Goal: Task Accomplishment & Management: Use online tool/utility

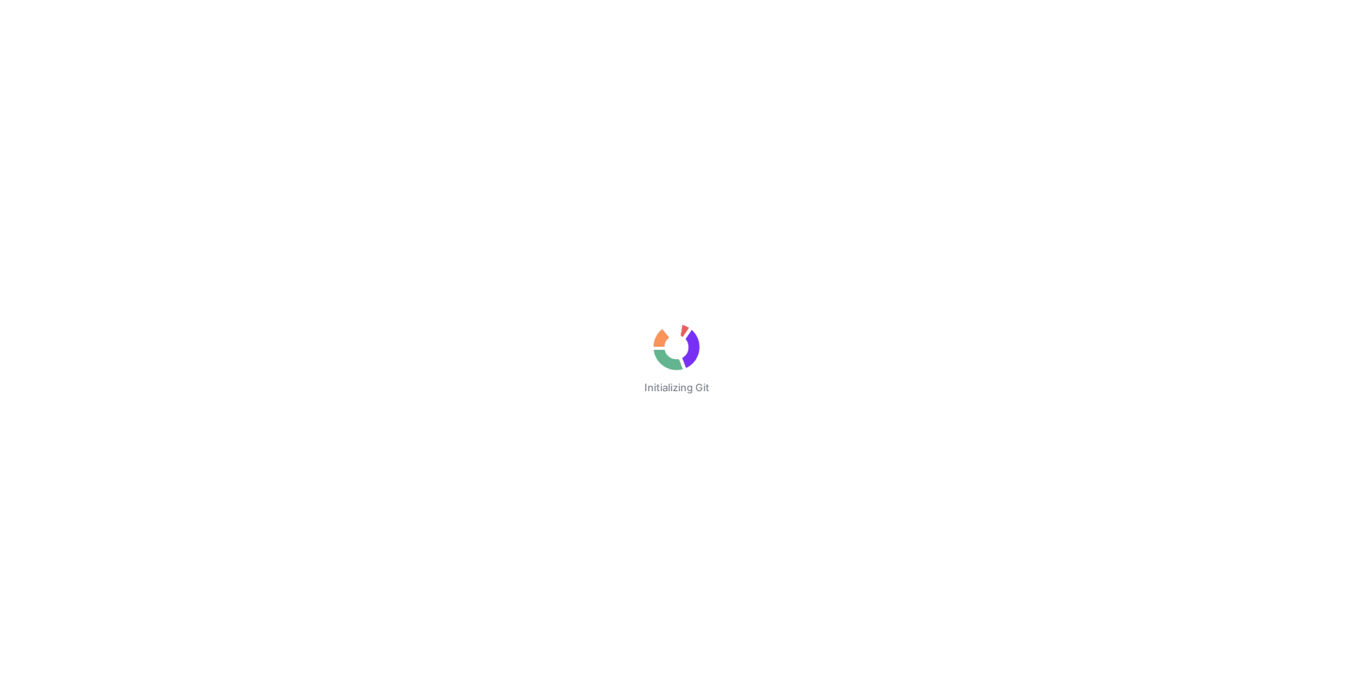
click at [189, 115] on div "Initializing Git" at bounding box center [676, 347] width 1353 height 694
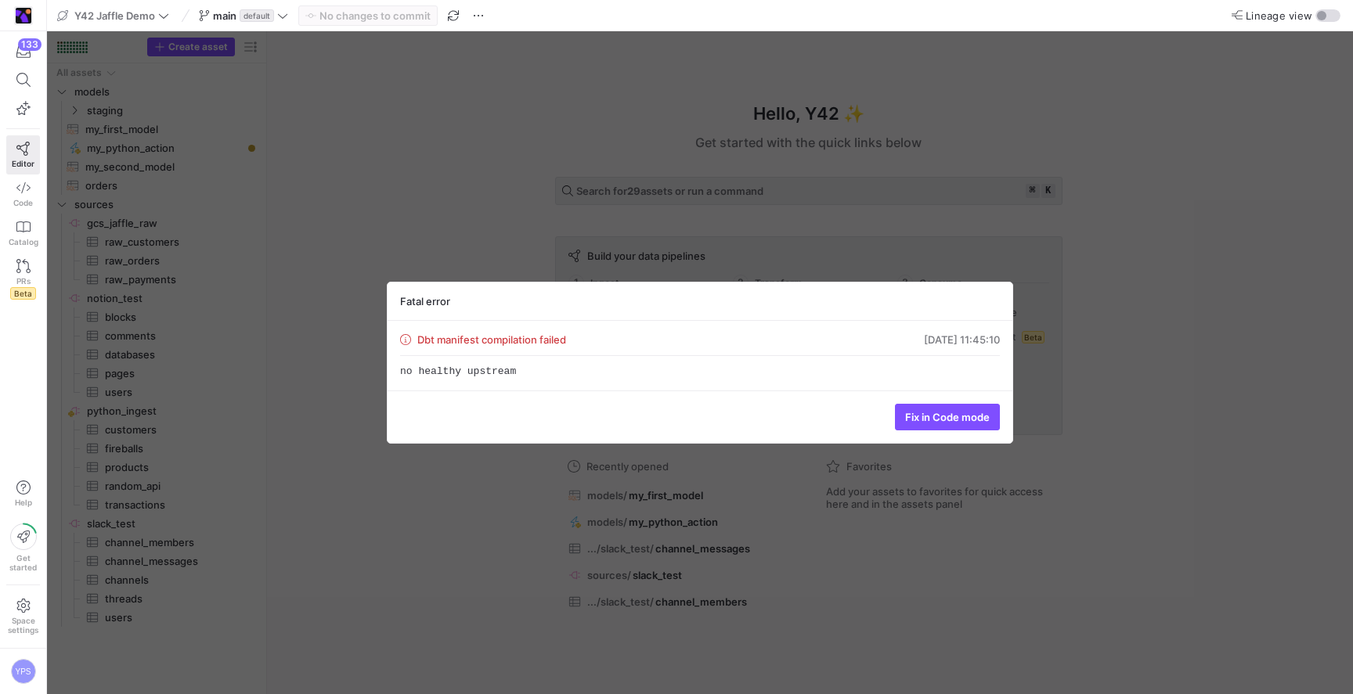
click at [1101, 186] on div "Fatal error Dbt manifest compilation failed 01.10.25, 11:45:10 no healthy upstr…" at bounding box center [700, 362] width 1306 height 663
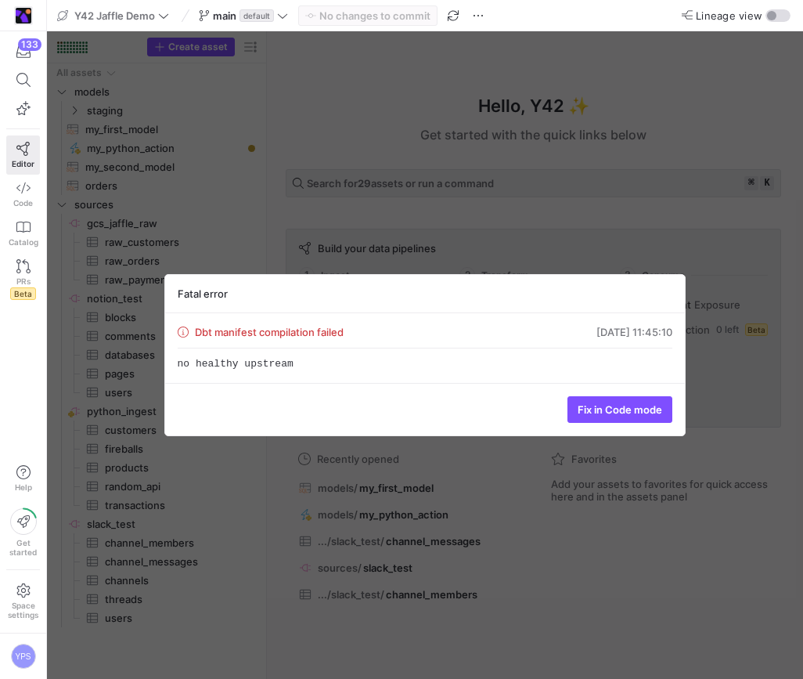
click at [625, 124] on div "Fatal error Dbt manifest compilation failed 01.10.25, 11:45:10 no healthy upstr…" at bounding box center [425, 354] width 756 height 647
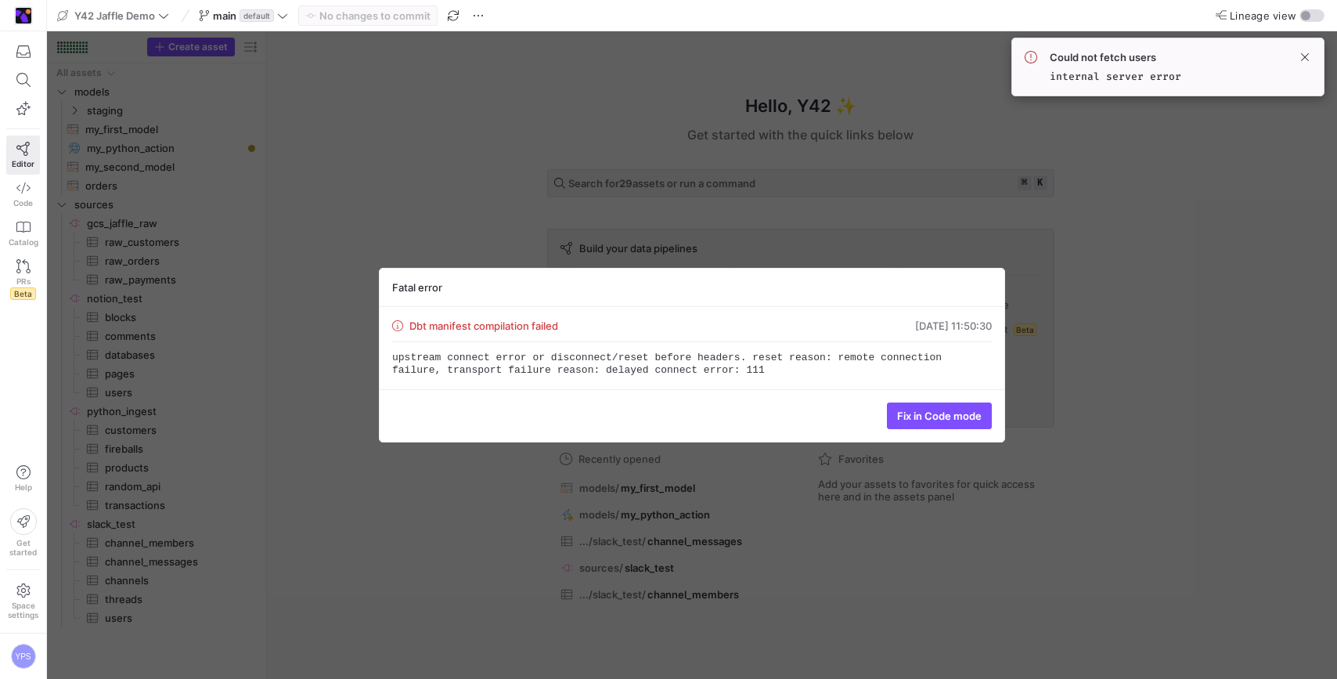
click at [1217, 287] on div "Fatal error Dbt manifest compilation failed 01.10.25, 11:50:30 upstream connect…" at bounding box center [692, 354] width 1290 height 647
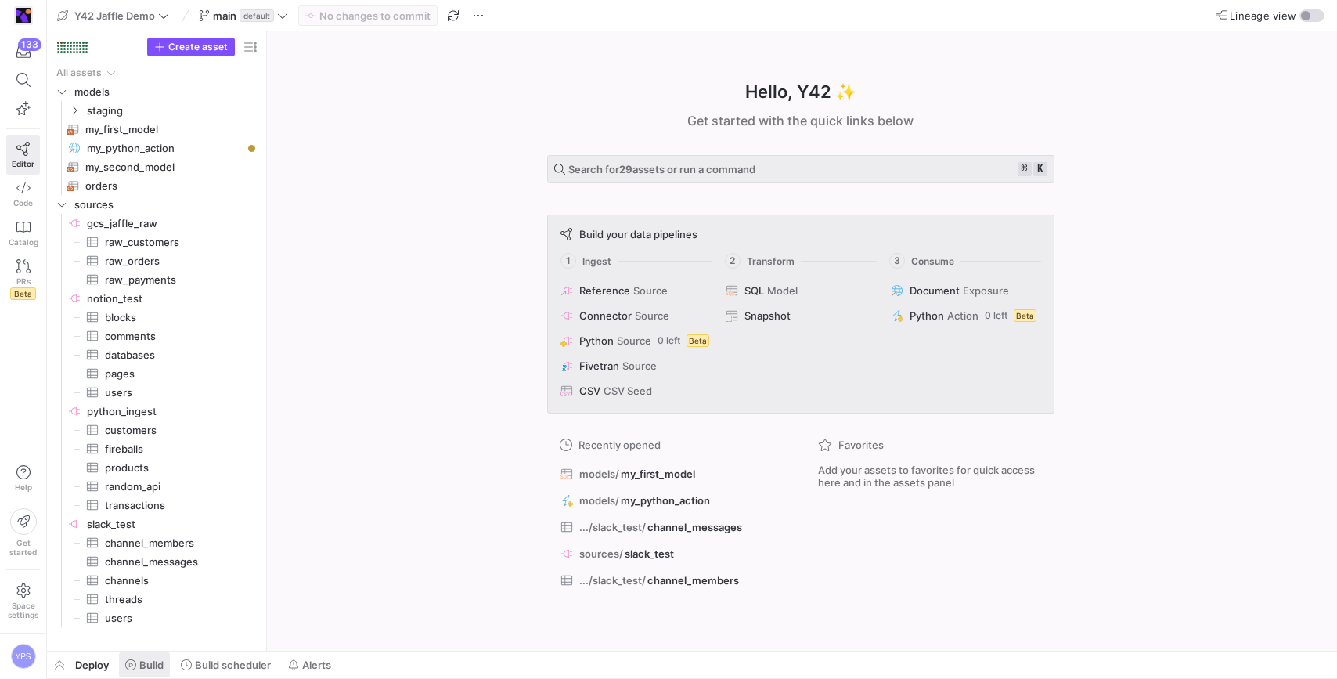
click at [138, 670] on span "Build" at bounding box center [144, 664] width 38 height 13
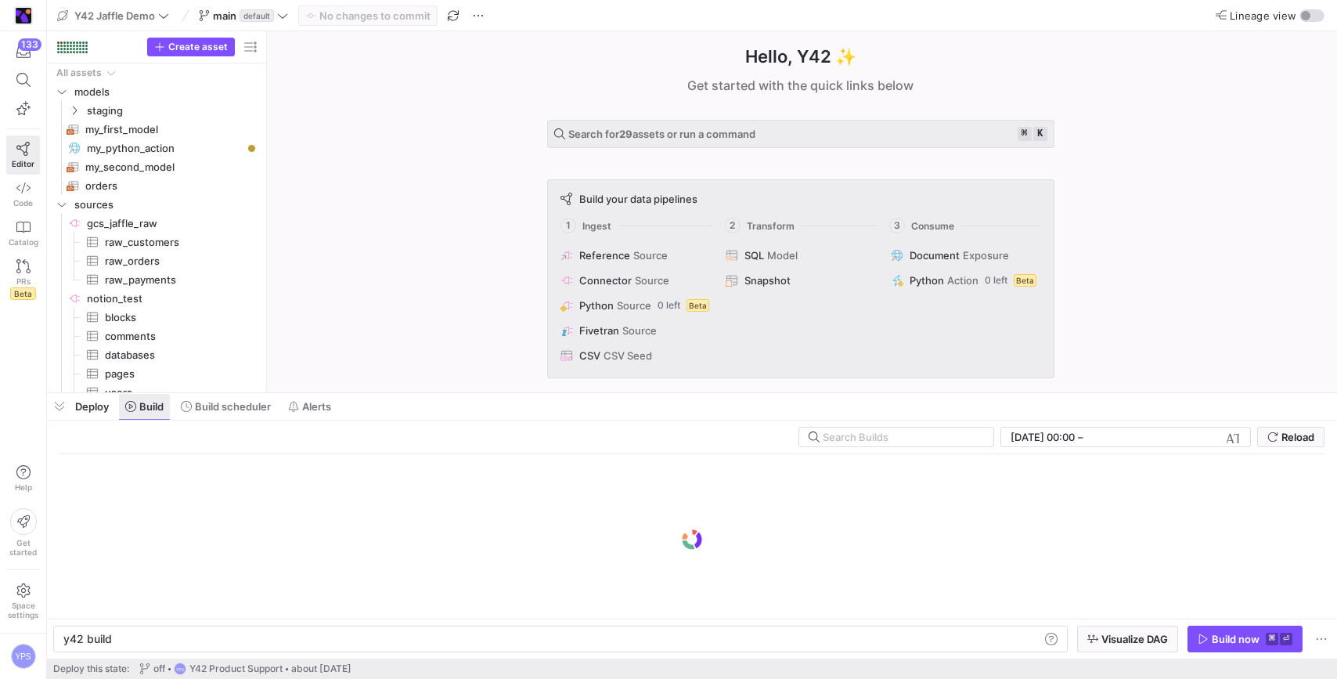
scroll to position [0, 47]
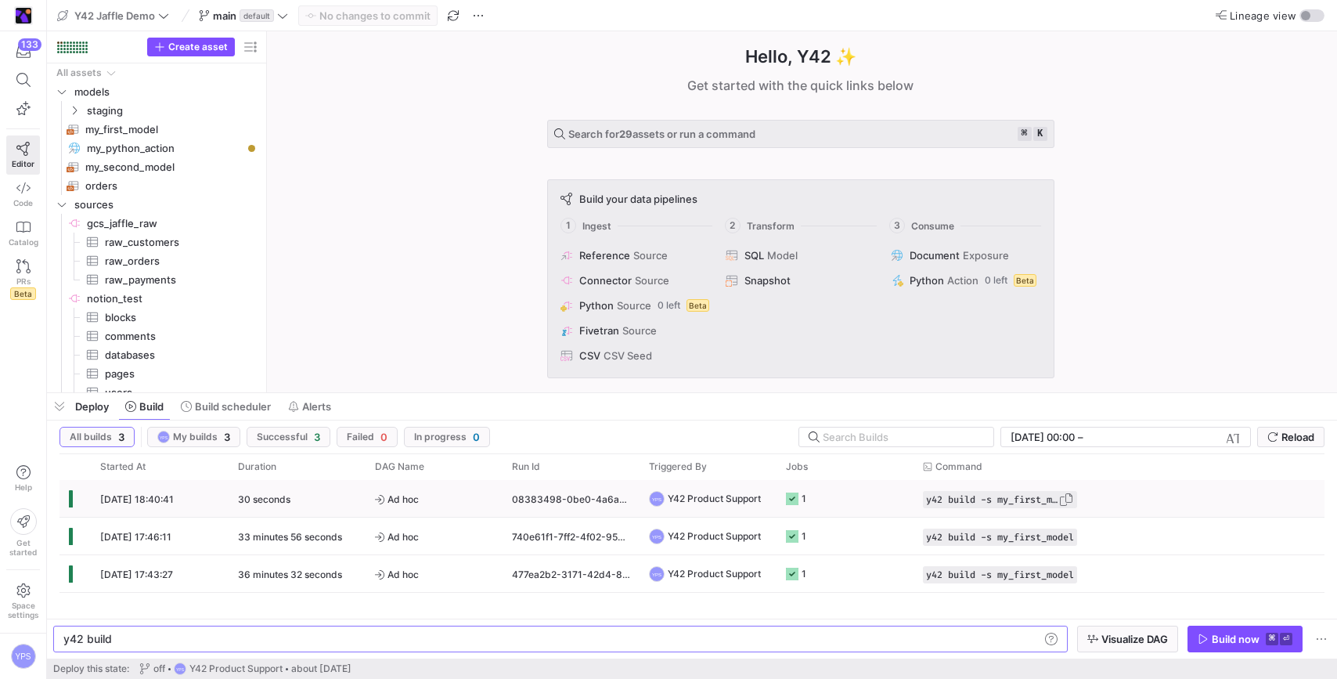
click at [1067, 502] on span "button" at bounding box center [1066, 500] width 16 height 16
click at [1002, 645] on div "y42 build y42 build" at bounding box center [560, 638] width 1014 height 27
click at [1290, 433] on span "Reload" at bounding box center [1297, 436] width 33 height 13
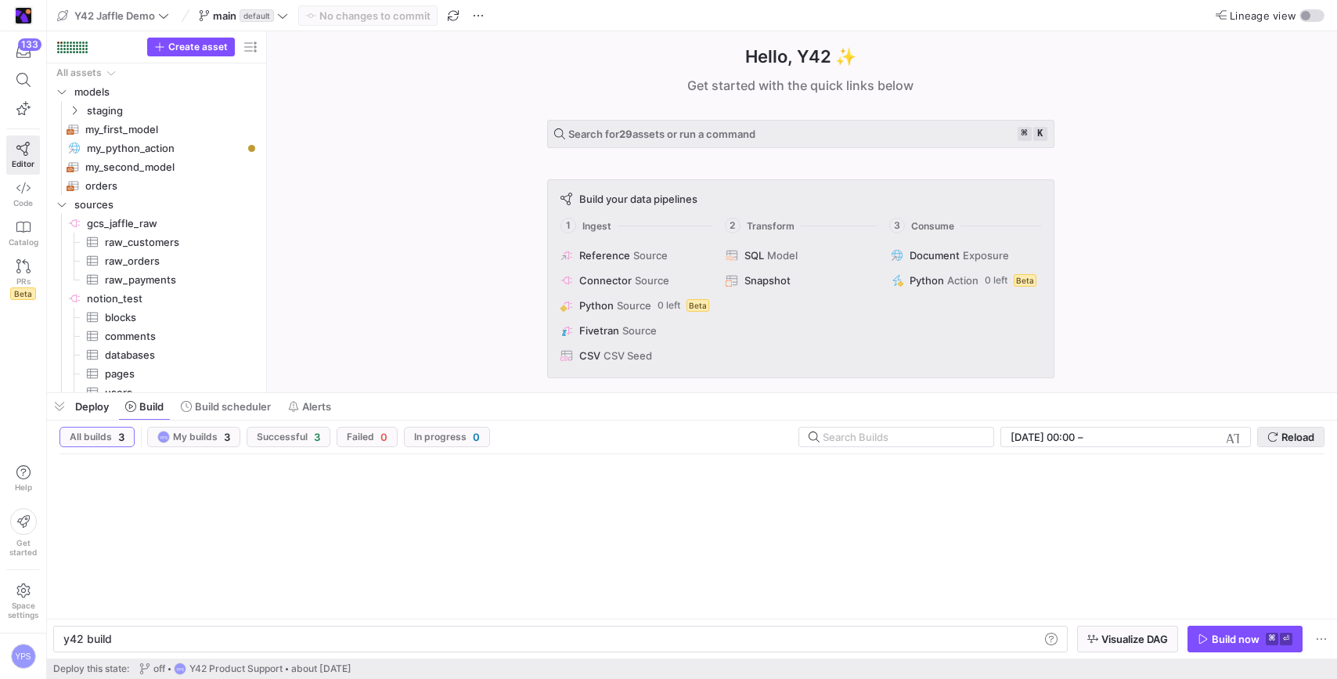
click at [1290, 433] on span "Reload" at bounding box center [1297, 436] width 33 height 13
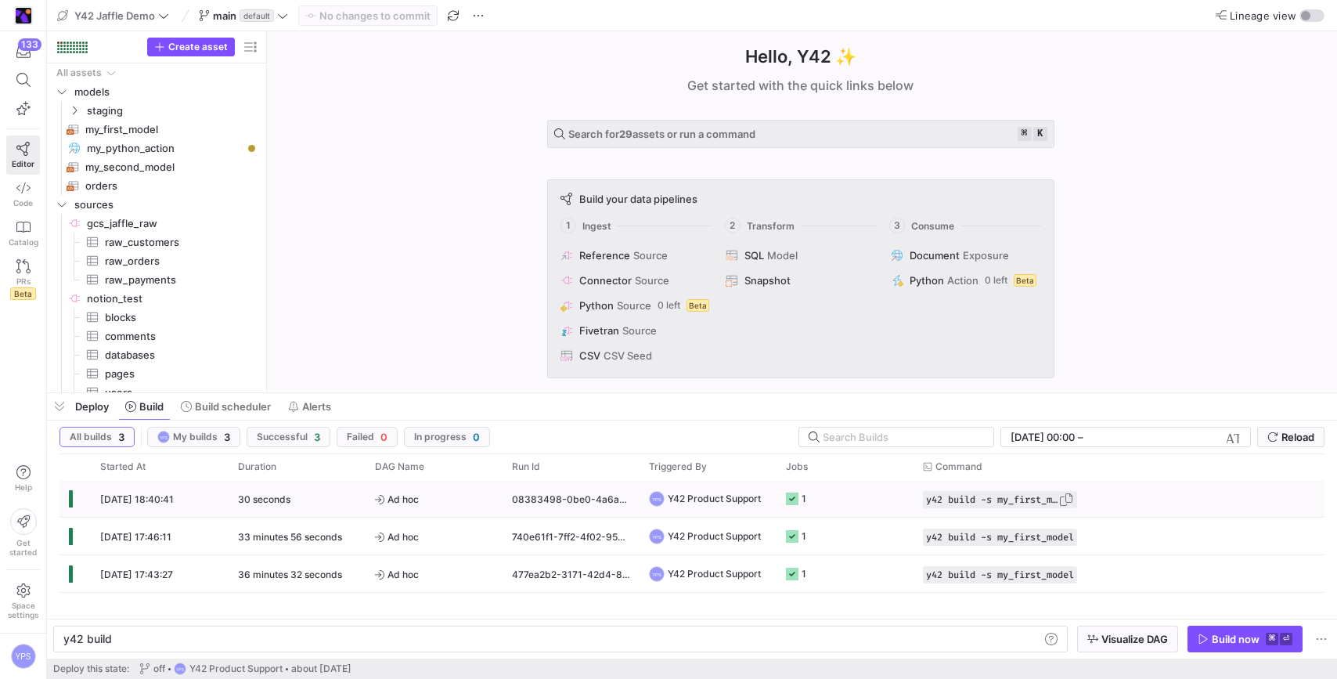
click at [1072, 498] on span "button" at bounding box center [1066, 500] width 16 height 16
click at [966, 636] on div "y42 build" at bounding box center [551, 638] width 976 height 13
type textarea "y42 build -s my_first_model"
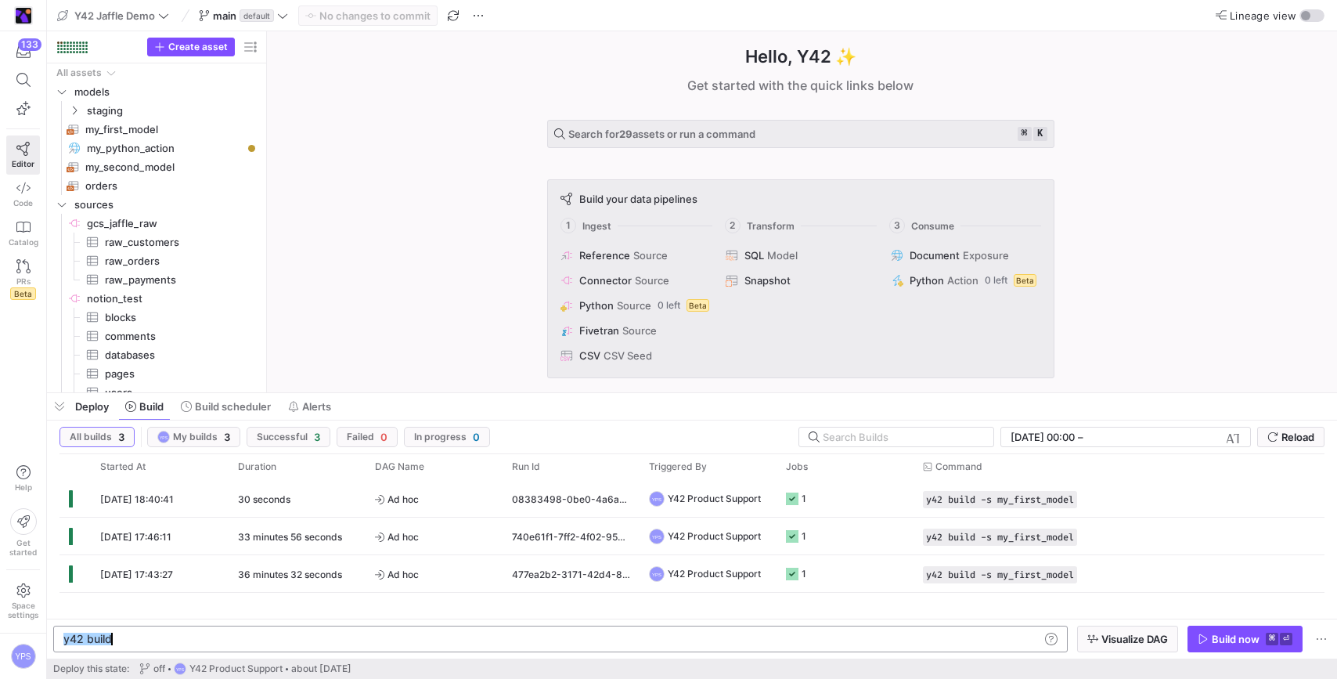
scroll to position [0, 142]
click at [1244, 628] on span "button" at bounding box center [1244, 638] width 113 height 25
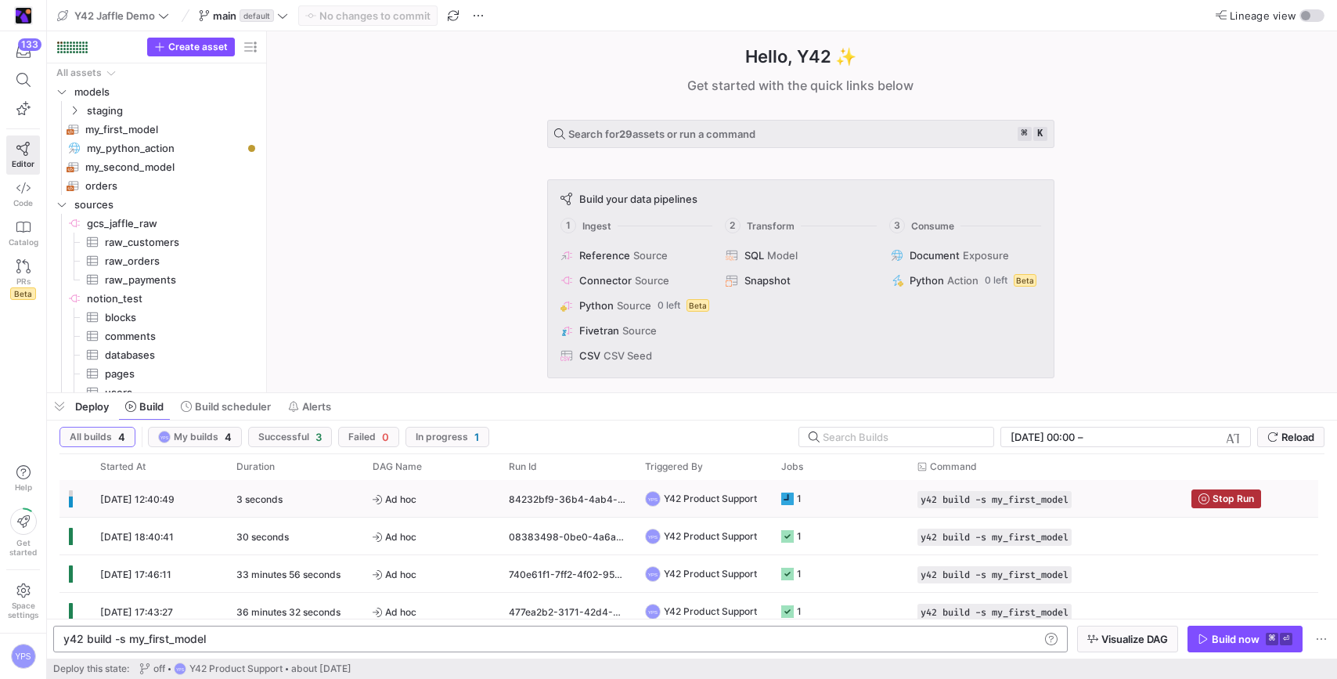
click at [856, 500] on y42-job-status-cell-renderer "1" at bounding box center [839, 498] width 117 height 35
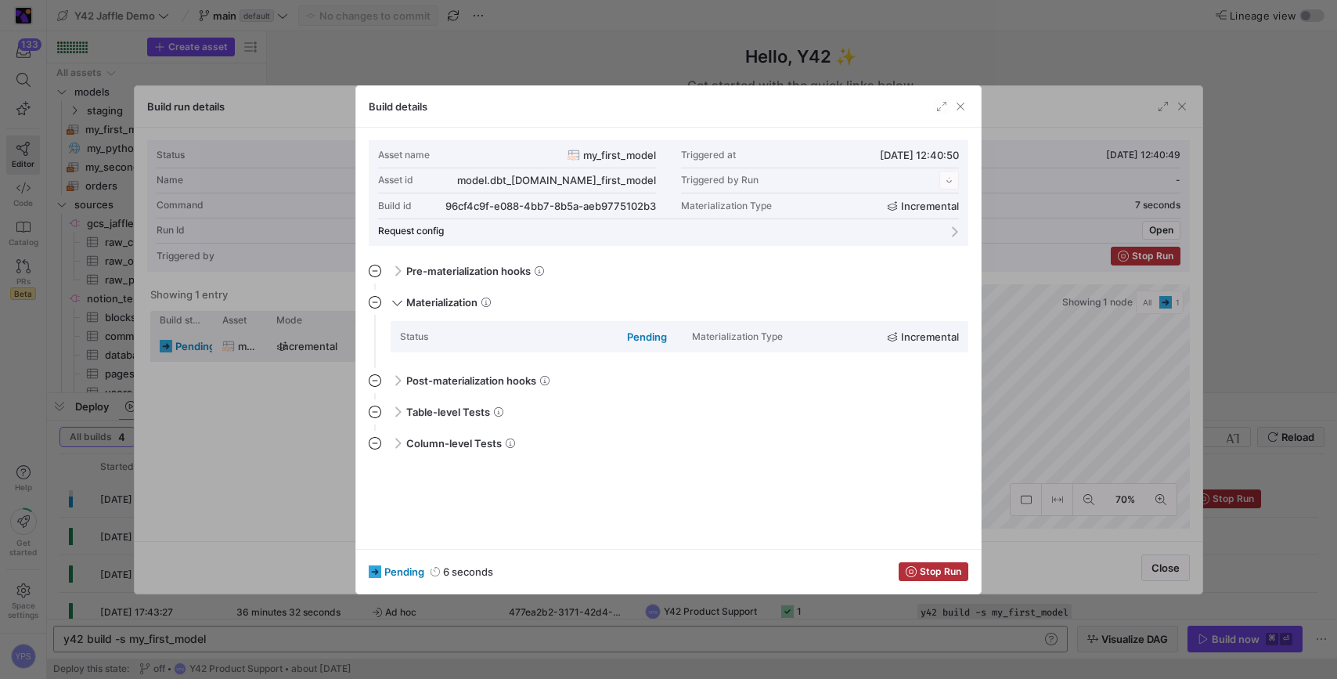
scroll to position [141, 0]
click at [1053, 34] on div at bounding box center [668, 339] width 1337 height 679
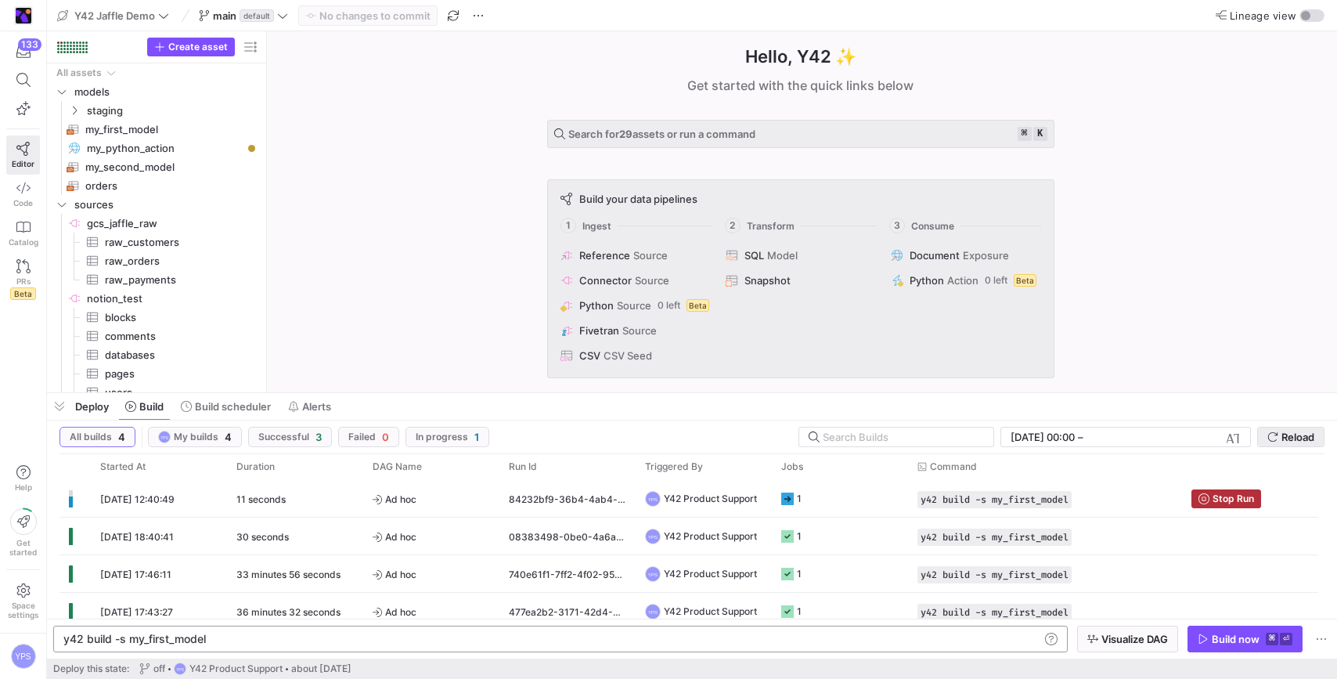
click at [1291, 430] on span "Reload" at bounding box center [1297, 436] width 33 height 13
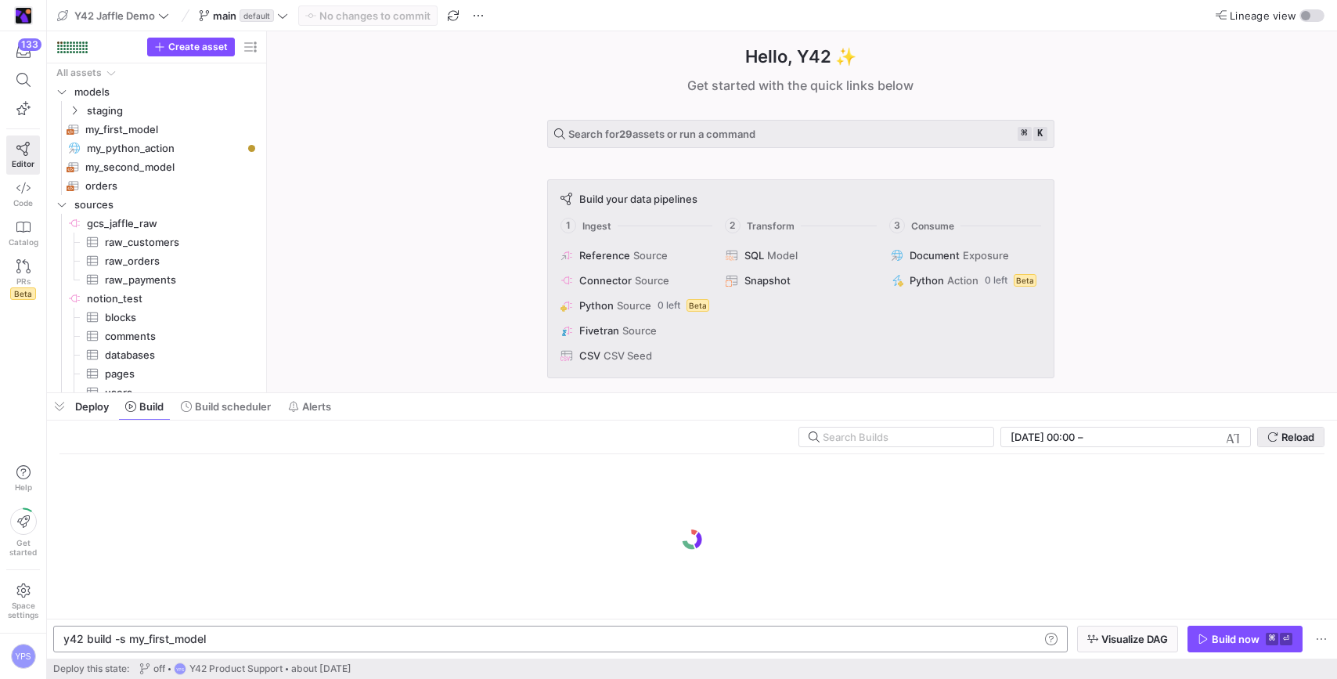
click at [1295, 434] on span "Reload" at bounding box center [1297, 436] width 33 height 13
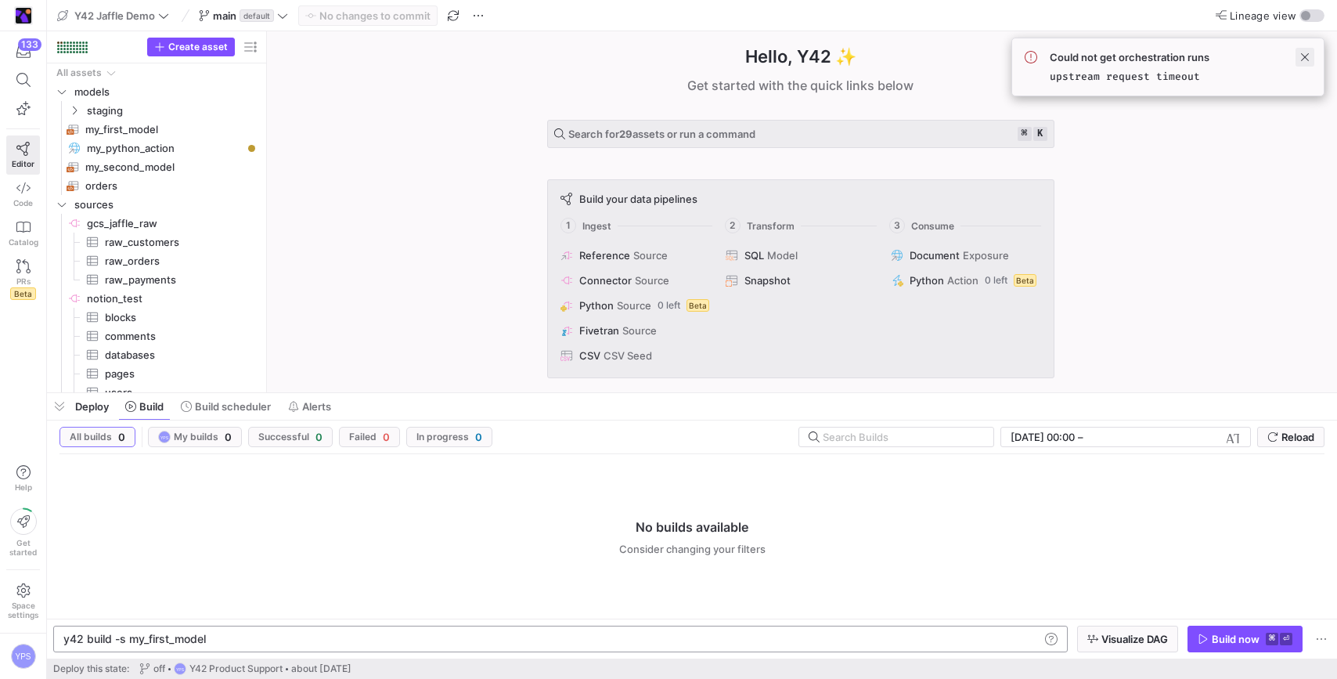
click at [1307, 63] on span at bounding box center [1304, 57] width 19 height 19
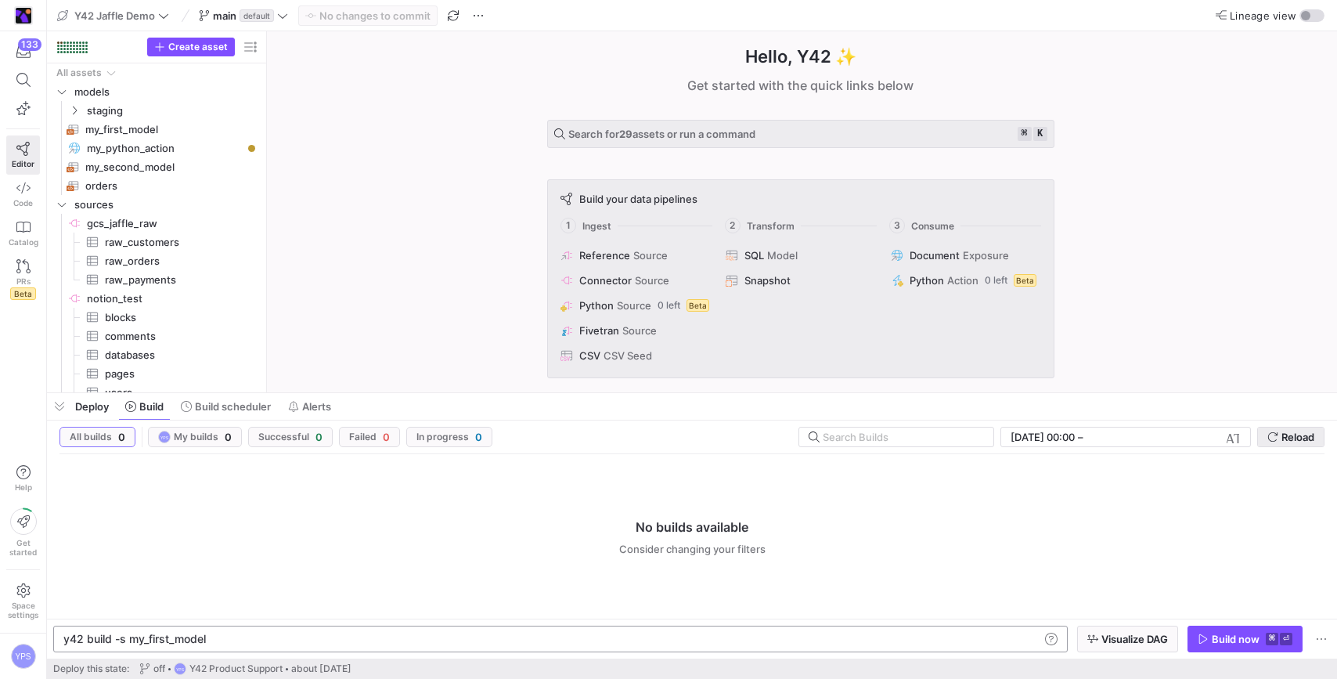
click at [1294, 443] on span "submit" at bounding box center [1291, 436] width 66 height 19
click at [1255, 285] on div "Hello, Y42 ✨ Get started with the quick links below Search for 29 assets or run…" at bounding box center [800, 211] width 1054 height 361
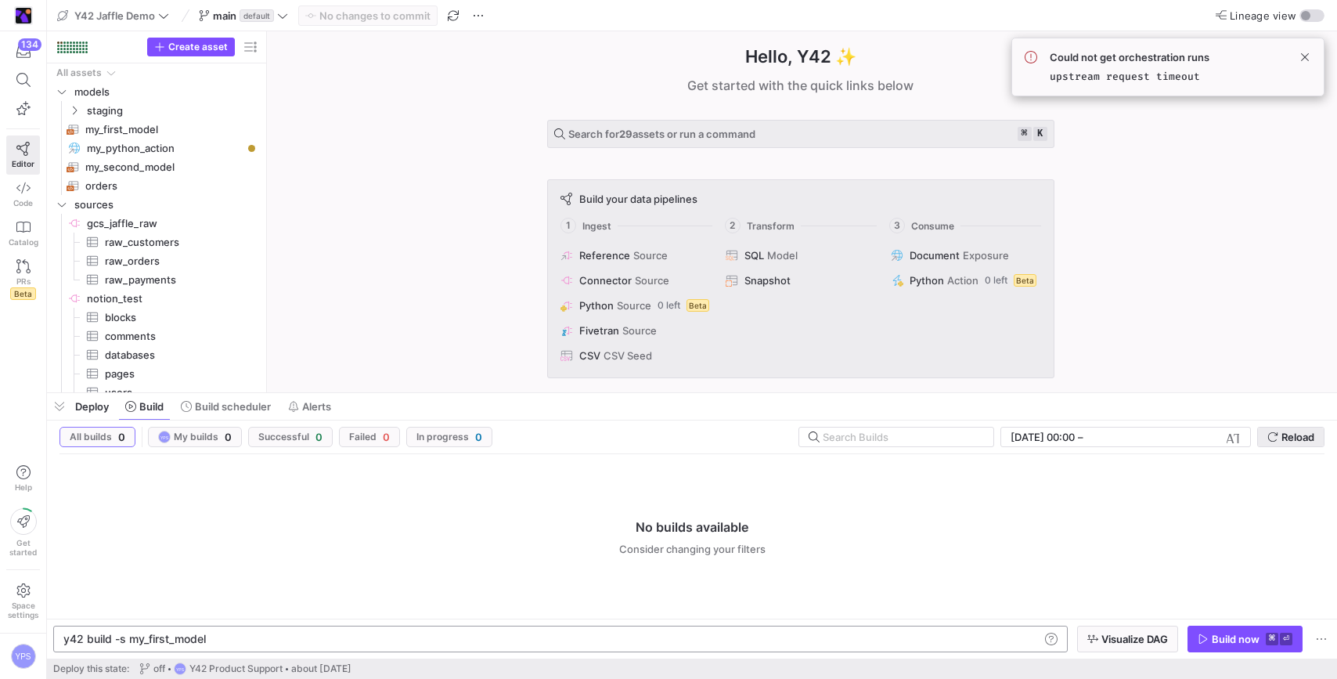
click at [1313, 427] on span "submit" at bounding box center [1291, 436] width 66 height 19
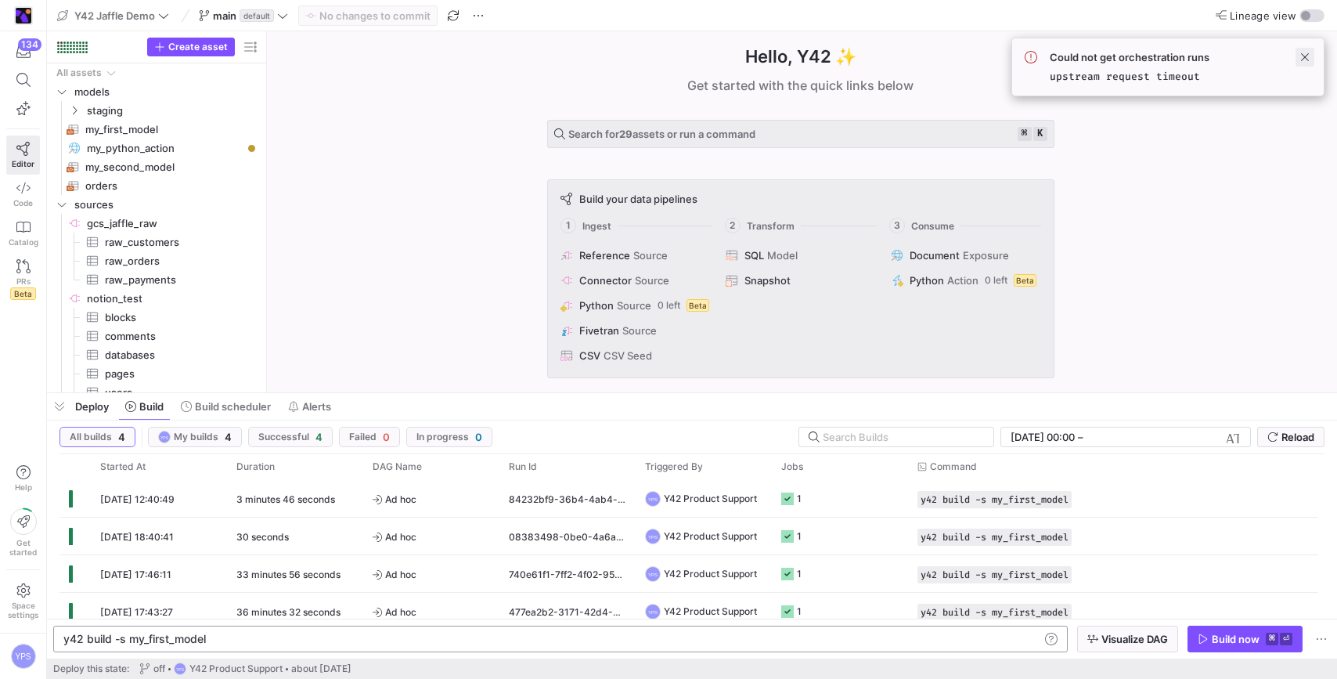
click at [1305, 56] on span at bounding box center [1304, 57] width 19 height 19
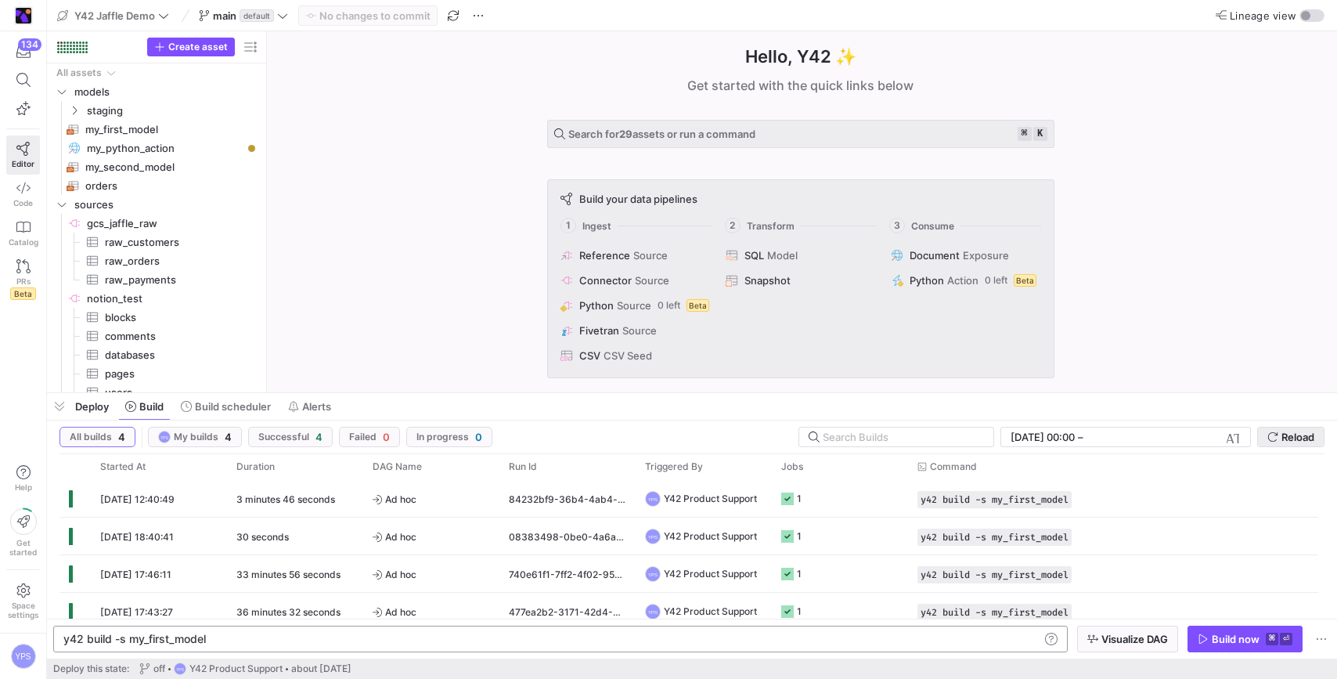
click at [1305, 432] on span "Reload" at bounding box center [1297, 436] width 33 height 13
click at [1229, 644] on div "Build now" at bounding box center [1236, 638] width 48 height 13
click at [1180, 271] on div "Hello, Y42 ✨ Get started with the quick links below Search for 29 assets or run…" at bounding box center [800, 211] width 1054 height 361
click at [1309, 442] on span "Reload" at bounding box center [1297, 436] width 33 height 13
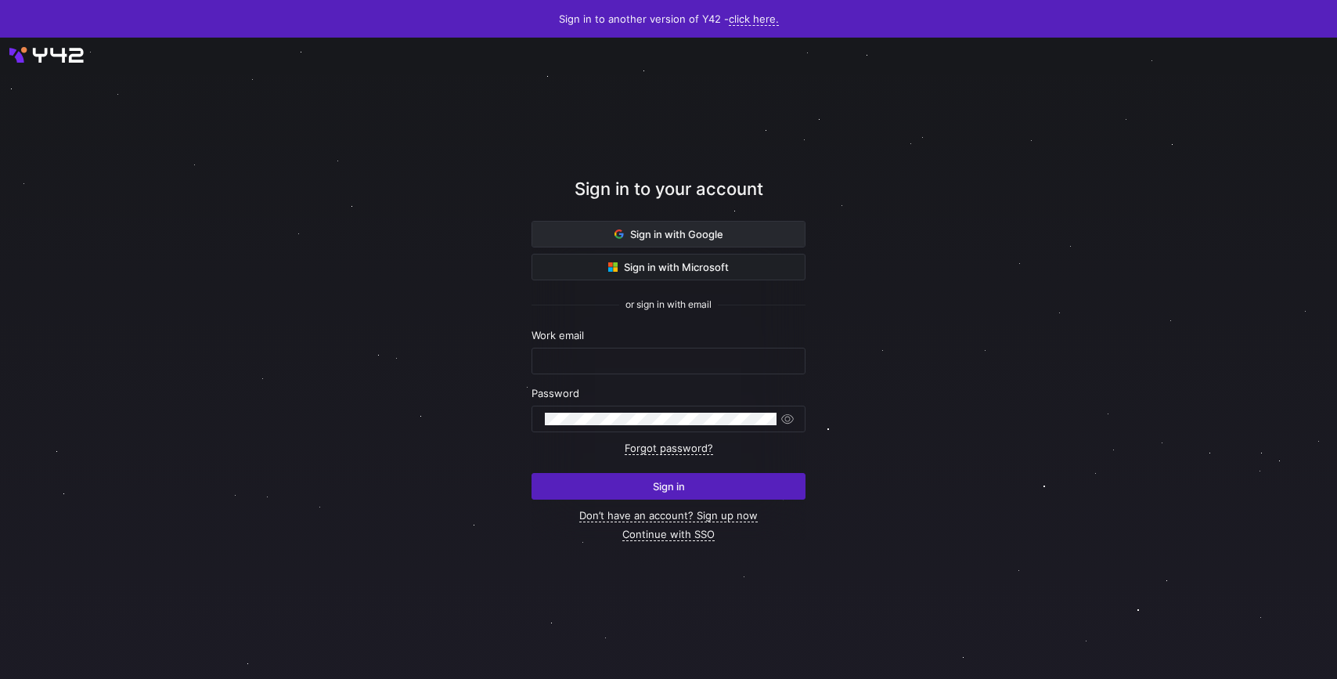
click at [655, 244] on span at bounding box center [668, 234] width 272 height 25
click at [648, 235] on span "Sign in with Google" at bounding box center [668, 234] width 109 height 13
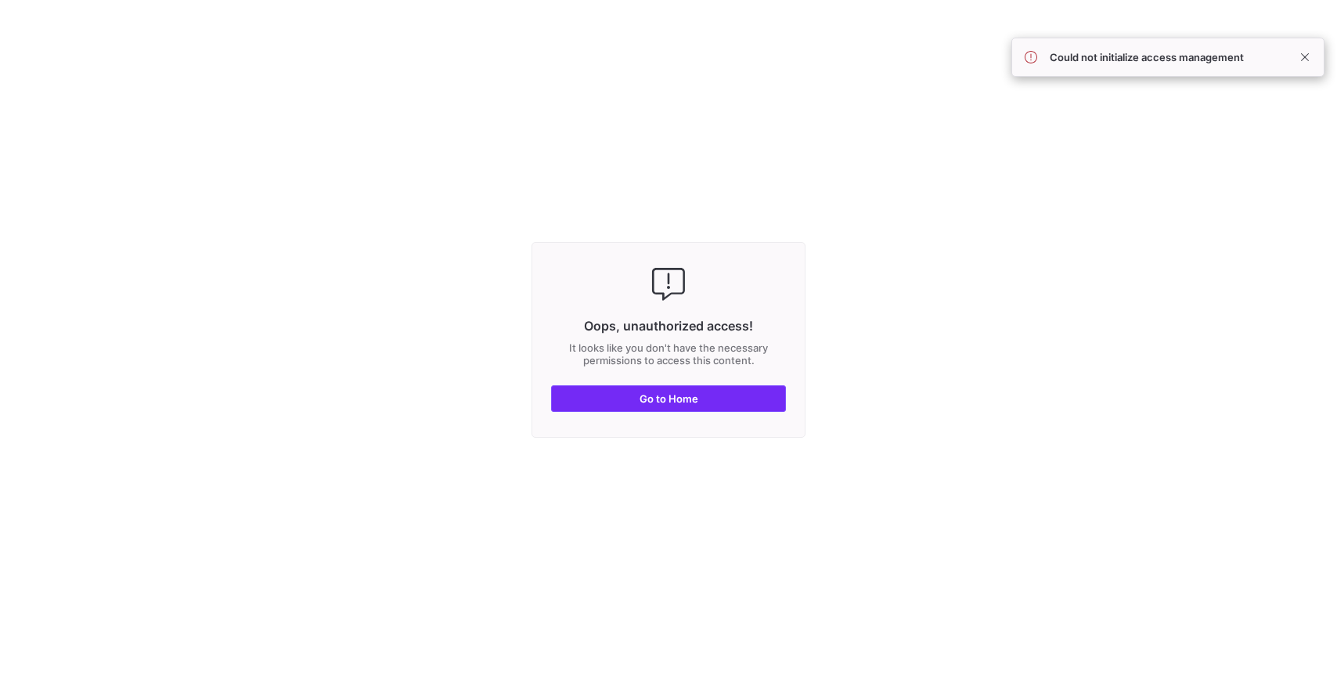
click at [679, 402] on span "Go to Home" at bounding box center [668, 398] width 59 height 13
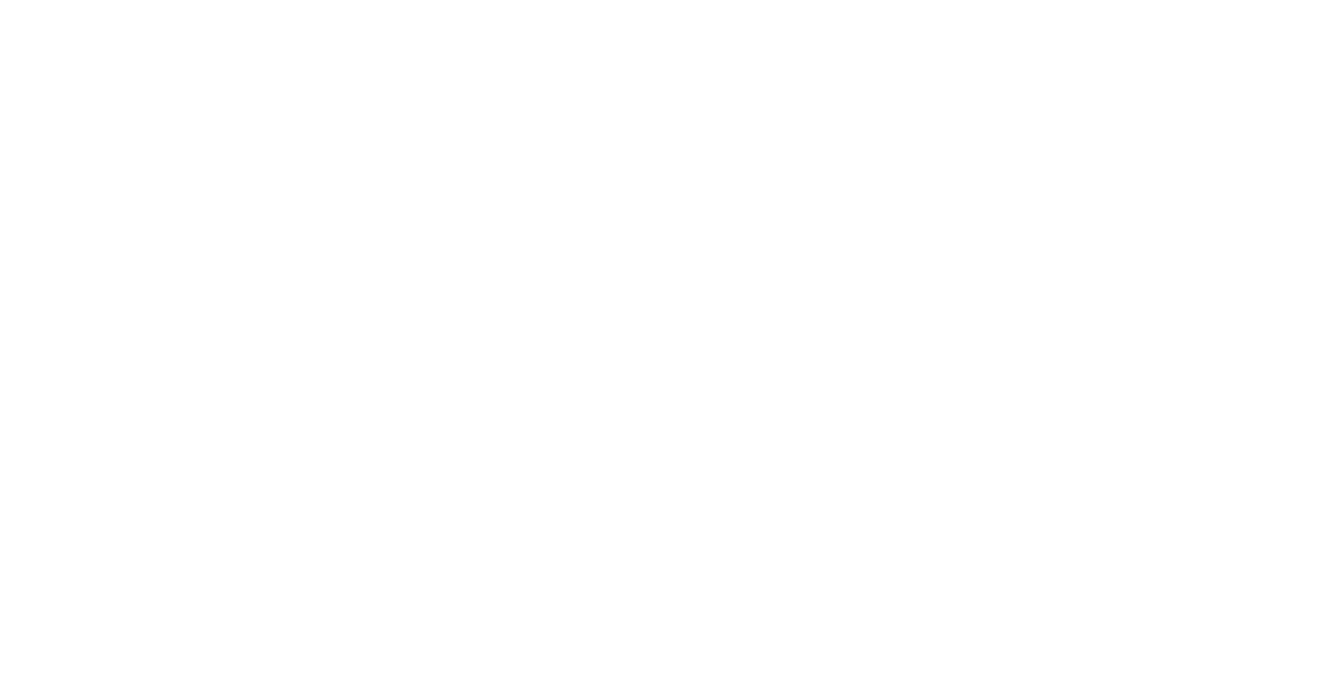
click at [510, 99] on div at bounding box center [668, 339] width 1337 height 679
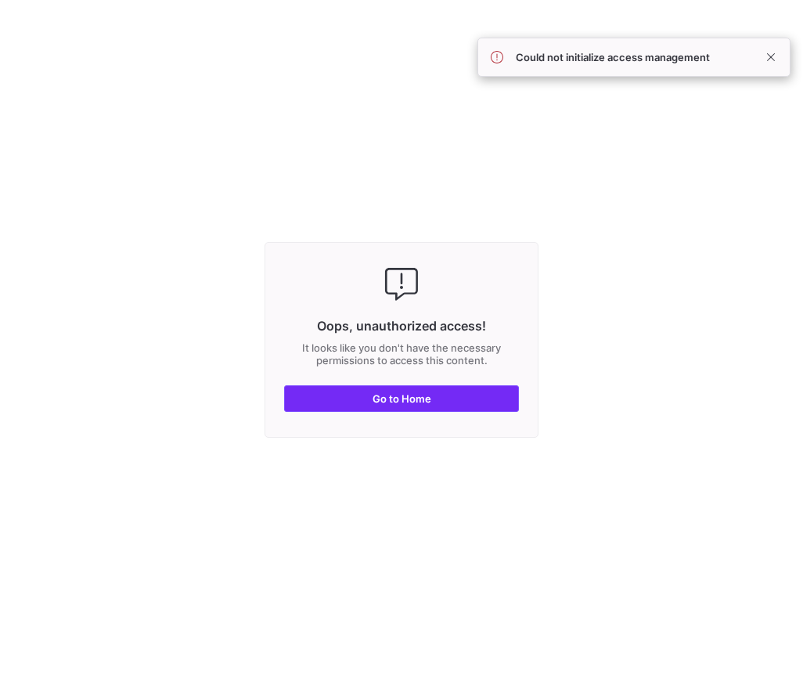
click at [429, 401] on span "Go to Home" at bounding box center [402, 398] width 59 height 13
click at [387, 396] on span "Go to Home" at bounding box center [402, 398] width 59 height 13
click at [773, 56] on span at bounding box center [771, 57] width 19 height 19
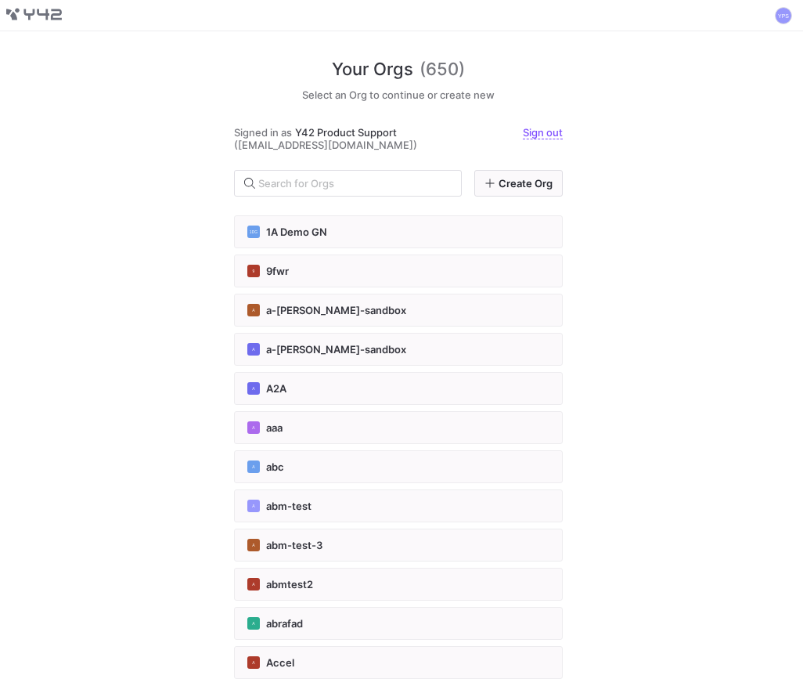
click at [784, 376] on div "Your Orgs (650) Select an Org to continue or create new Signed in as Y42 Produc…" at bounding box center [401, 354] width 803 height 647
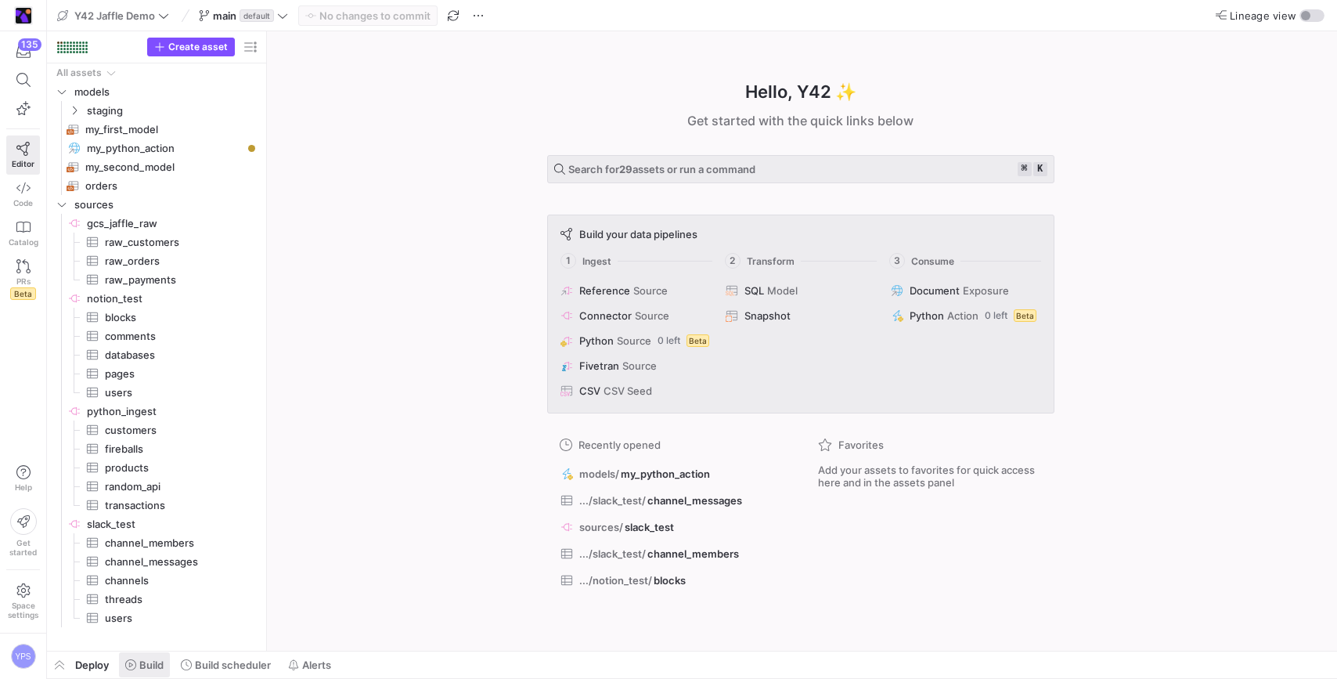
click at [150, 662] on span "Build" at bounding box center [151, 664] width 24 height 13
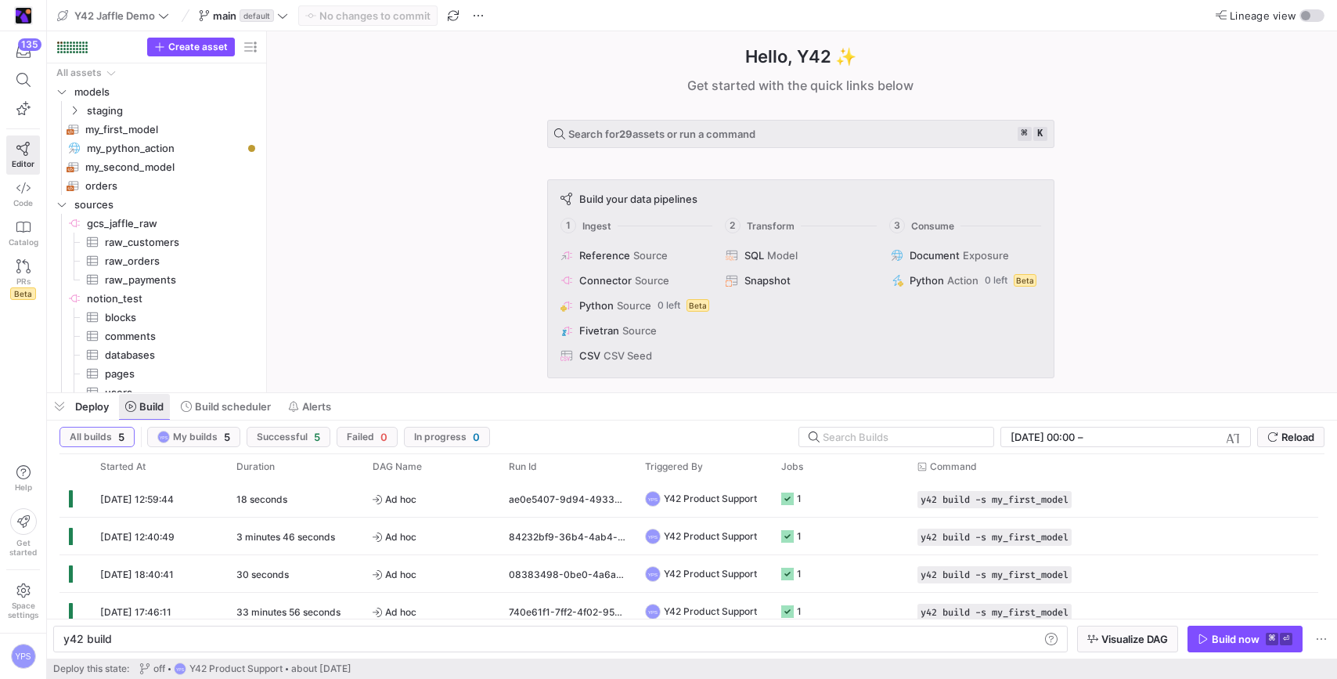
scroll to position [0, 47]
click at [1291, 431] on span "Reload" at bounding box center [1297, 436] width 33 height 13
click at [1293, 441] on span "Reload" at bounding box center [1297, 436] width 33 height 13
click at [1227, 281] on div "Hello, Y42 ✨ Get started with the quick links below Search for 29 assets or run…" at bounding box center [800, 211] width 1054 height 361
click at [1302, 441] on span "Reload" at bounding box center [1297, 436] width 33 height 13
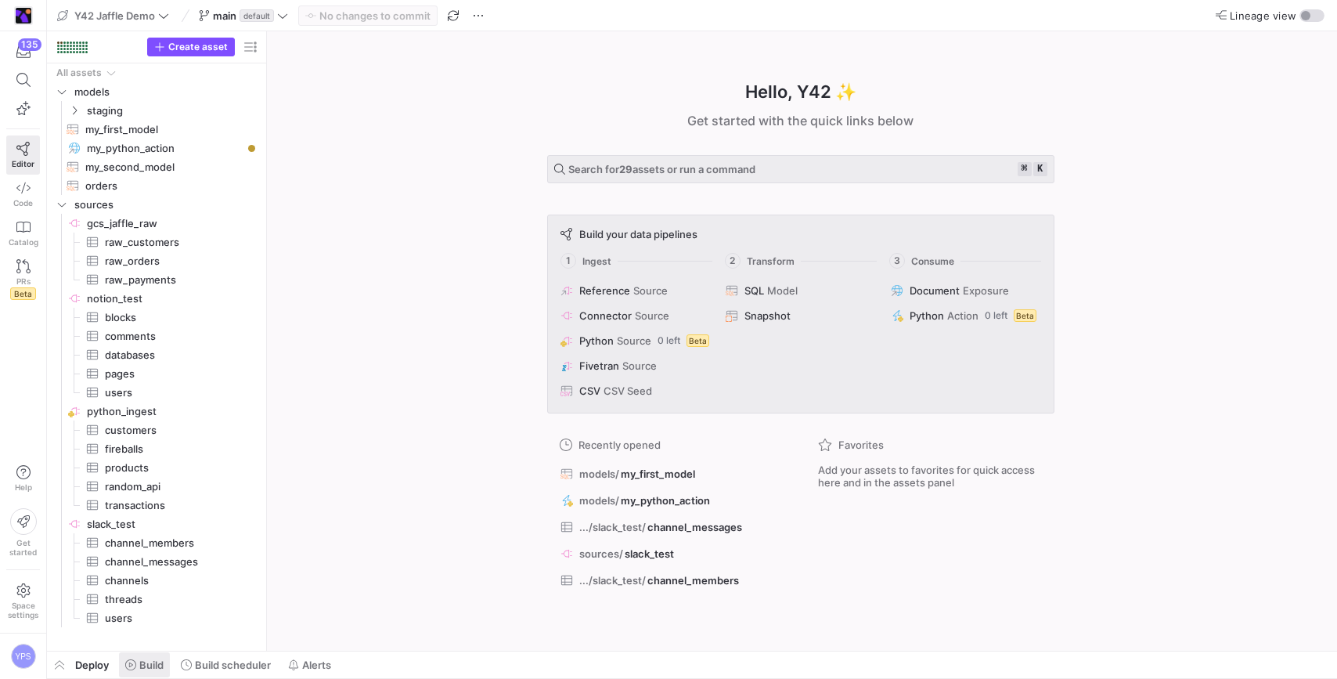
click at [157, 668] on span "Build" at bounding box center [151, 664] width 24 height 13
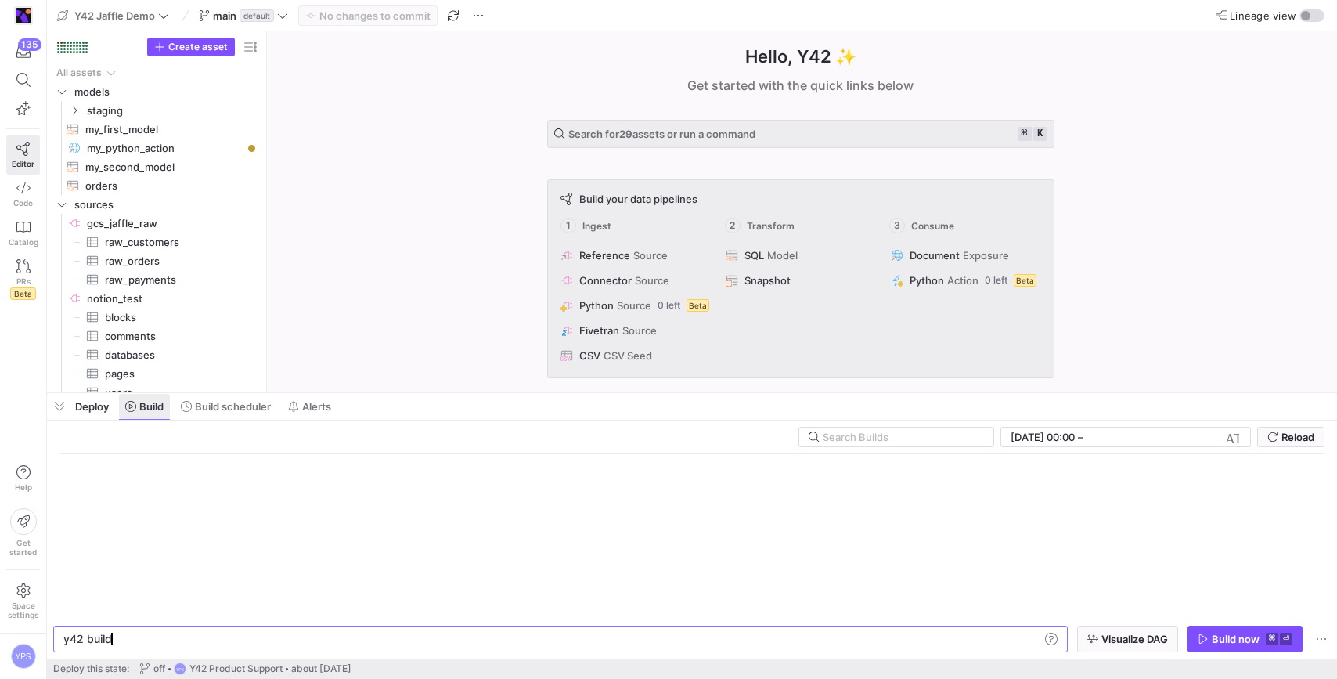
scroll to position [0, 47]
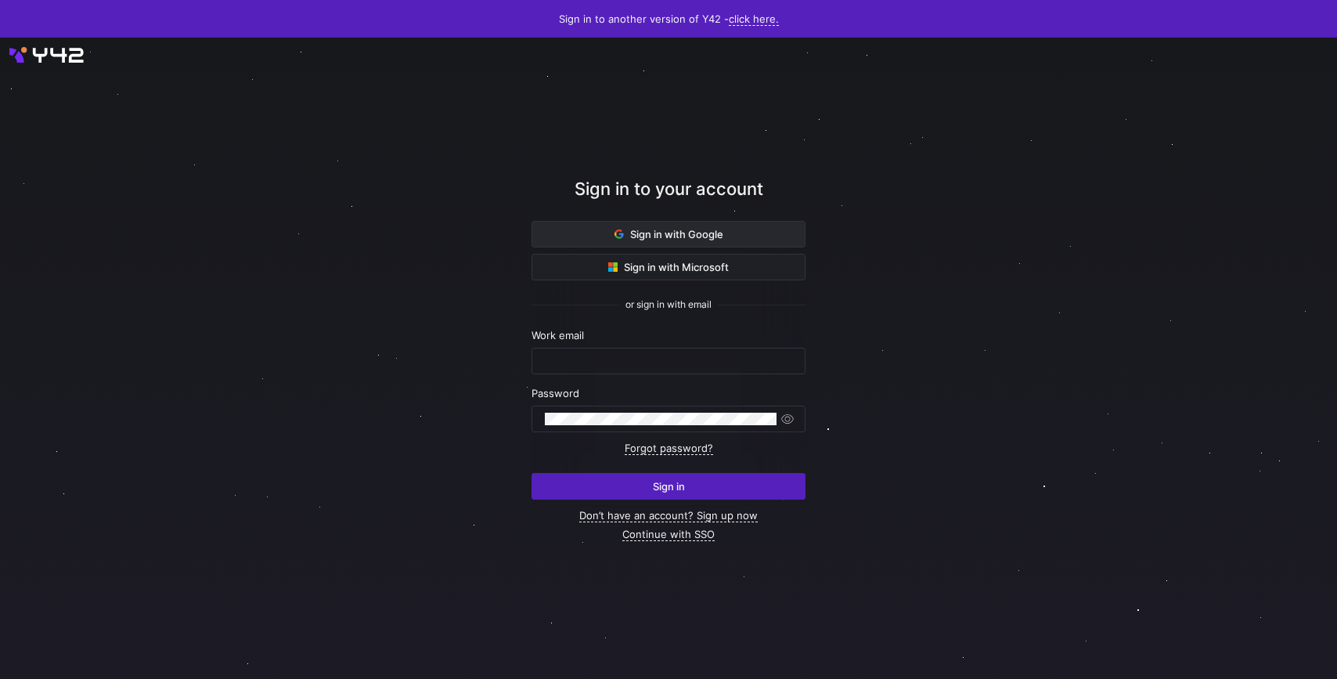
click at [648, 239] on span "Sign in with Google" at bounding box center [668, 234] width 109 height 13
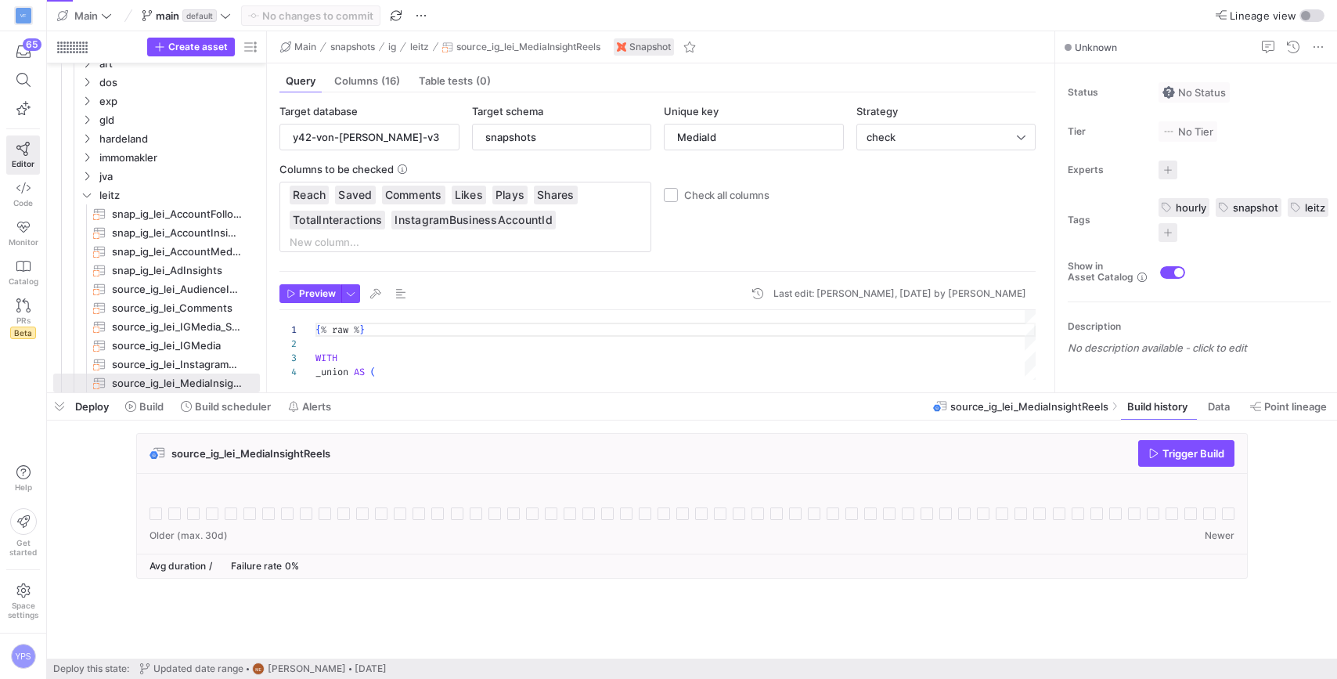
scroll to position [141, 0]
click at [139, 405] on span "Build" at bounding box center [151, 406] width 24 height 13
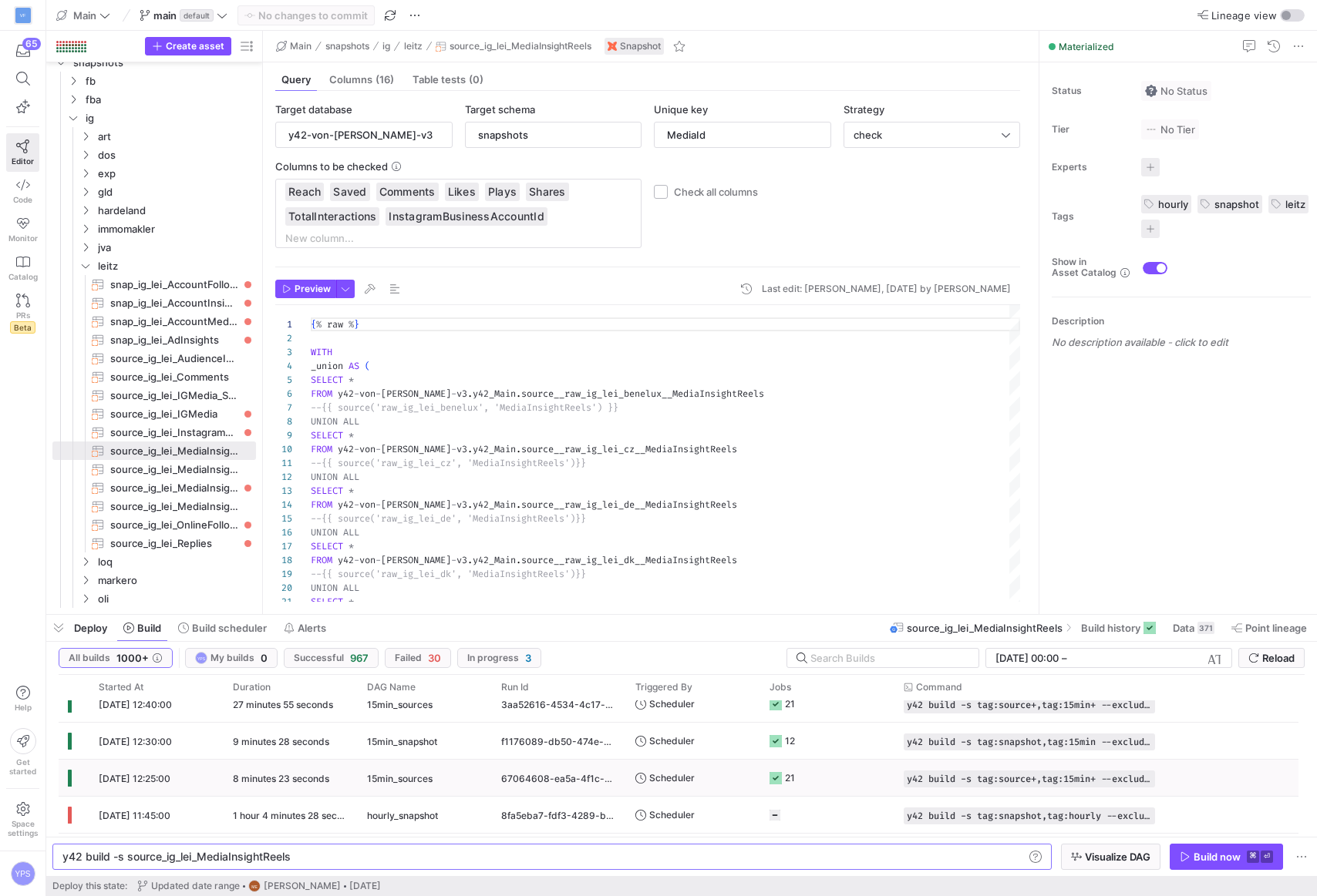
scroll to position [243, 0]
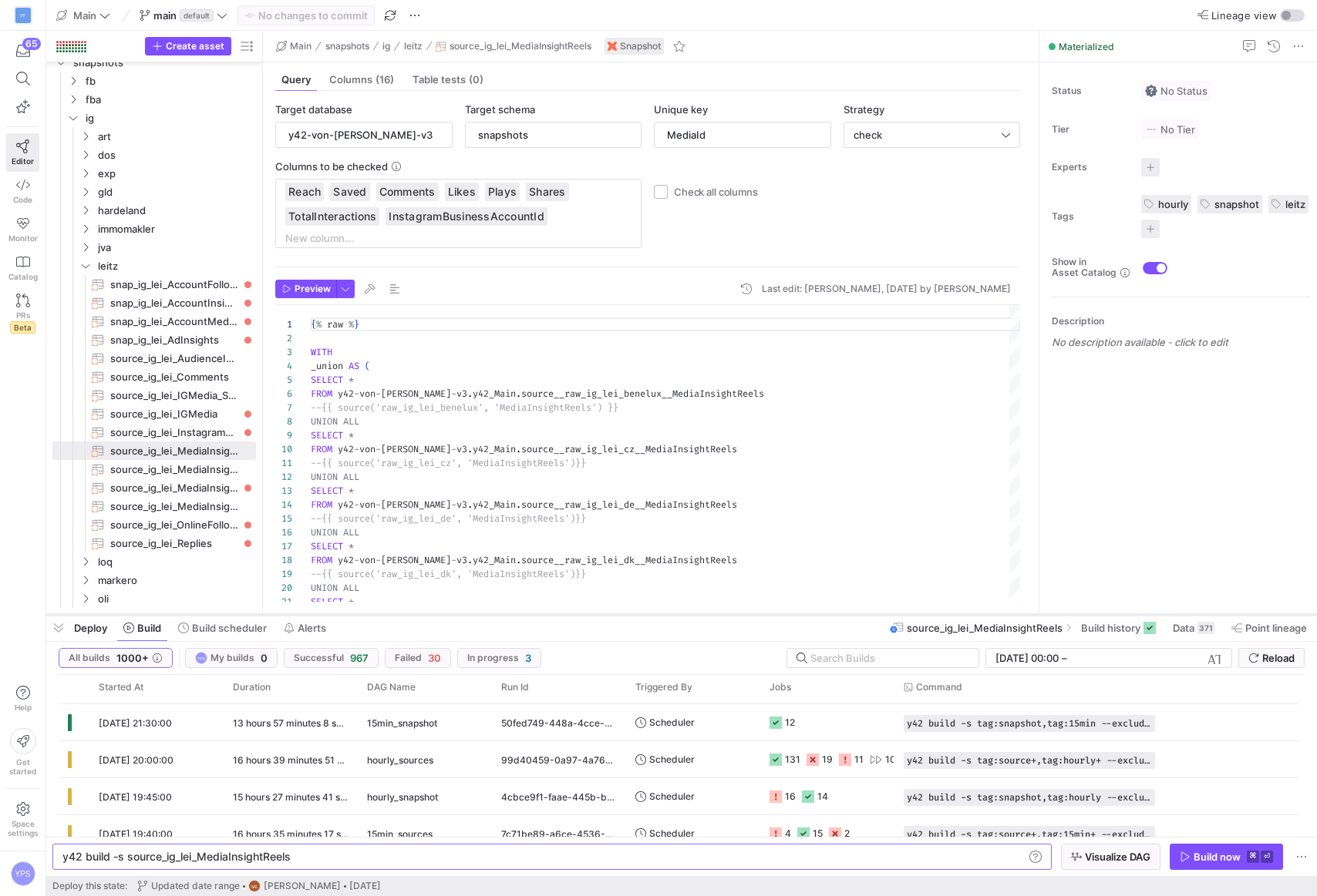
drag, startPoint x: 765, startPoint y: 615, endPoint x: 707, endPoint y: 127, distance: 491.4
click at [707, 611] on div at bounding box center [682, 614] width 1271 height 6
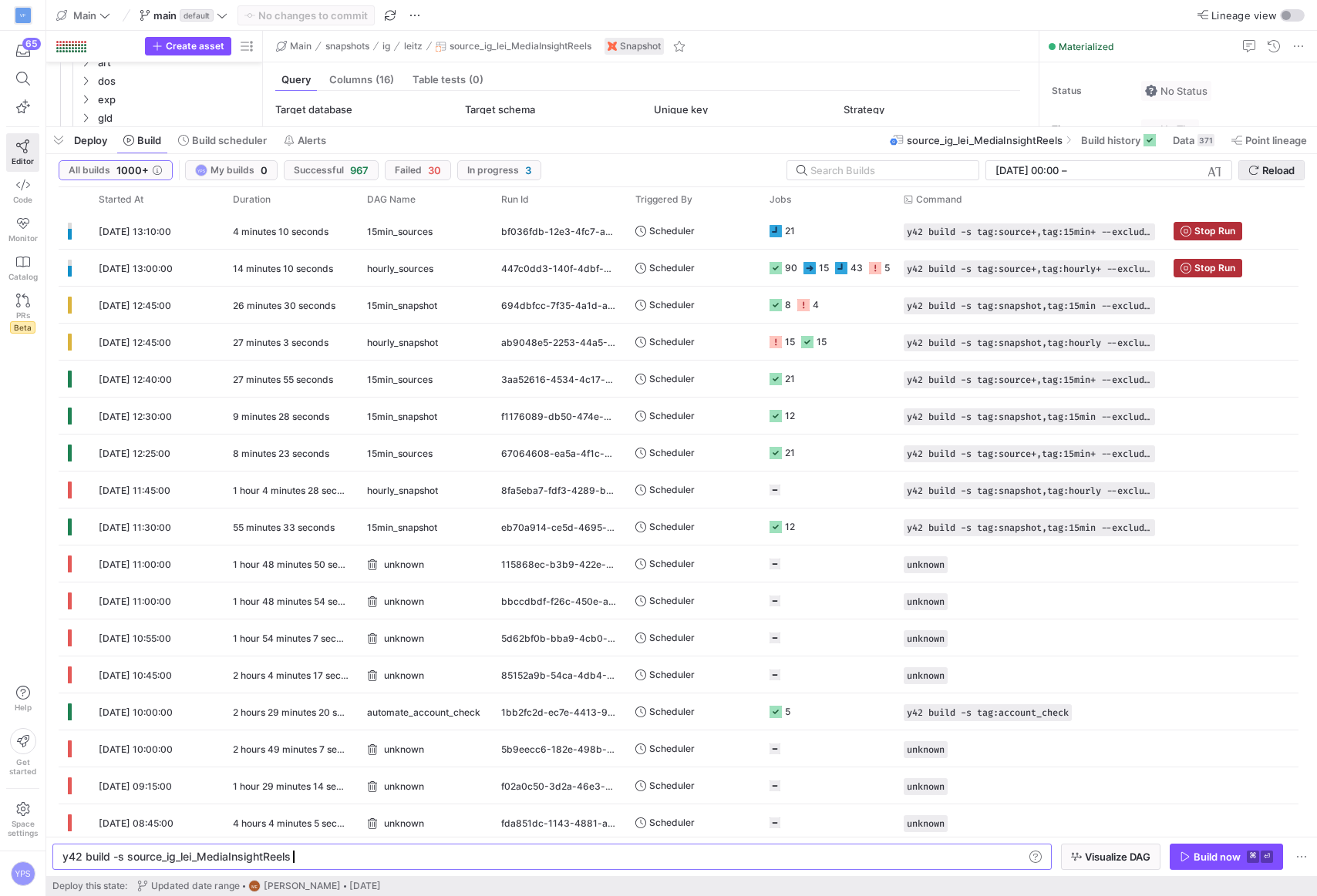
click at [1274, 177] on span "submit" at bounding box center [1272, 170] width 65 height 19
click at [864, 224] on y42-job-status-cell-renderer "21" at bounding box center [826, 230] width 115 height 34
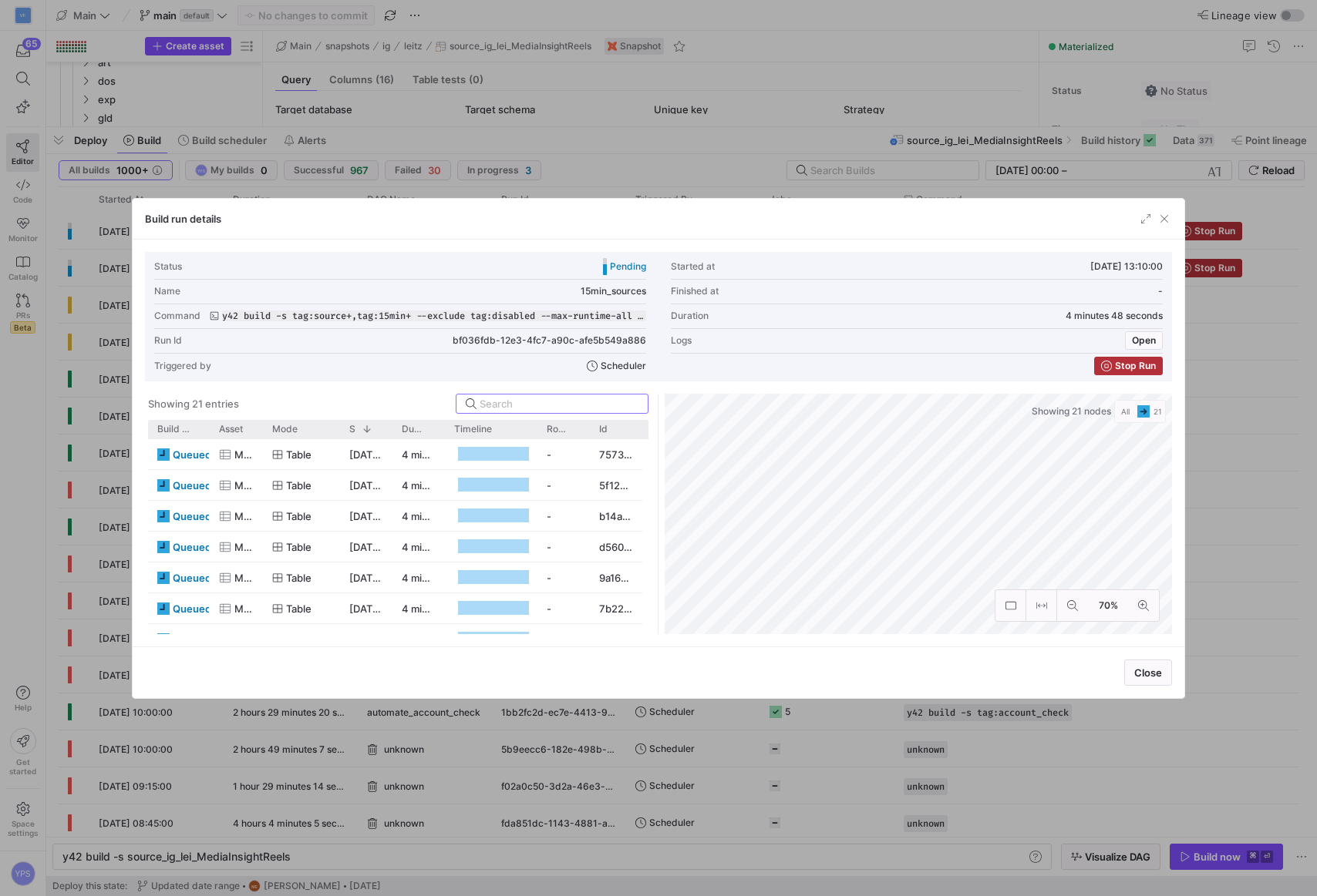
click at [752, 64] on div at bounding box center [658, 448] width 1317 height 896
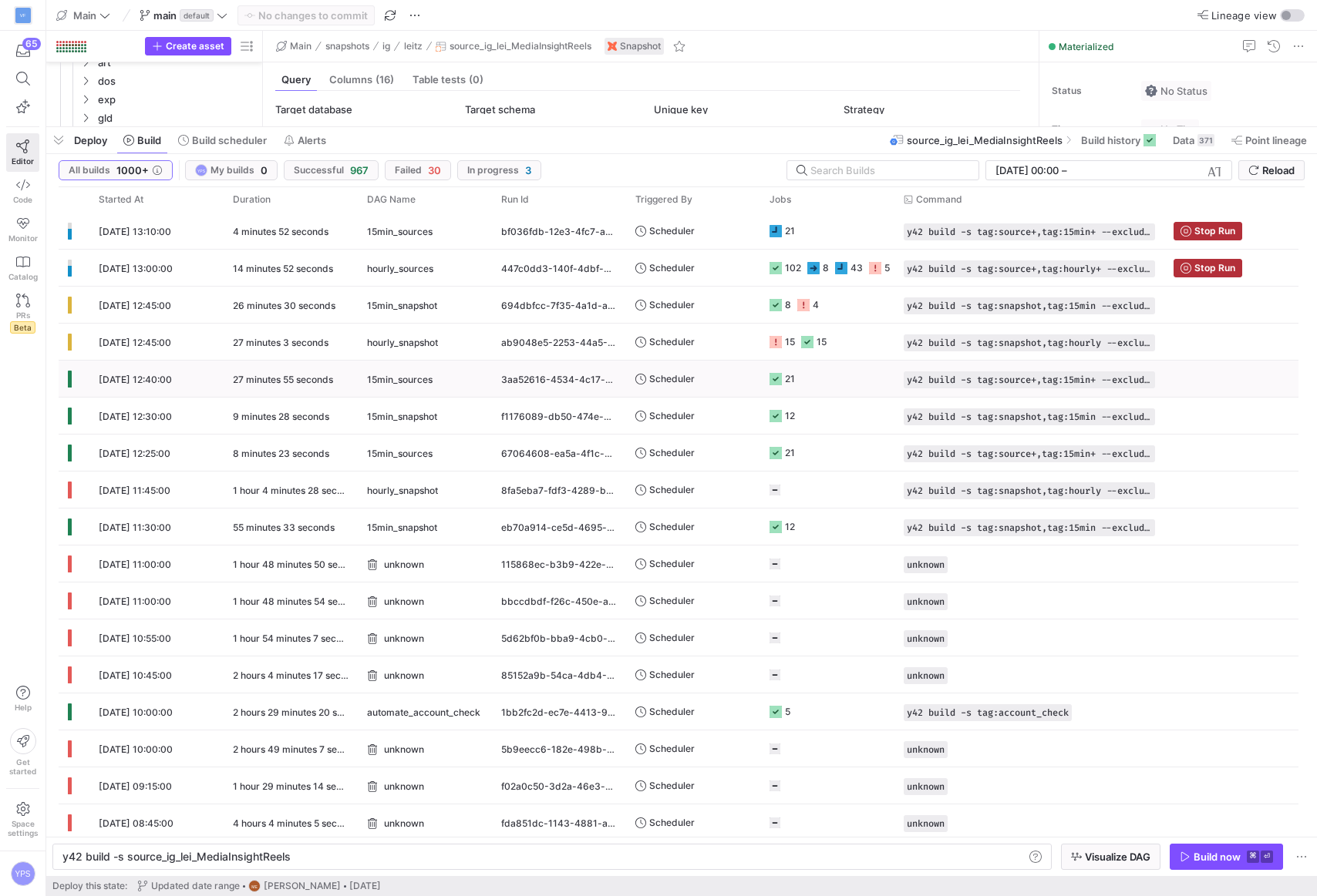
click at [731, 383] on y42-orchestration-triggered-by "Scheduler" at bounding box center [692, 378] width 115 height 34
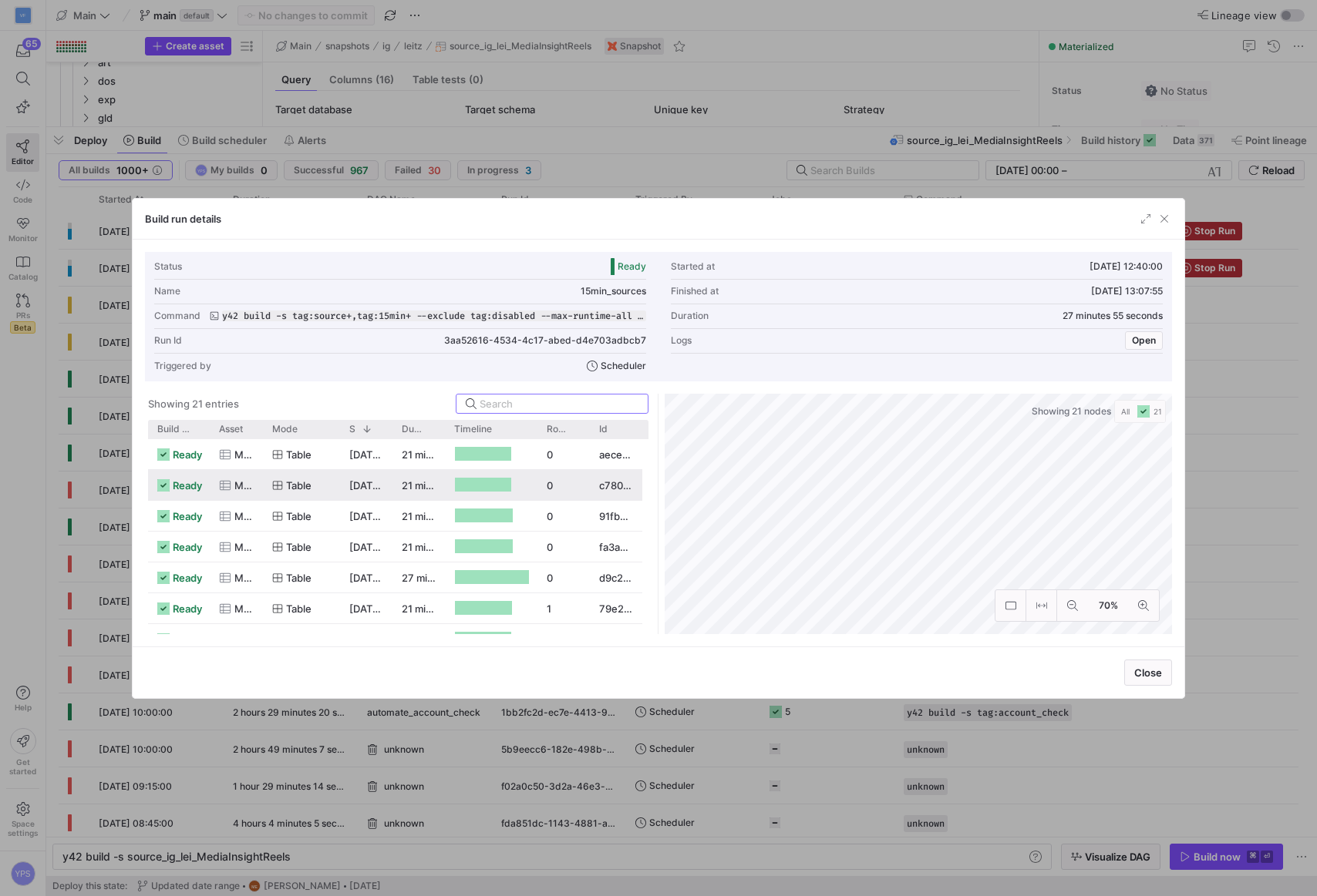
click at [341, 483] on div "01.10.25, 12:40:01" at bounding box center [365, 484] width 52 height 31
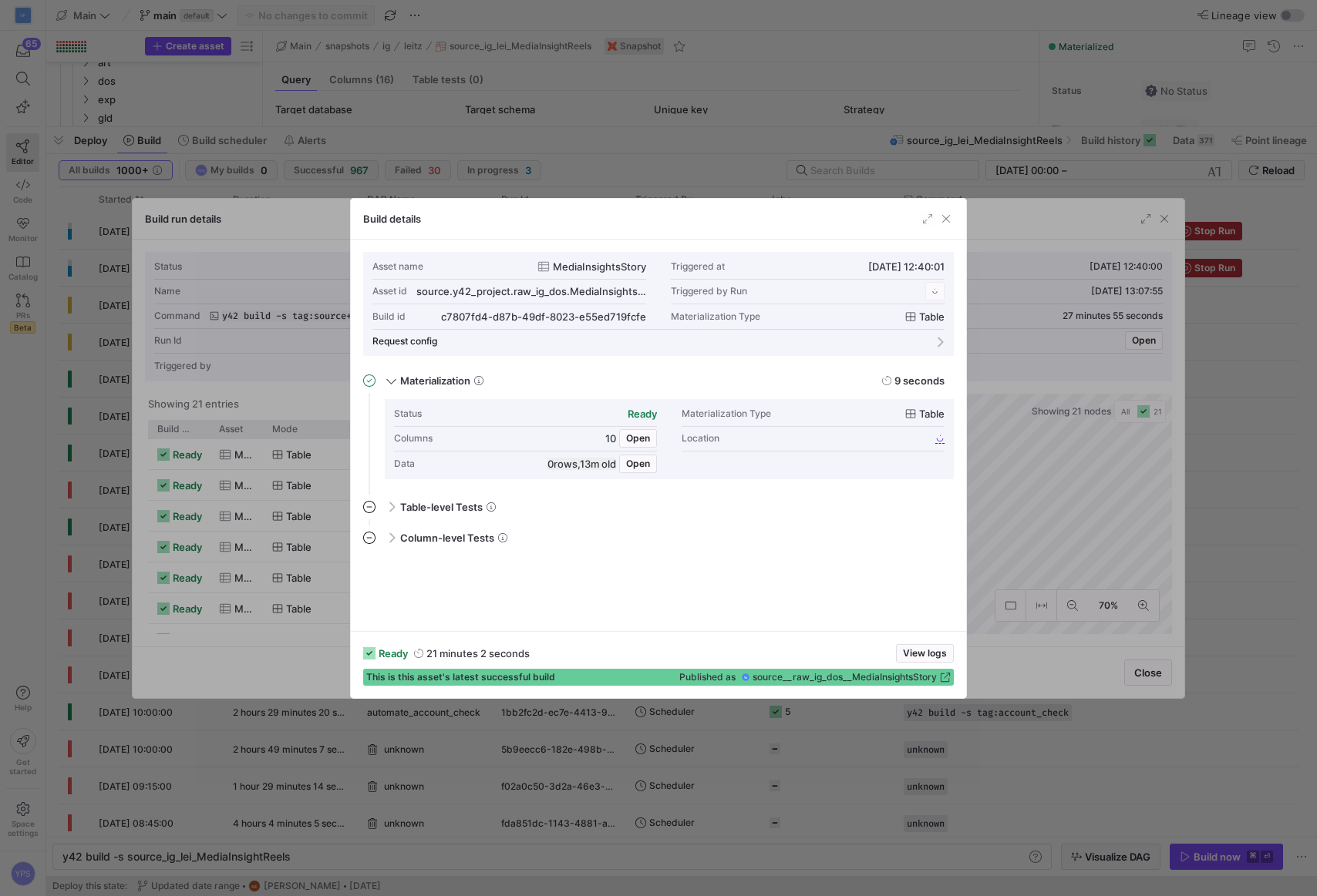
scroll to position [139, 0]
click at [562, 151] on div at bounding box center [658, 448] width 1317 height 896
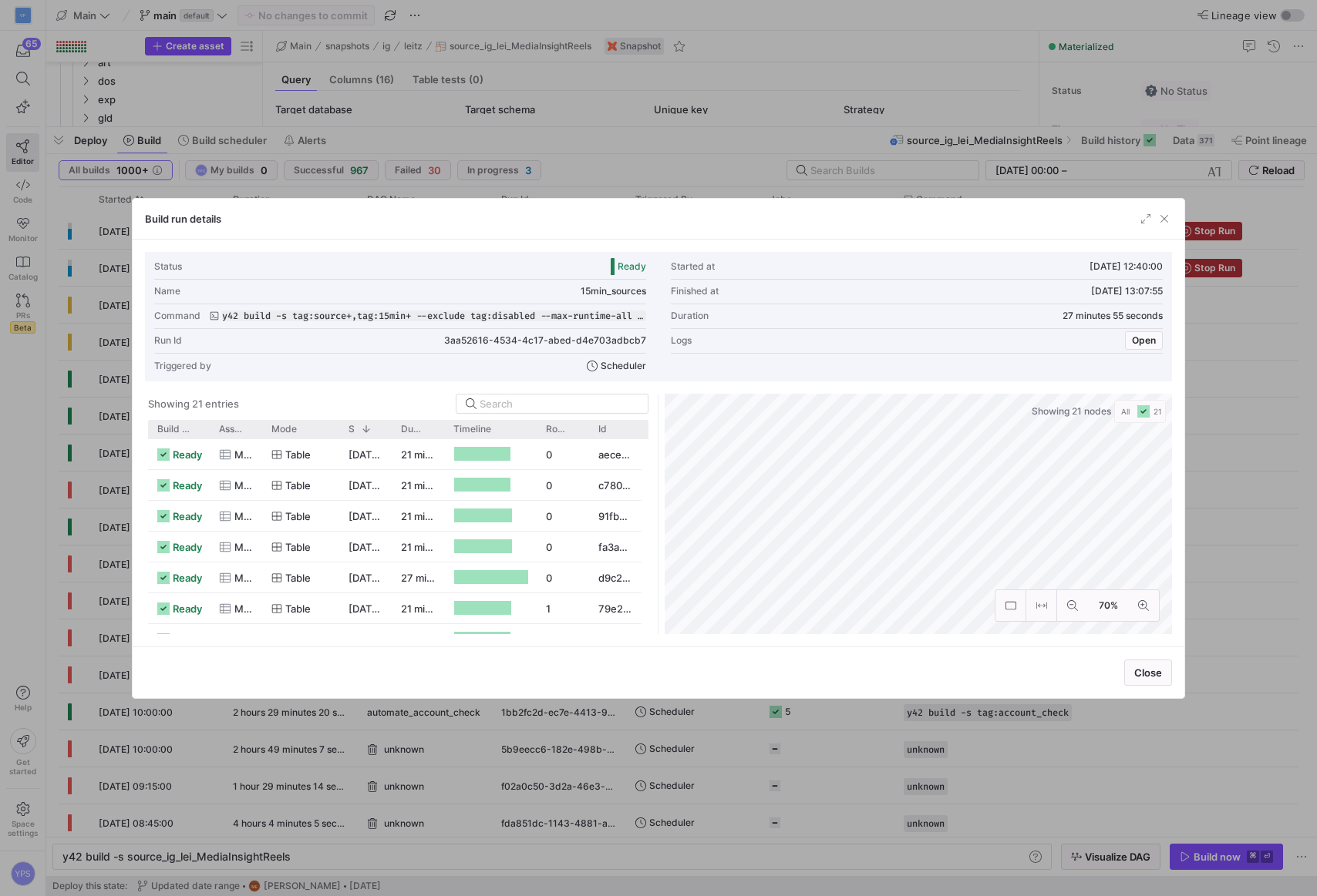
click at [562, 151] on div at bounding box center [658, 448] width 1317 height 896
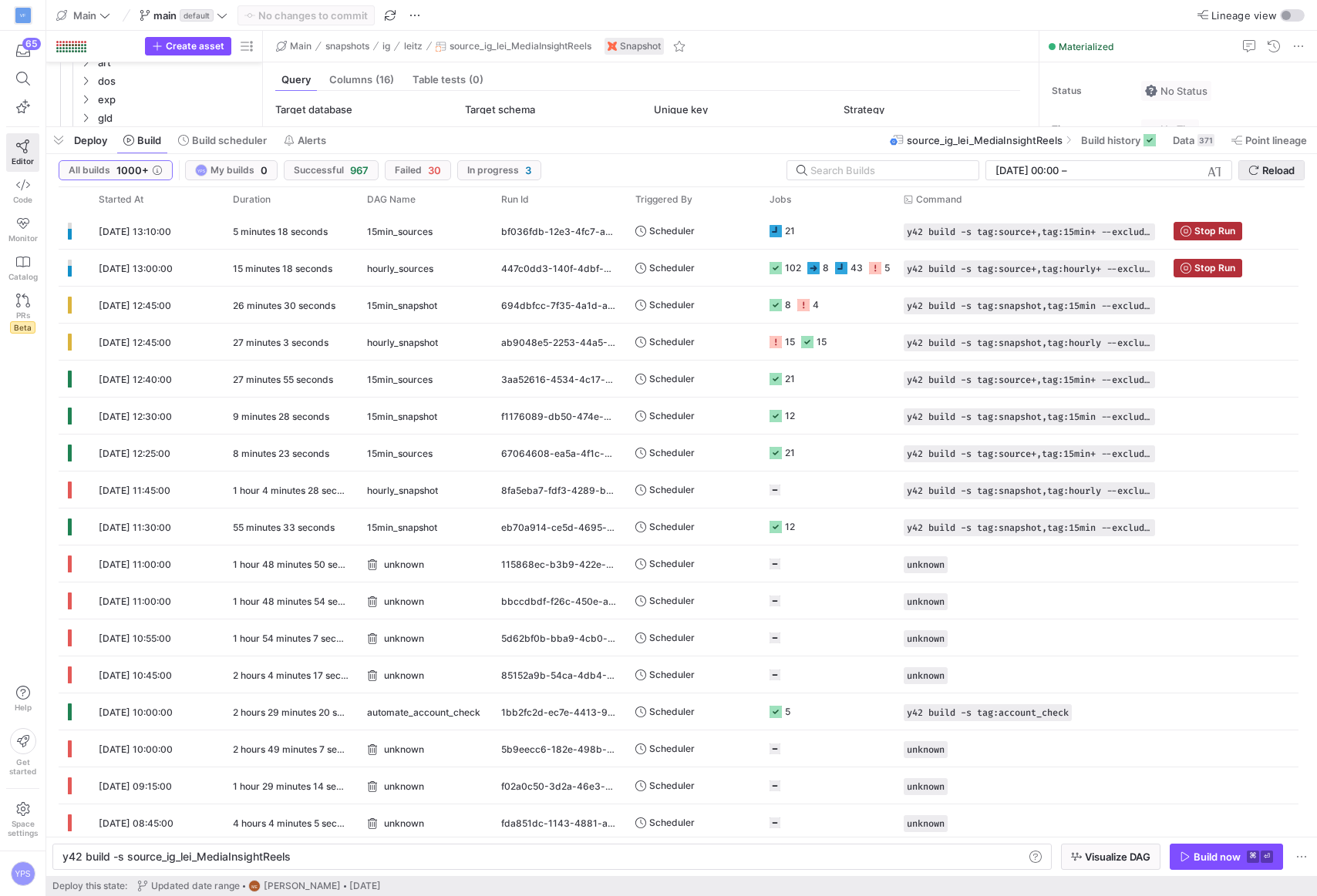
click at [1285, 166] on span "Reload" at bounding box center [1278, 170] width 33 height 13
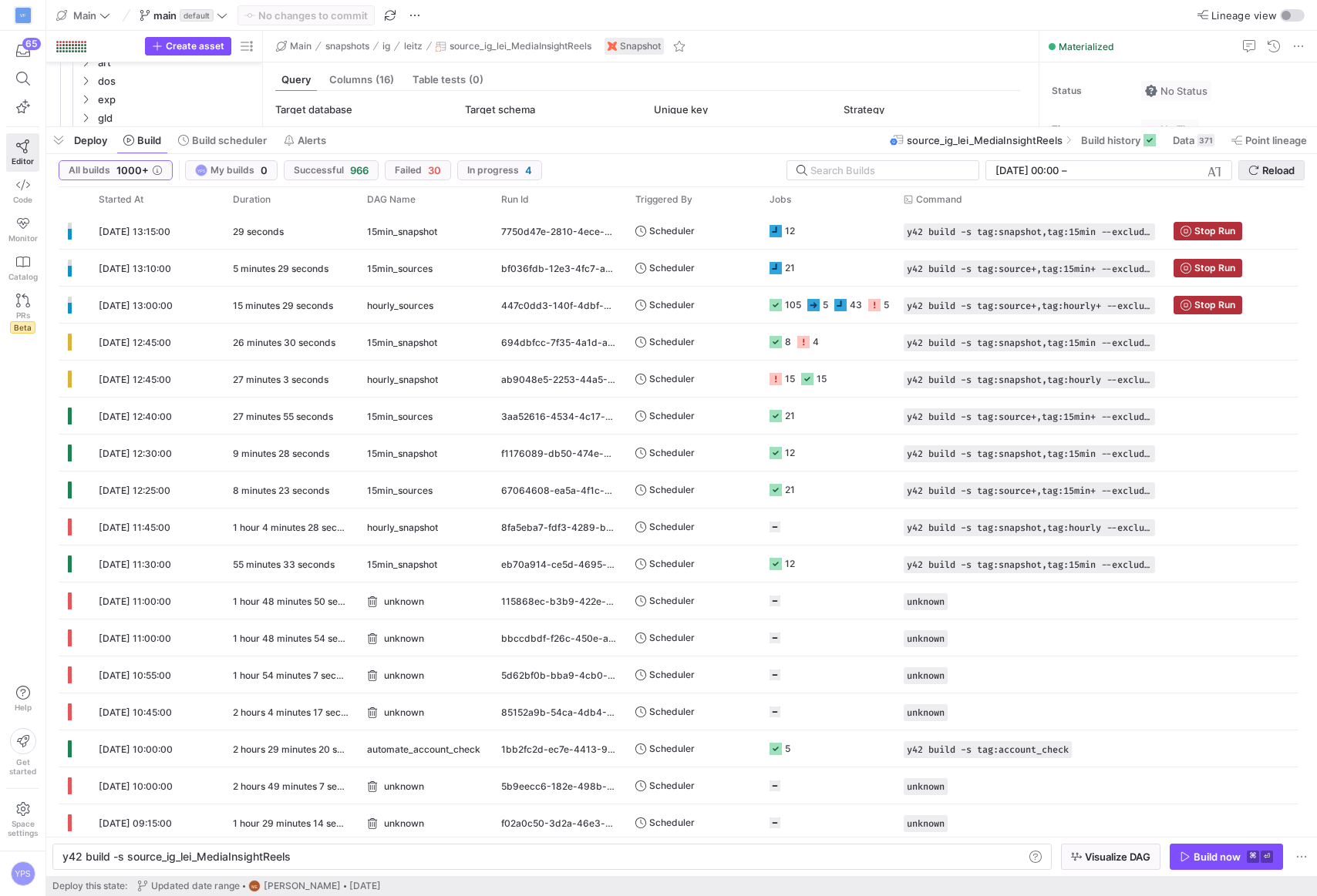
click at [1286, 167] on span "Reload" at bounding box center [1278, 170] width 33 height 13
click at [1267, 170] on span "Reload" at bounding box center [1278, 170] width 33 height 13
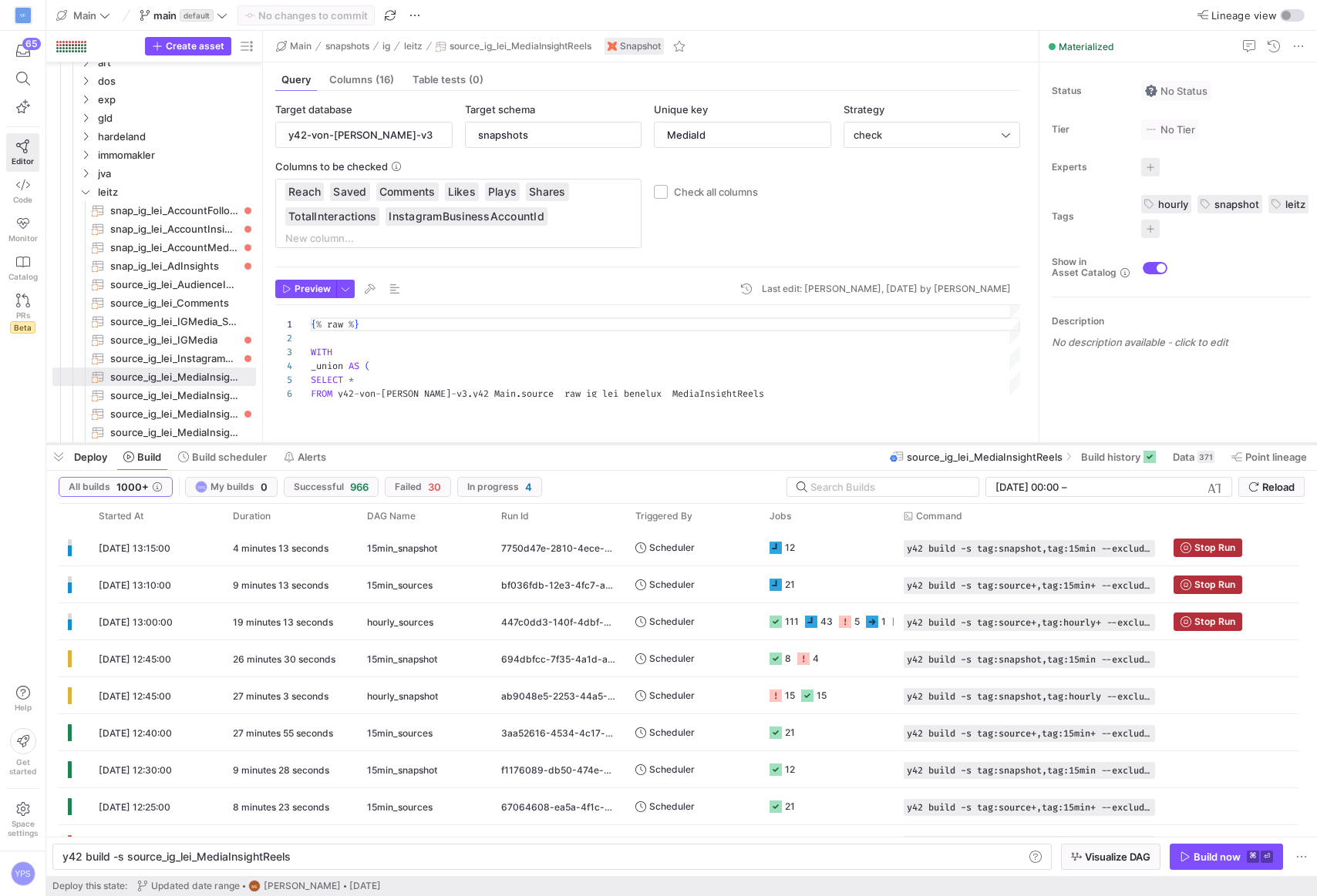
drag, startPoint x: 713, startPoint y: 126, endPoint x: 705, endPoint y: 444, distance: 318.1
click at [705, 444] on div at bounding box center [682, 444] width 1271 height 6
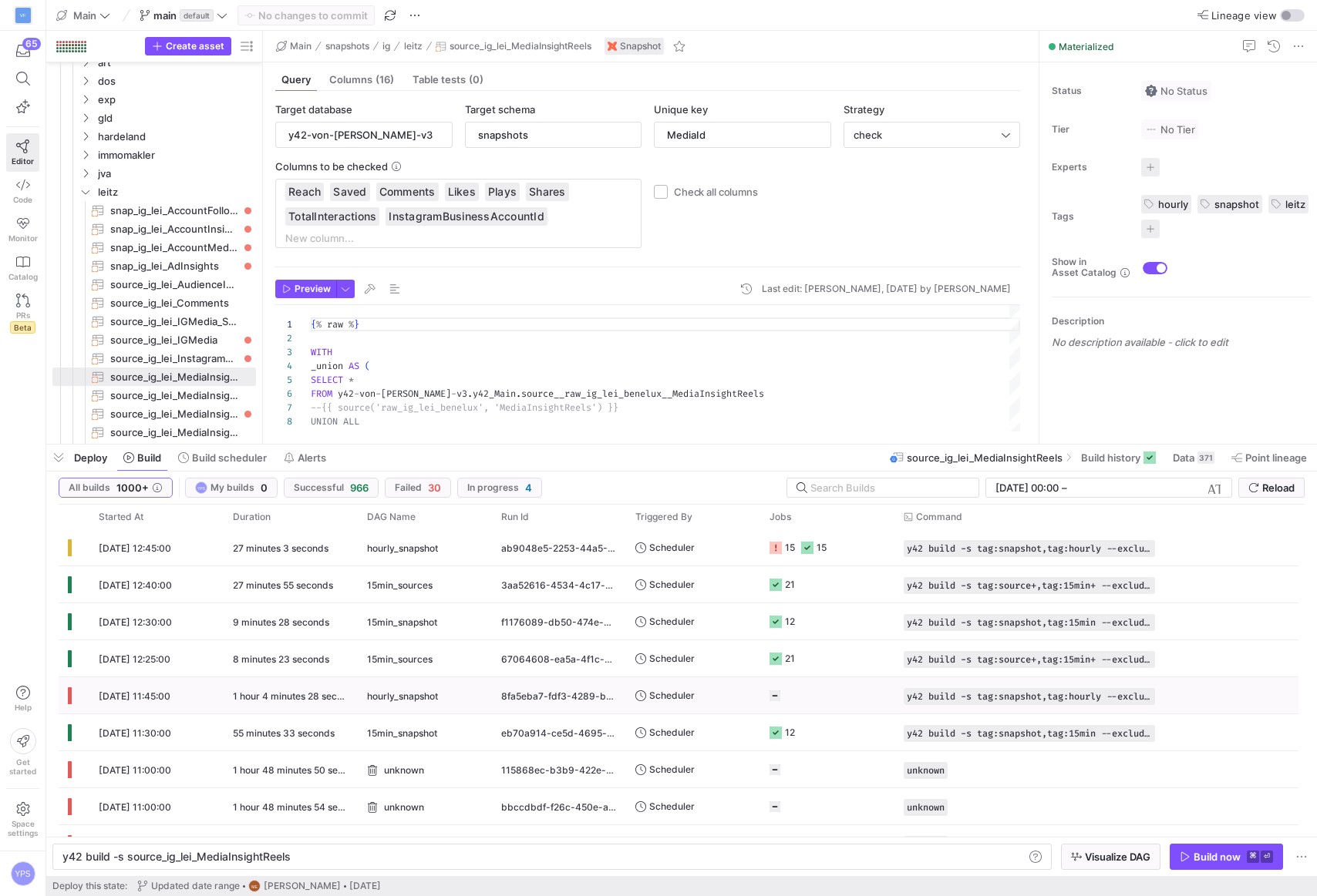
scroll to position [156, 0]
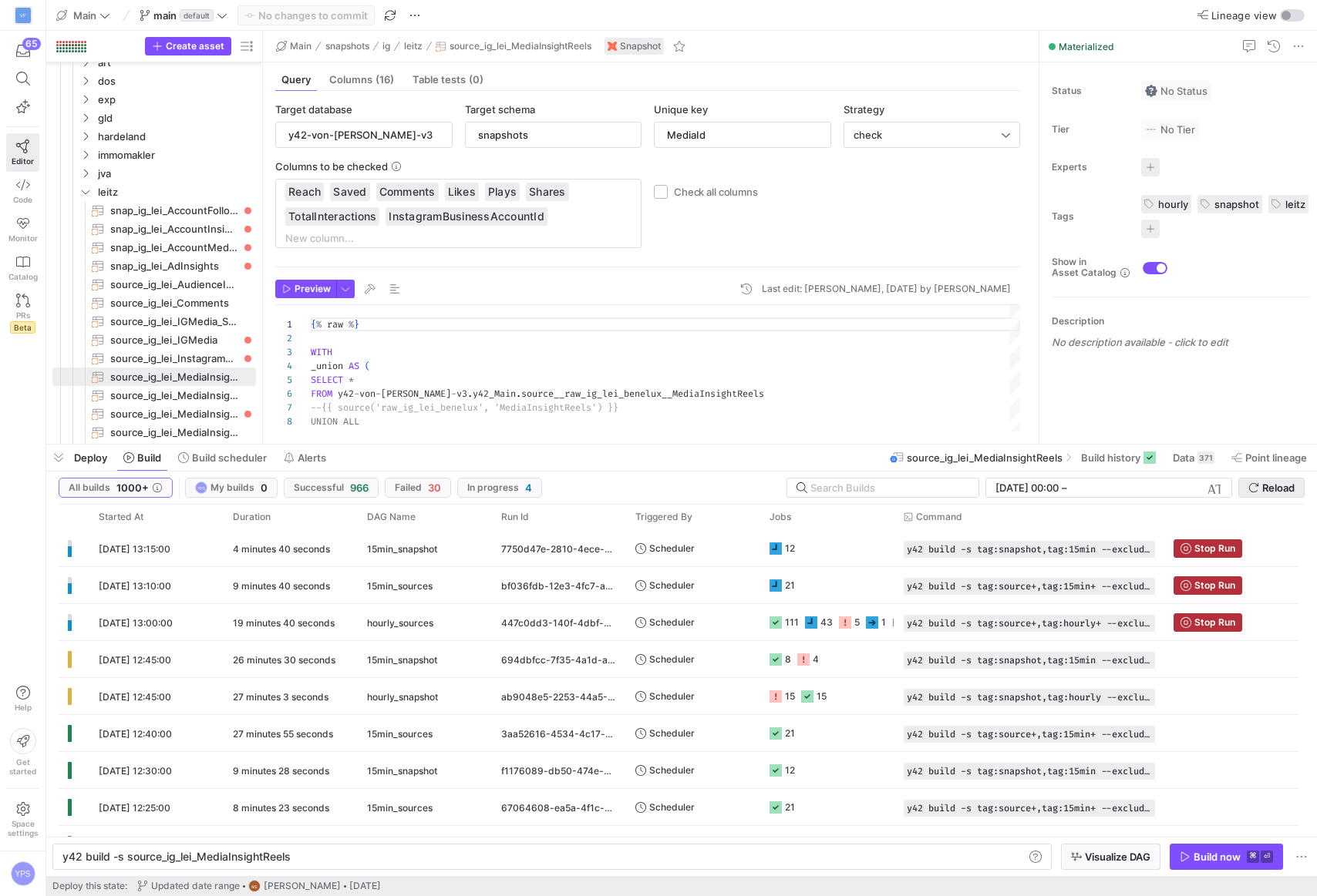
click at [1275, 489] on span "Reload" at bounding box center [1278, 487] width 33 height 13
click at [1286, 490] on span "Reload" at bounding box center [1278, 487] width 33 height 13
click at [1270, 485] on span "Reload" at bounding box center [1278, 487] width 33 height 13
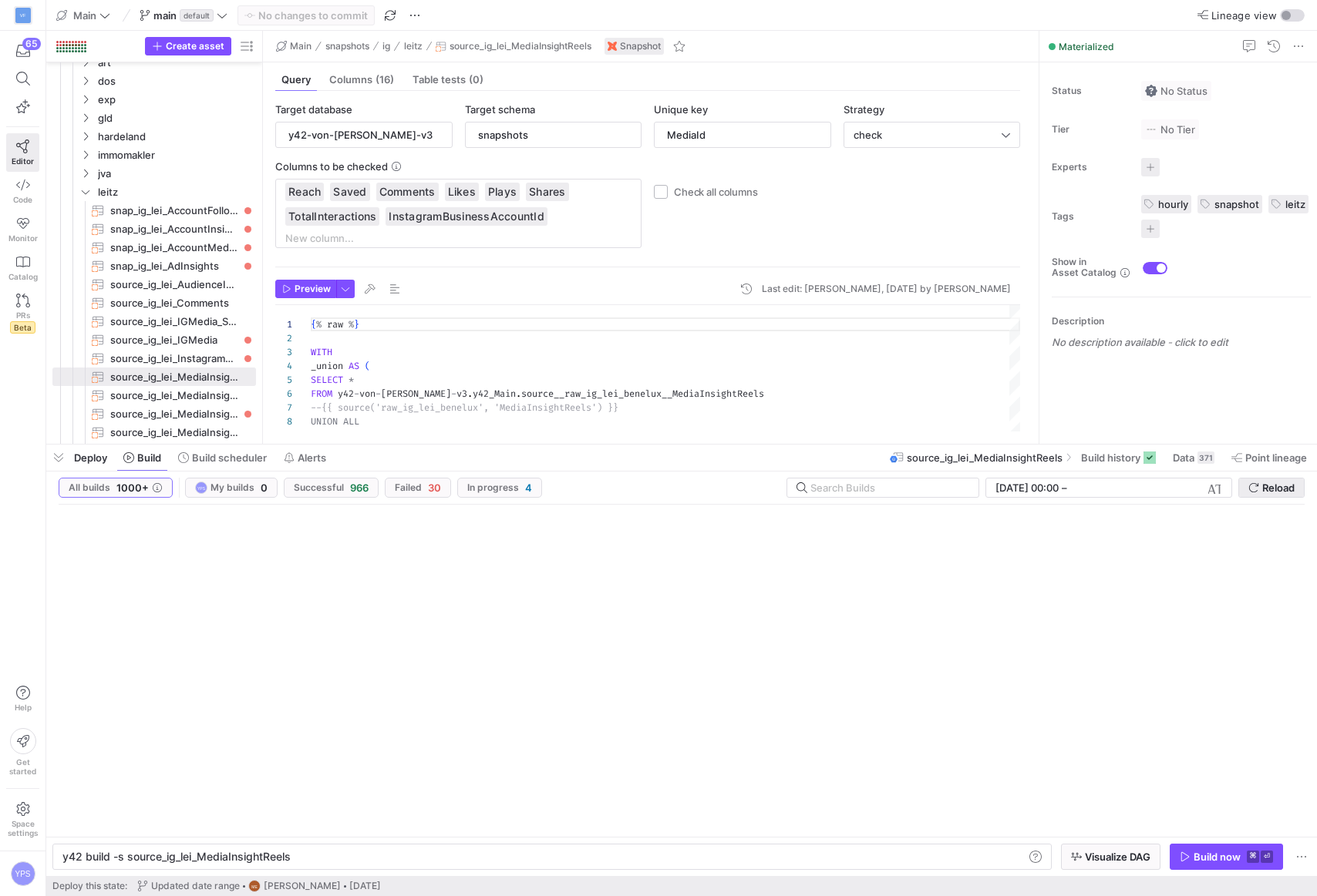
click at [1270, 485] on span "Reload" at bounding box center [1278, 487] width 33 height 13
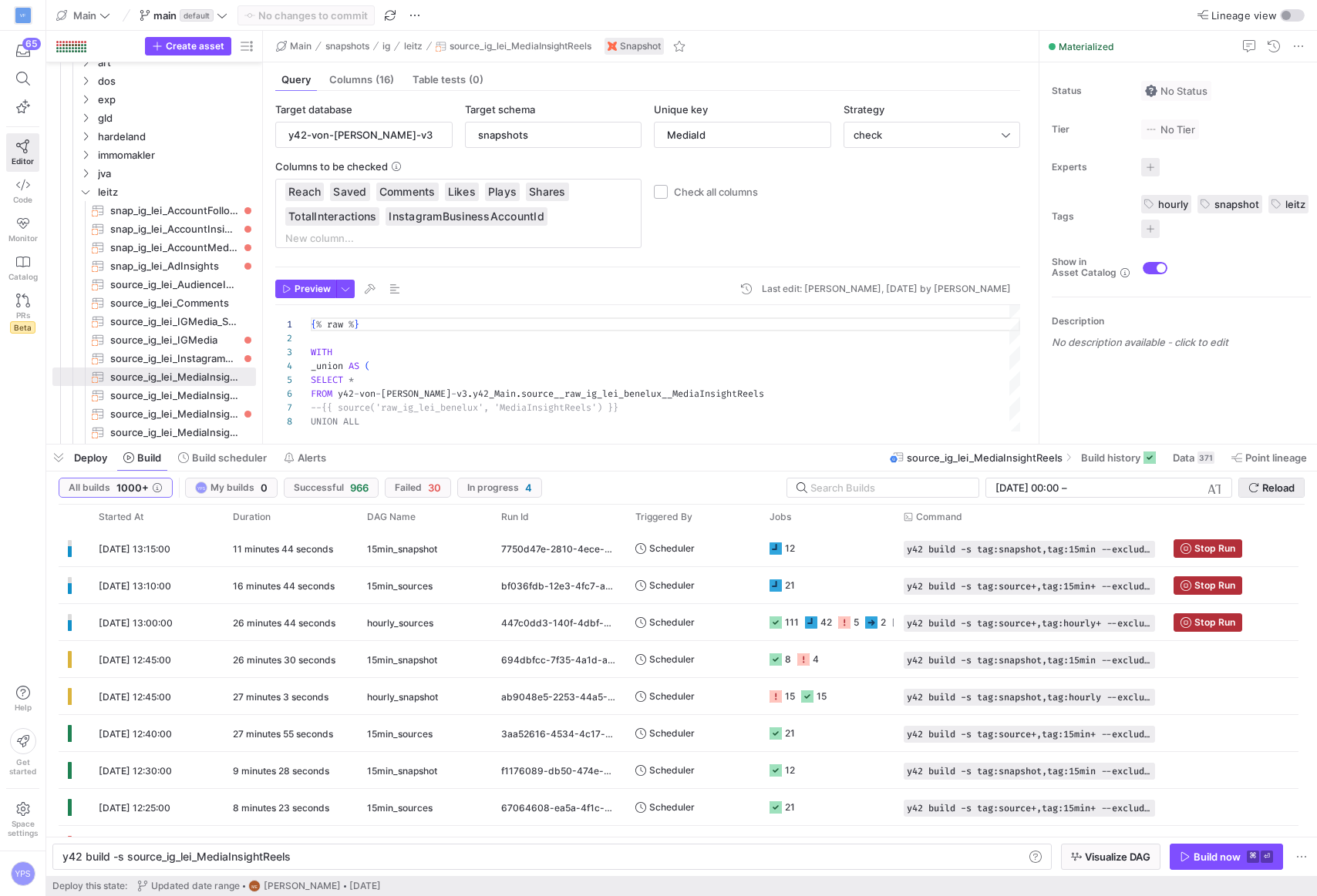
click at [1285, 491] on span "Reload" at bounding box center [1278, 487] width 33 height 13
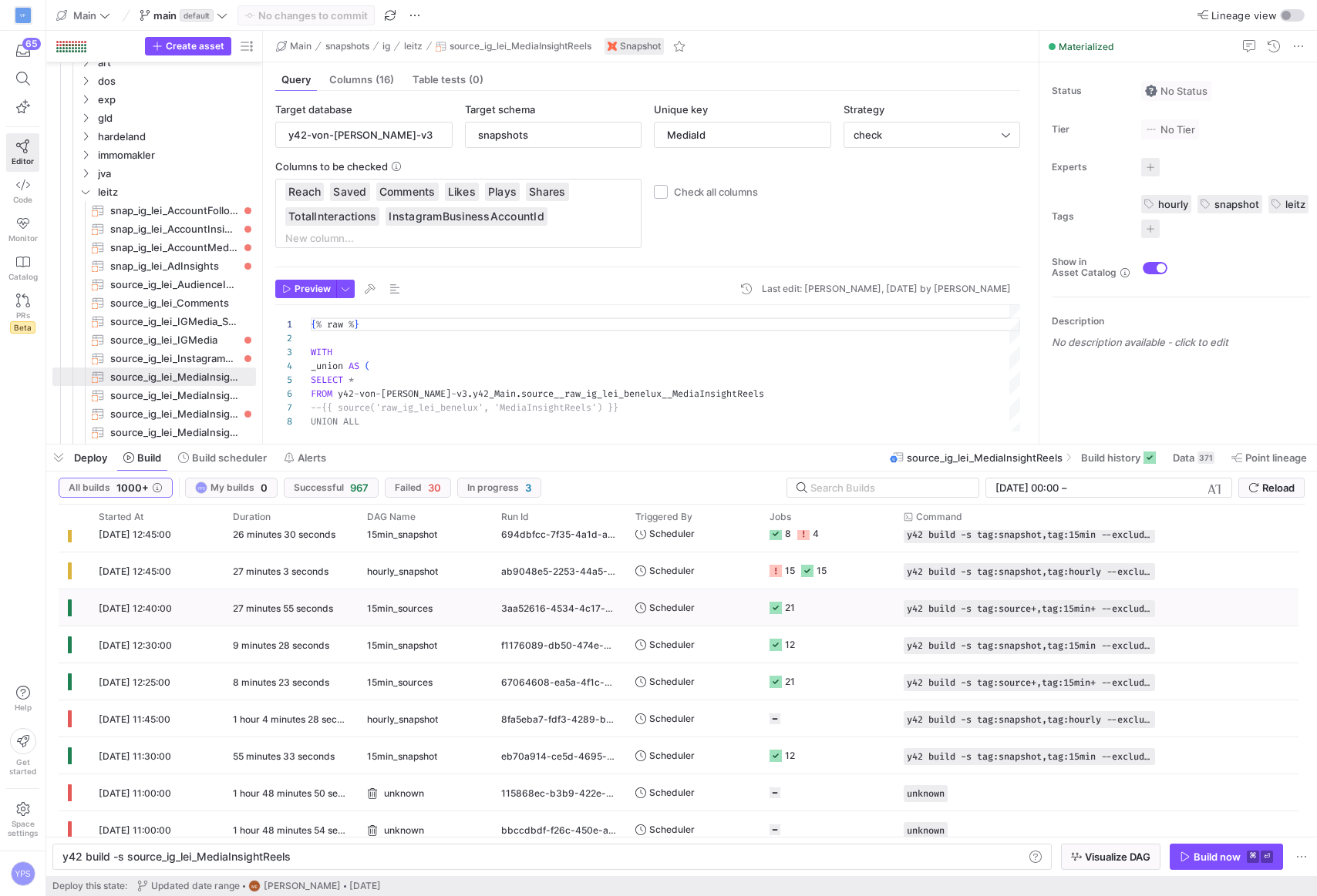
scroll to position [0, 0]
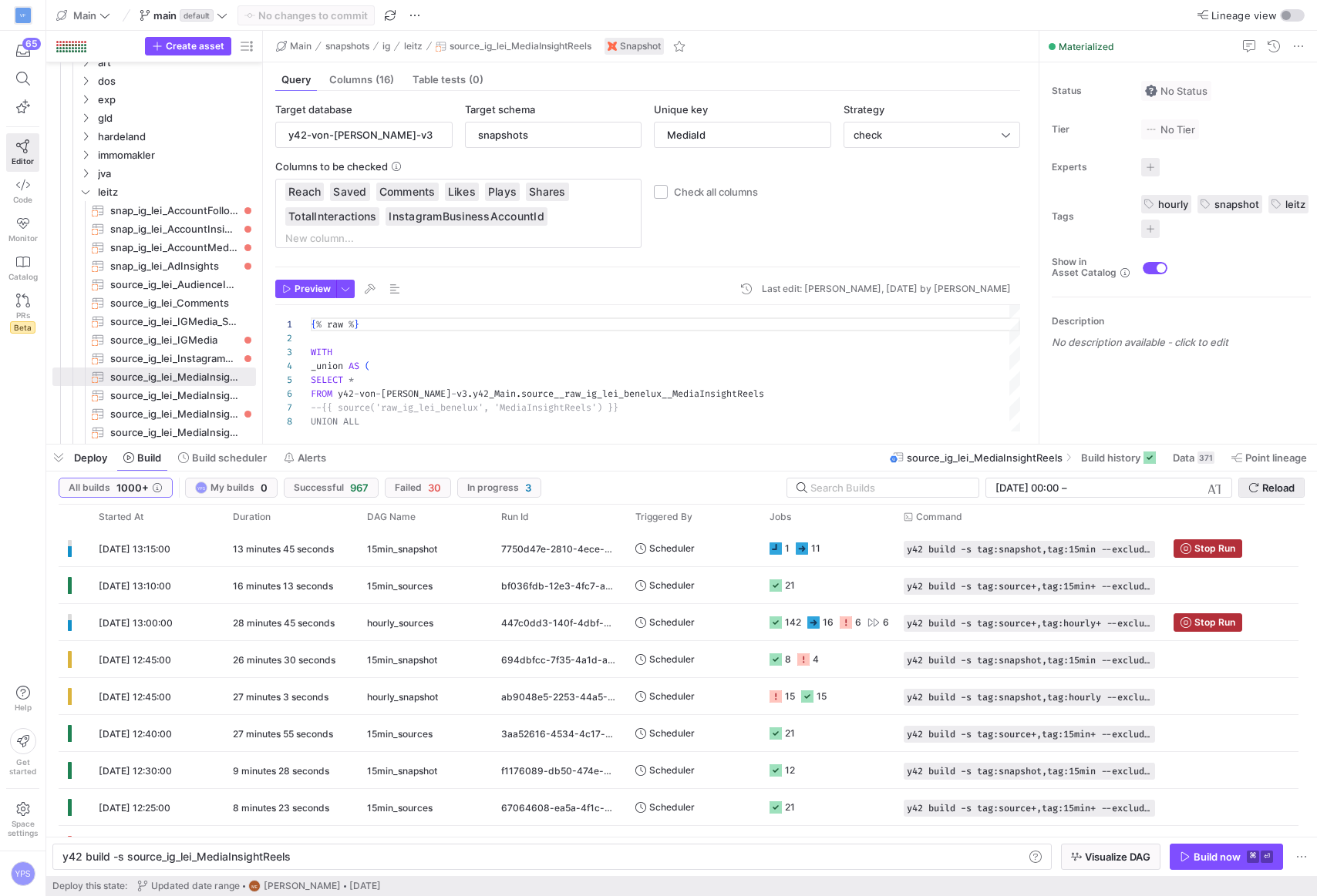
click at [1282, 485] on span "Reload" at bounding box center [1278, 487] width 33 height 13
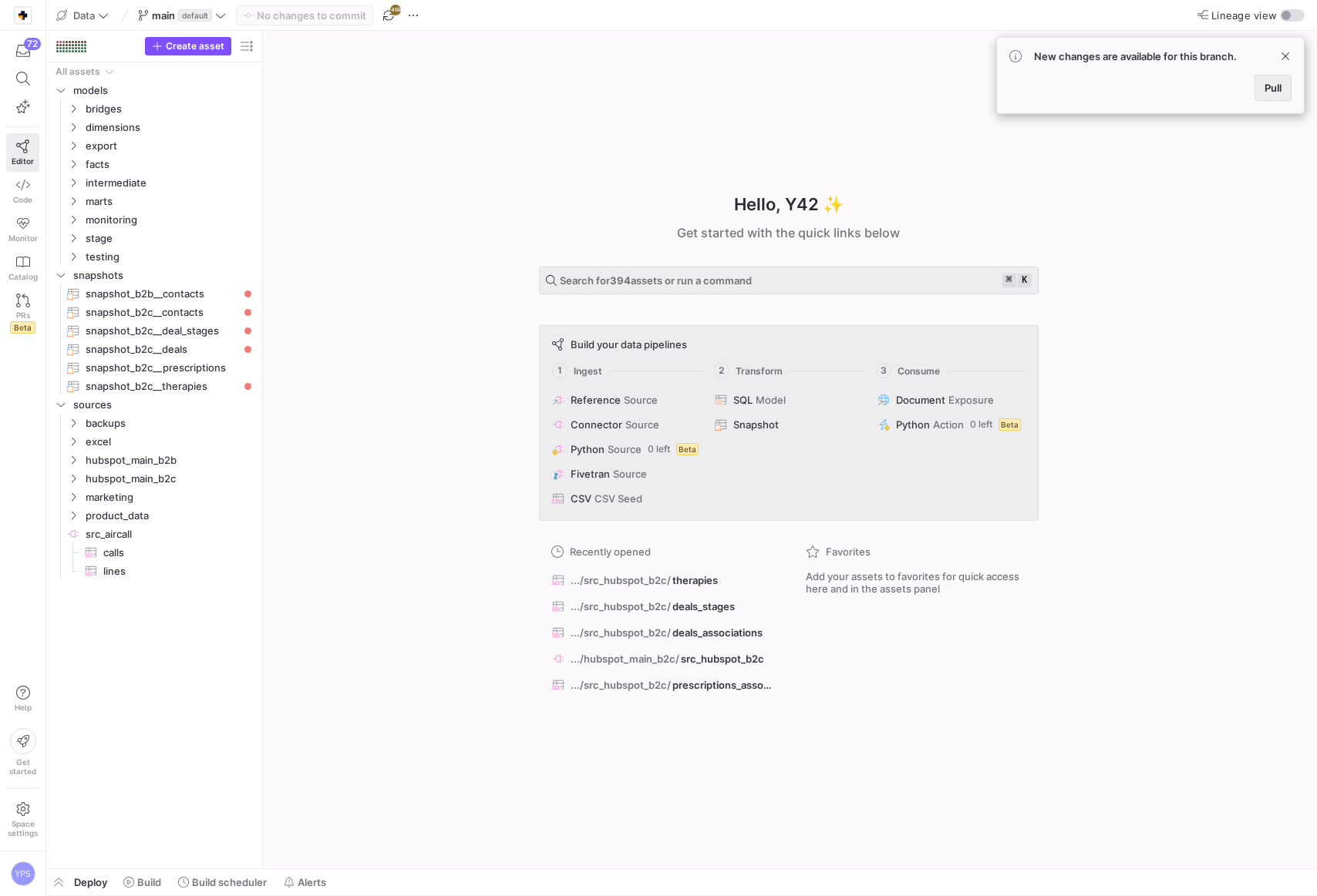
click at [1272, 100] on button "Pull" at bounding box center [1273, 88] width 37 height 27
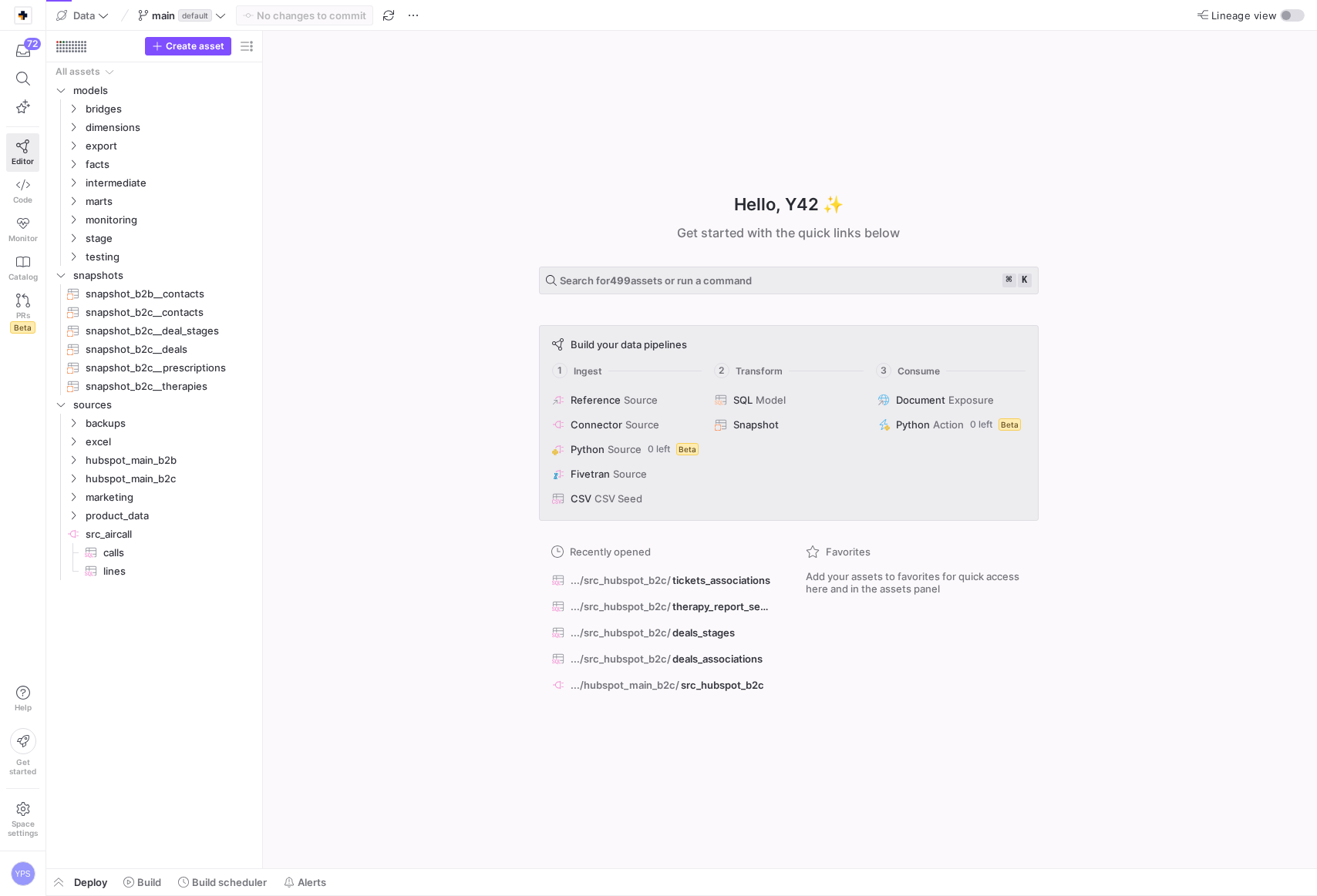
click at [435, 158] on div "Hello, Y42 ✨ Get started with the quick links below Search for 499 assets or ru…" at bounding box center [788, 449] width 1038 height 838
click at [152, 884] on span "Build" at bounding box center [149, 882] width 24 height 13
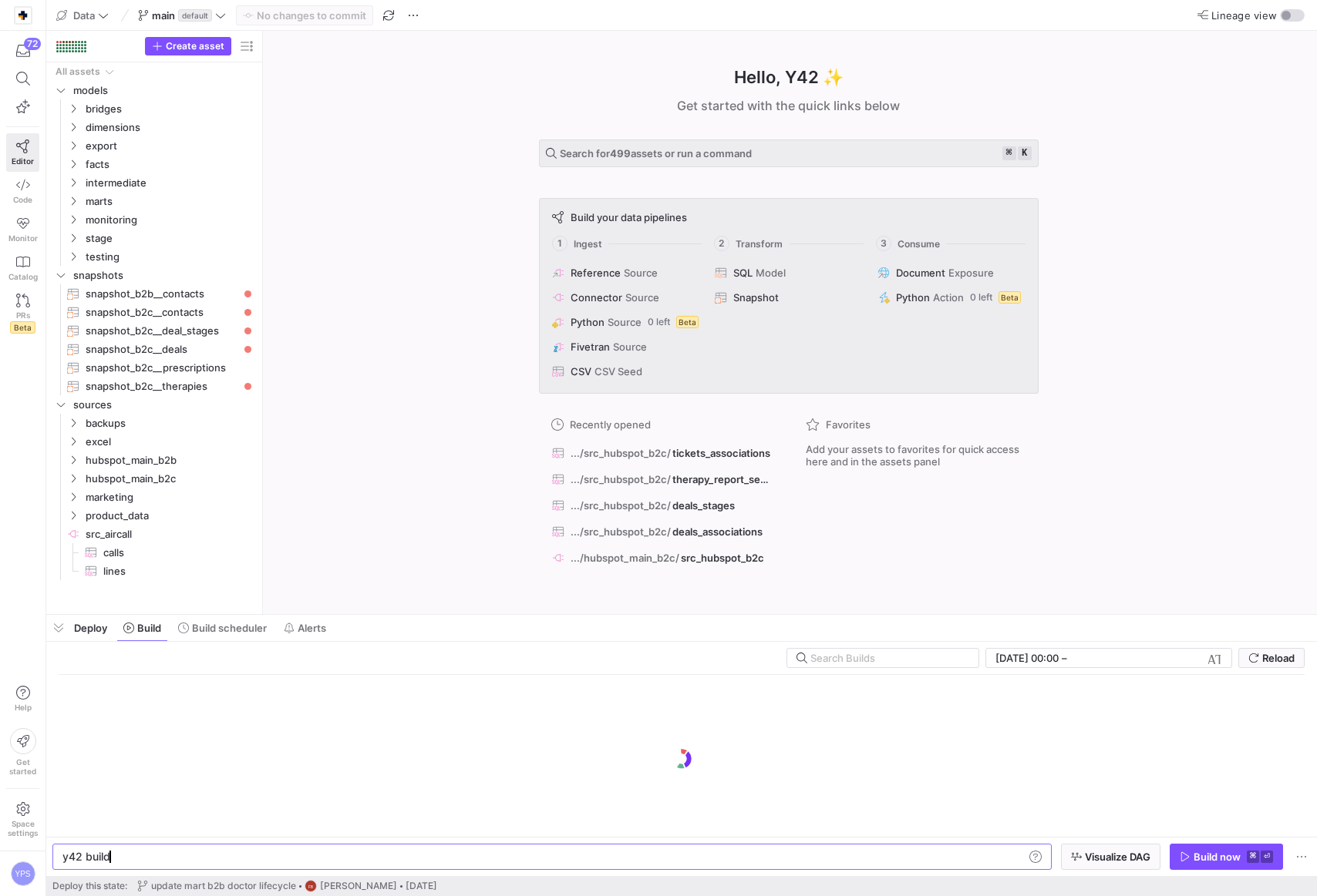
scroll to position [0, 46]
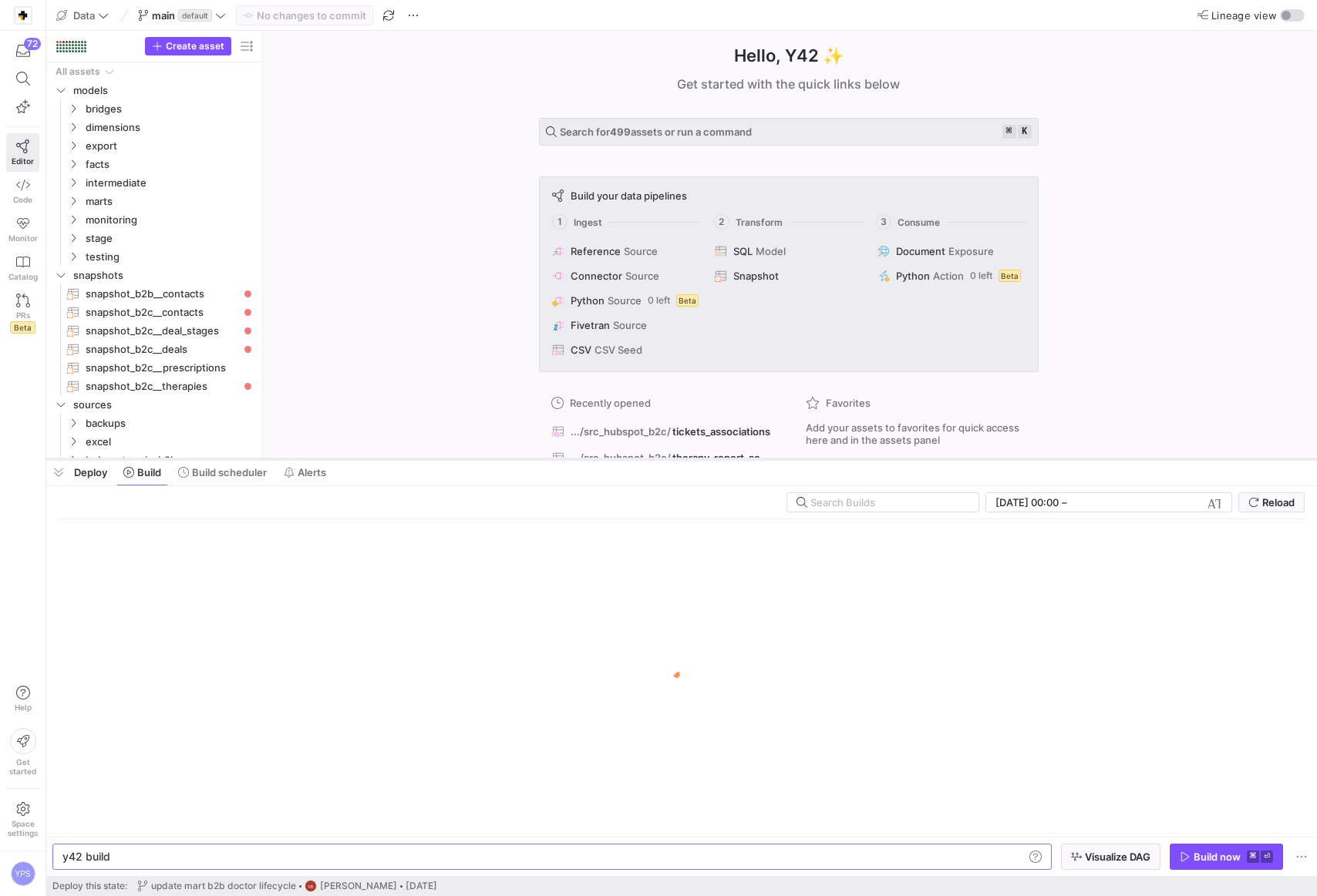
drag, startPoint x: 442, startPoint y: 613, endPoint x: 422, endPoint y: 443, distance: 171.2
click at [422, 456] on div at bounding box center [682, 459] width 1271 height 6
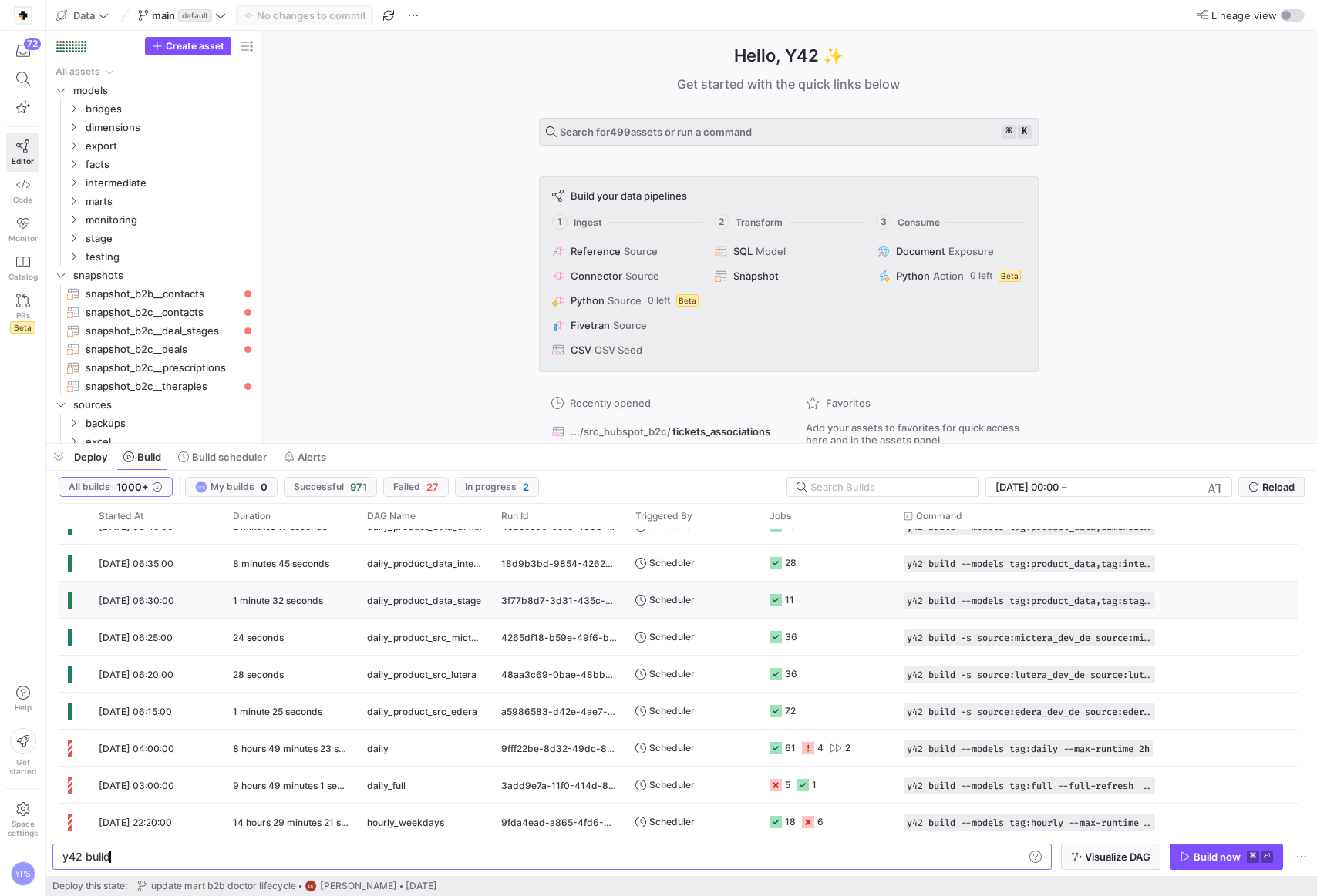
scroll to position [506, 0]
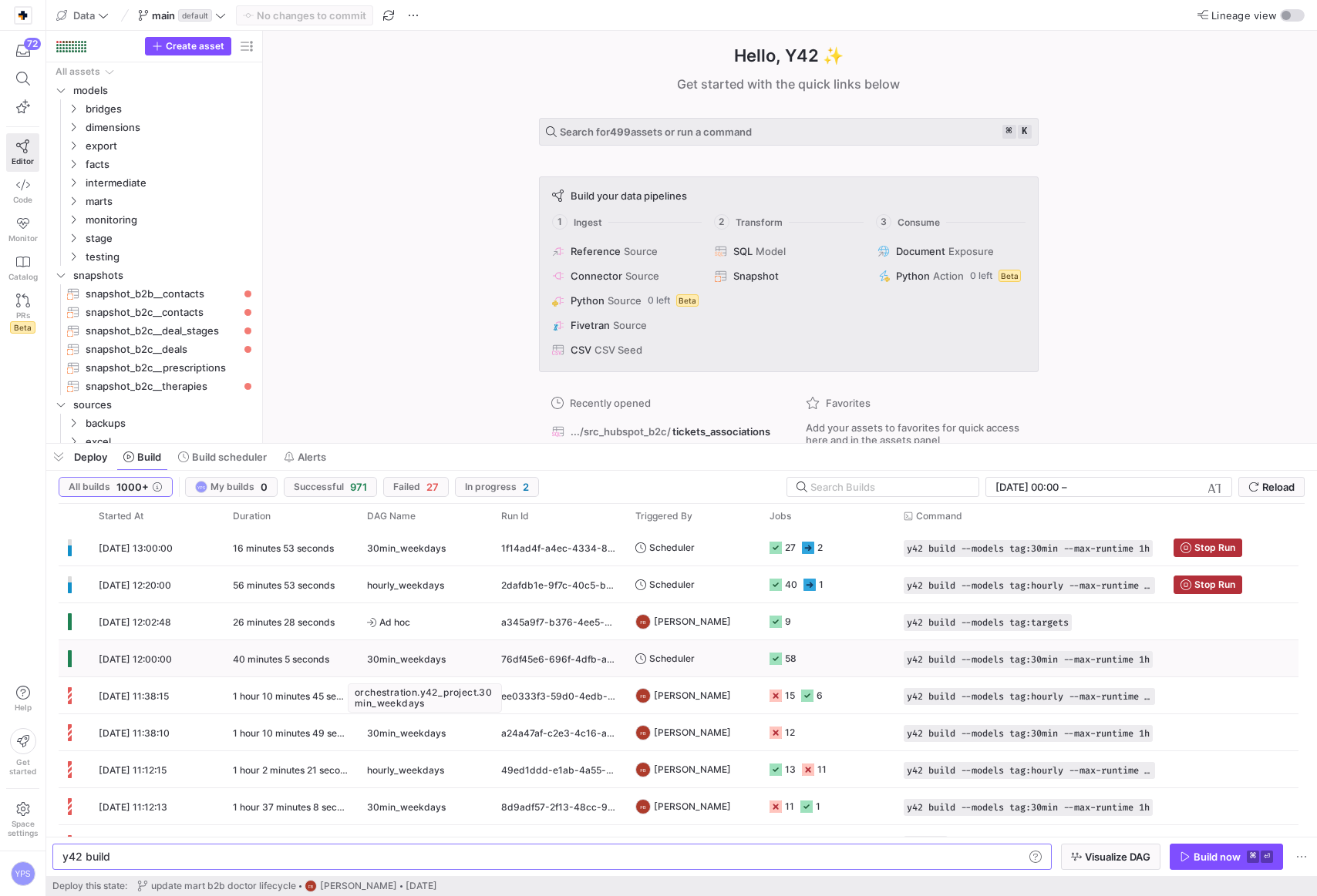
click at [460, 663] on div "30min_weekdays" at bounding box center [425, 659] width 115 height 36
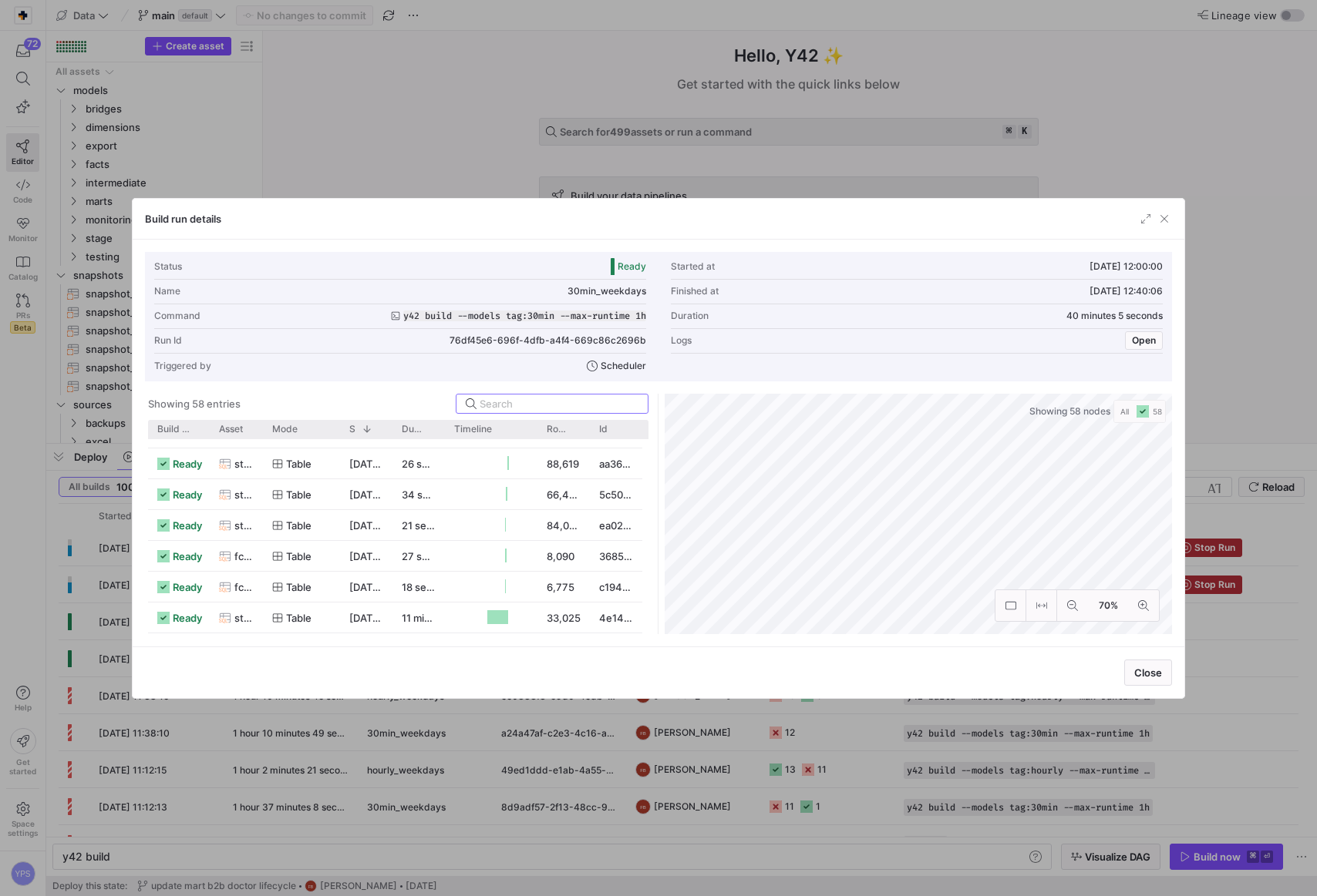
click at [429, 96] on div at bounding box center [658, 448] width 1317 height 896
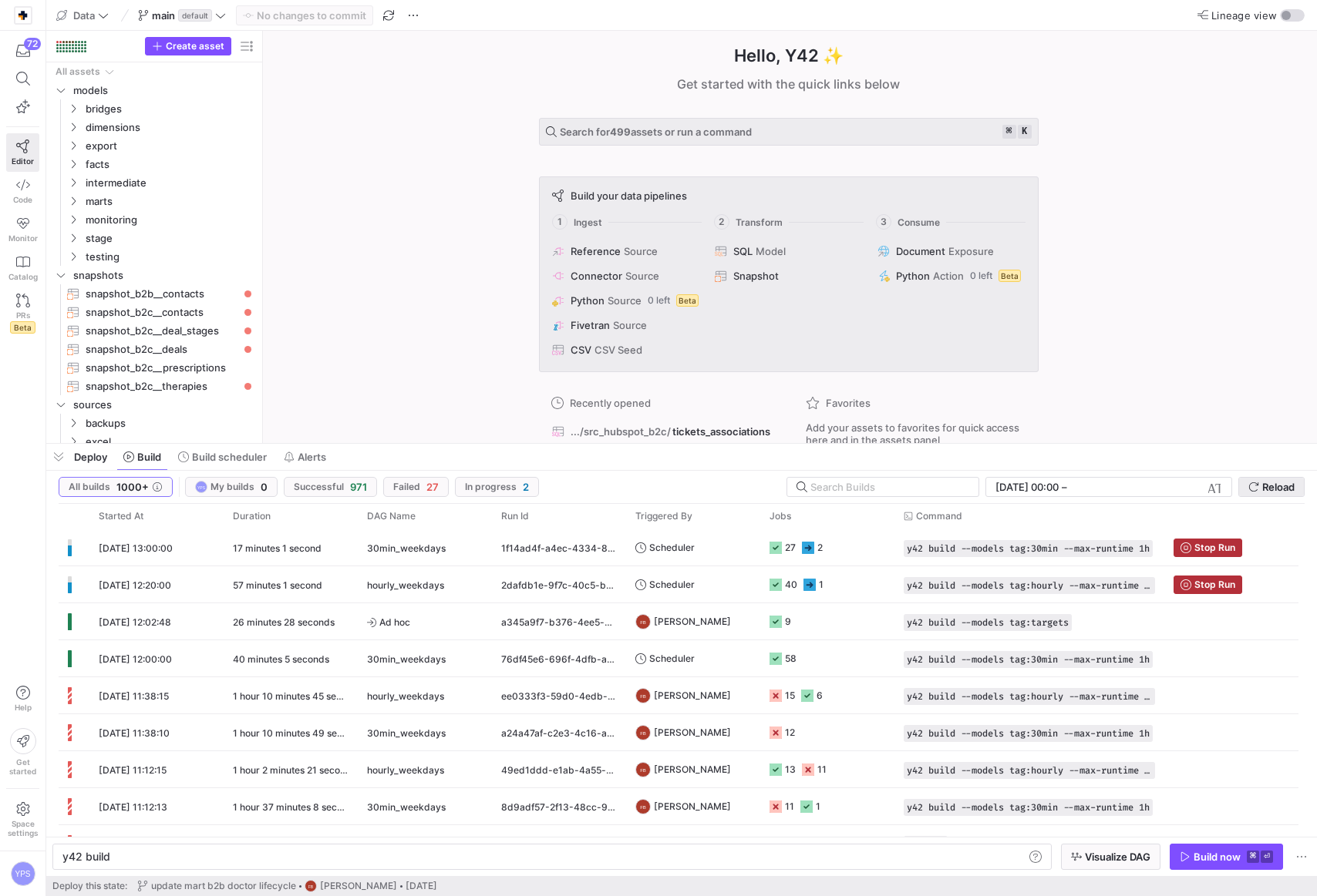
click at [1273, 480] on span "Reload" at bounding box center [1278, 486] width 33 height 13
click at [360, 585] on div "hourly_weekdays" at bounding box center [425, 584] width 134 height 36
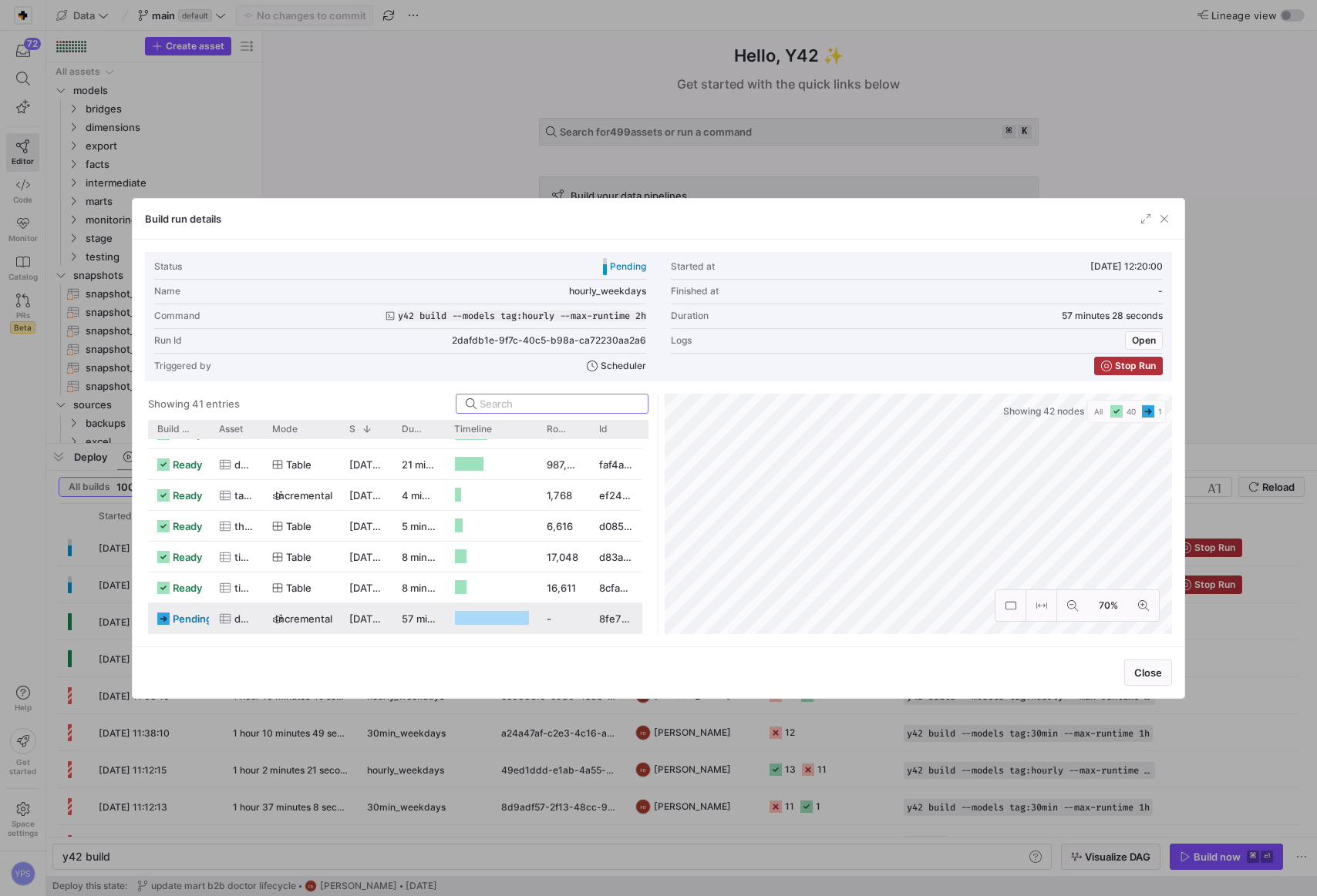
click at [317, 619] on span "incremental" at bounding box center [303, 619] width 57 height 31
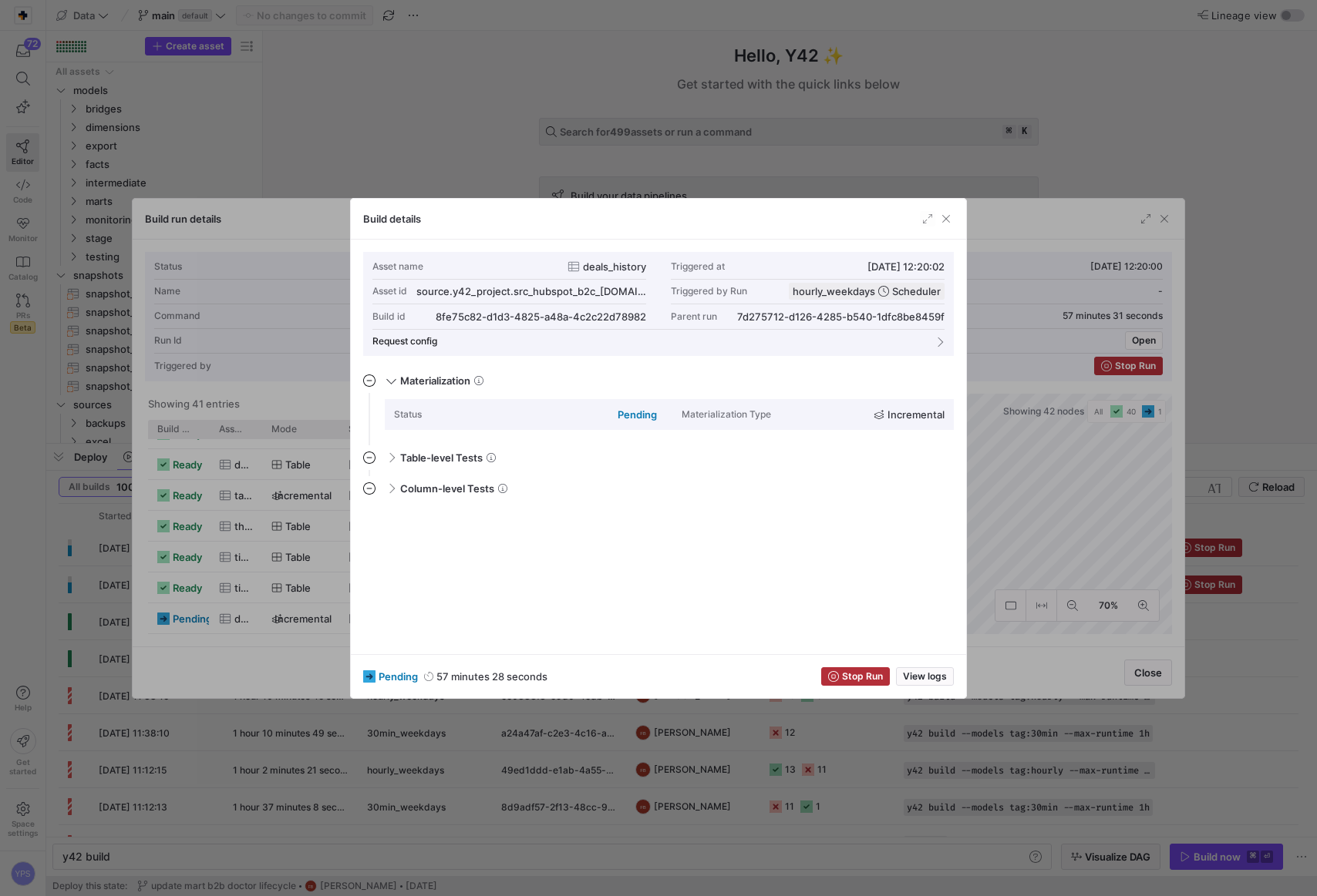
click at [465, 147] on div at bounding box center [658, 448] width 1317 height 896
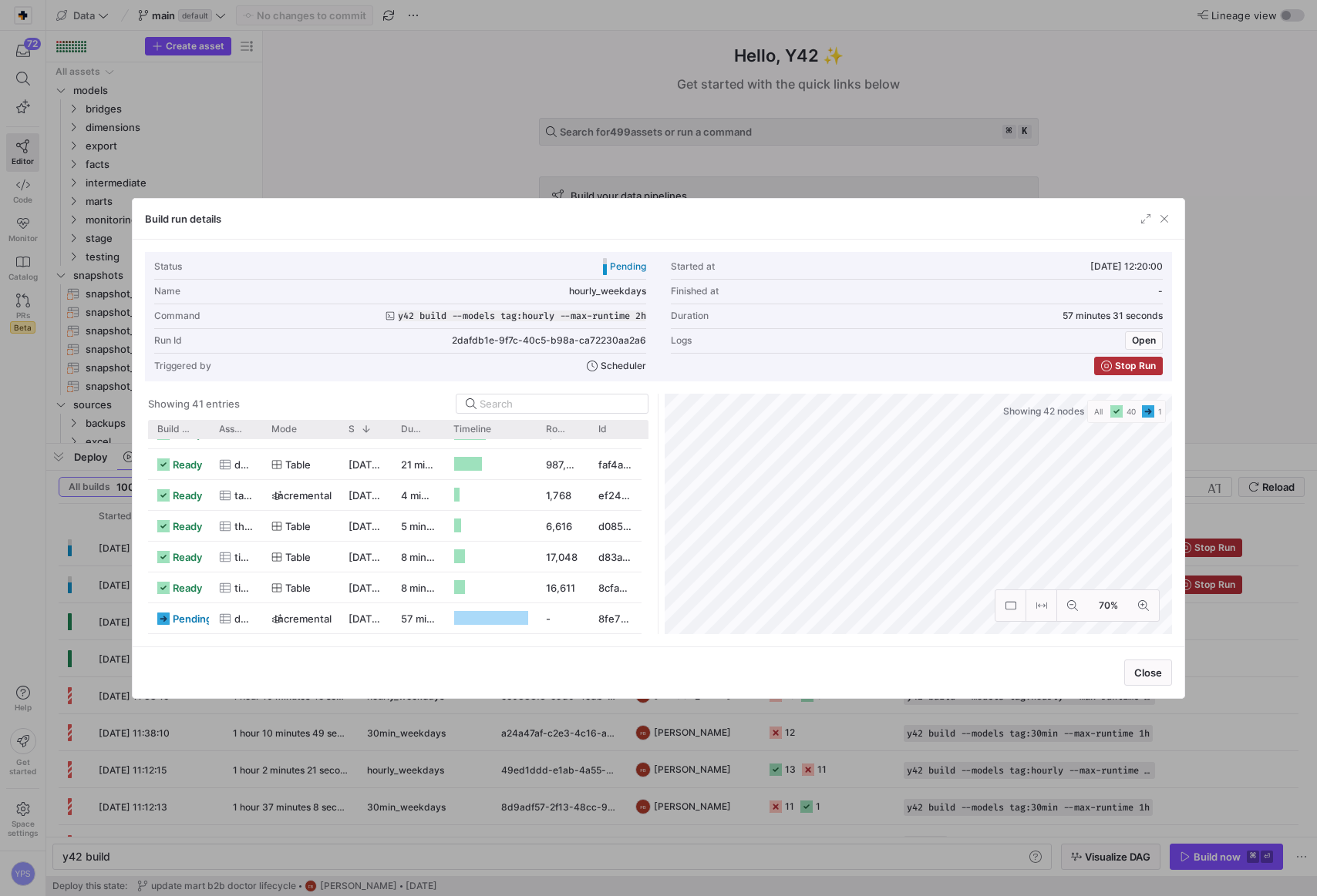
click at [465, 147] on div at bounding box center [658, 448] width 1317 height 896
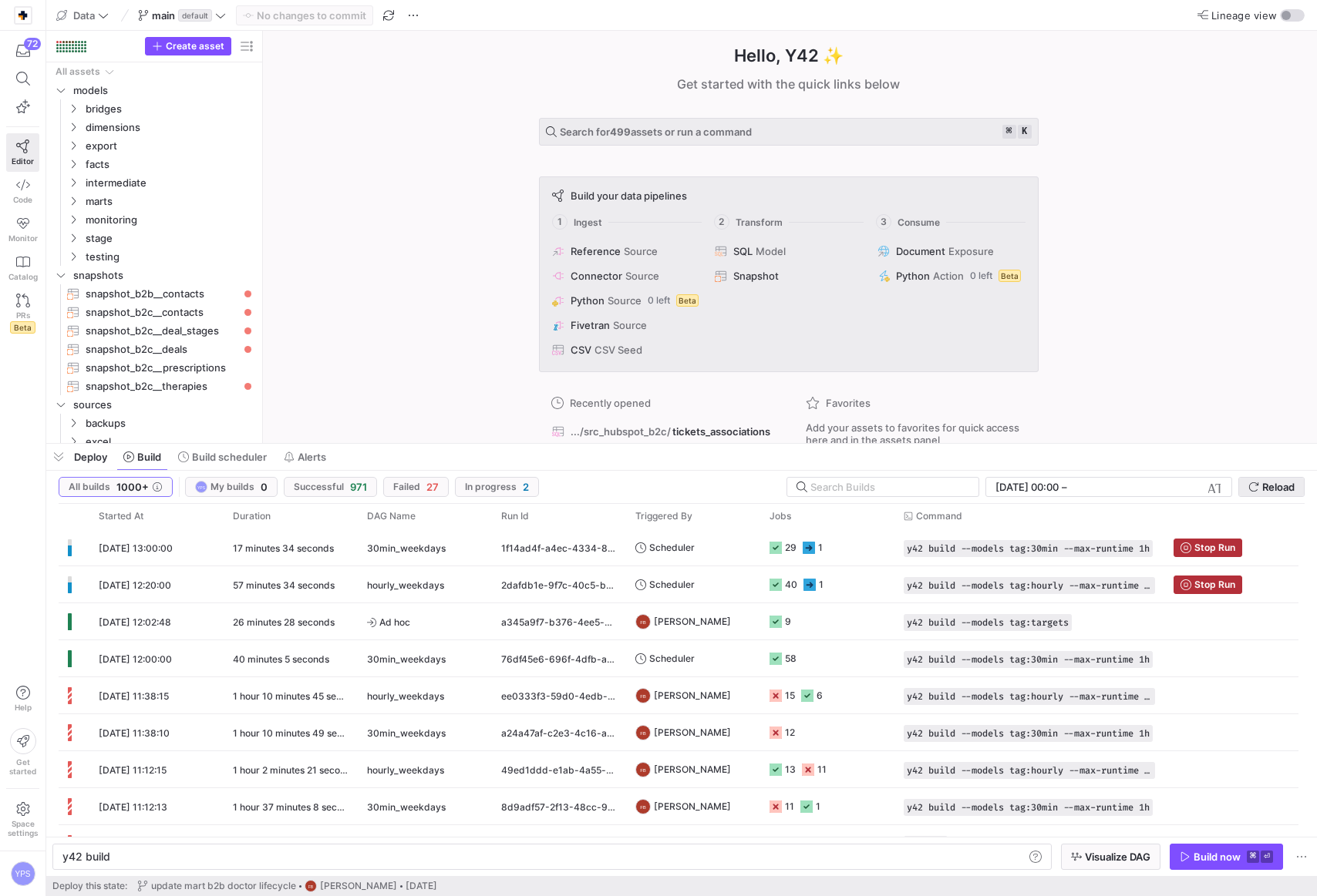
click at [1289, 487] on span "Reload" at bounding box center [1278, 486] width 33 height 13
click at [1279, 480] on span "Reload" at bounding box center [1278, 486] width 33 height 13
click at [1283, 484] on span "Reload" at bounding box center [1278, 486] width 33 height 13
click at [1283, 478] on span "submit" at bounding box center [1272, 486] width 65 height 19
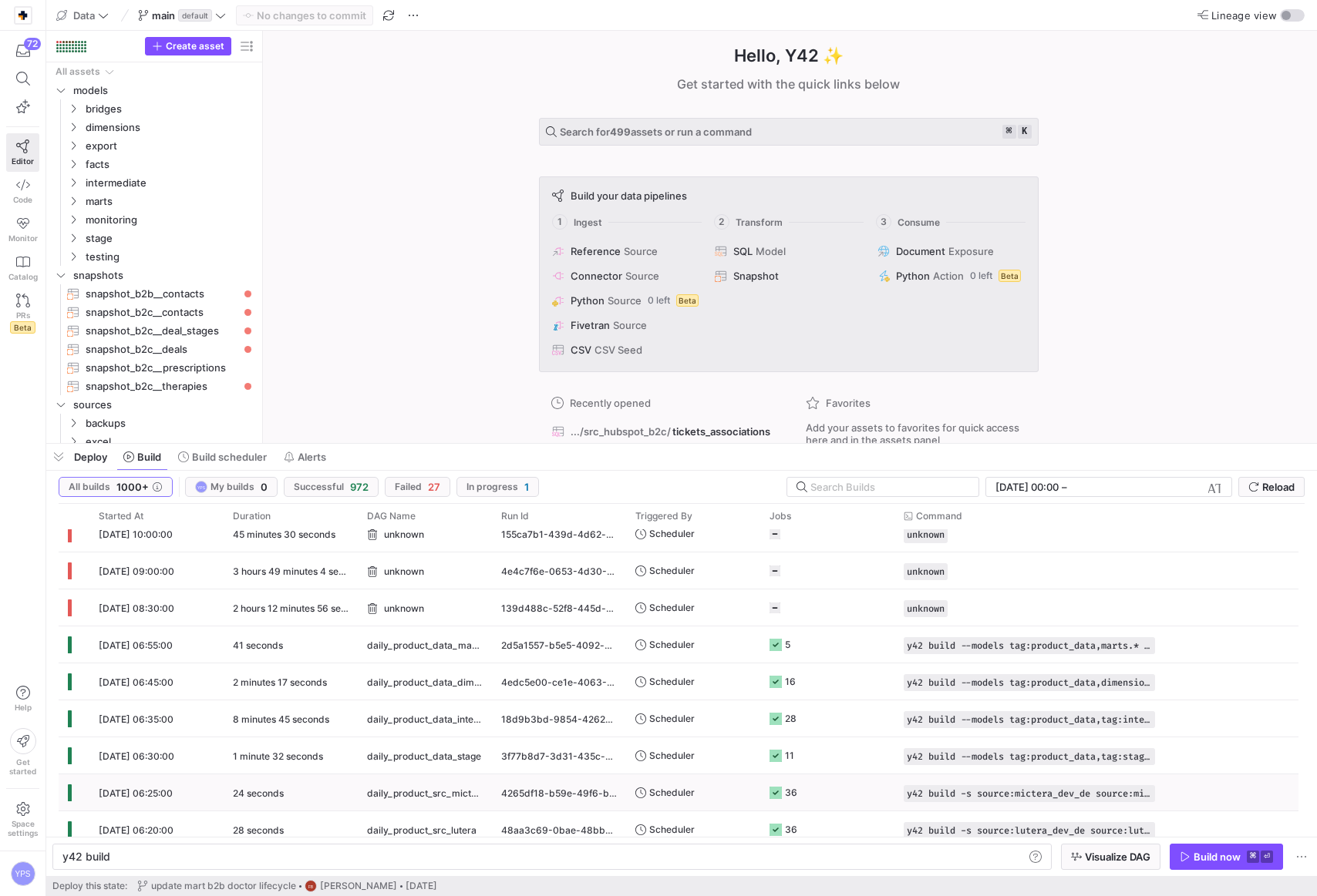
scroll to position [0, 0]
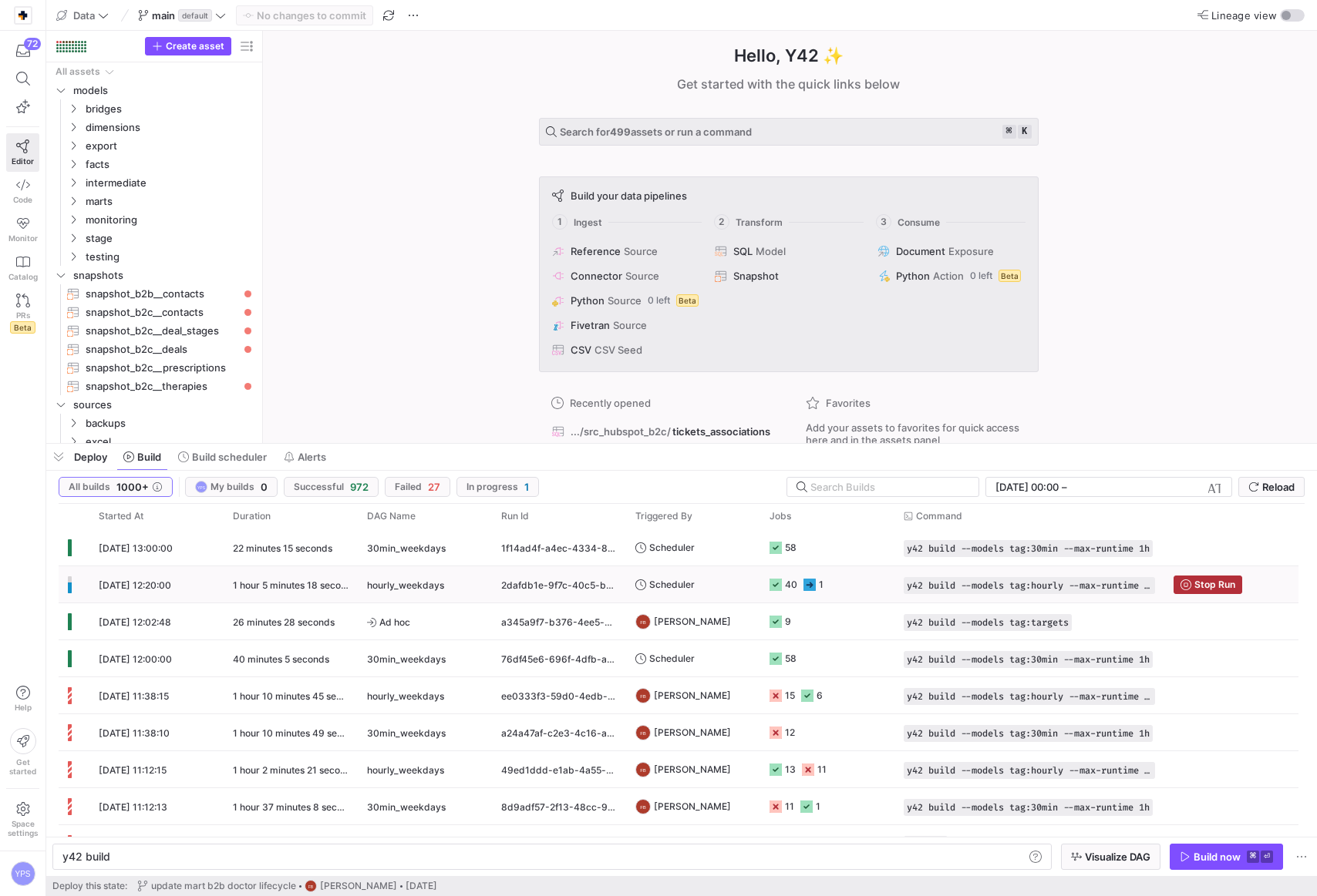
click at [439, 579] on span "hourly_weekdays" at bounding box center [406, 585] width 77 height 36
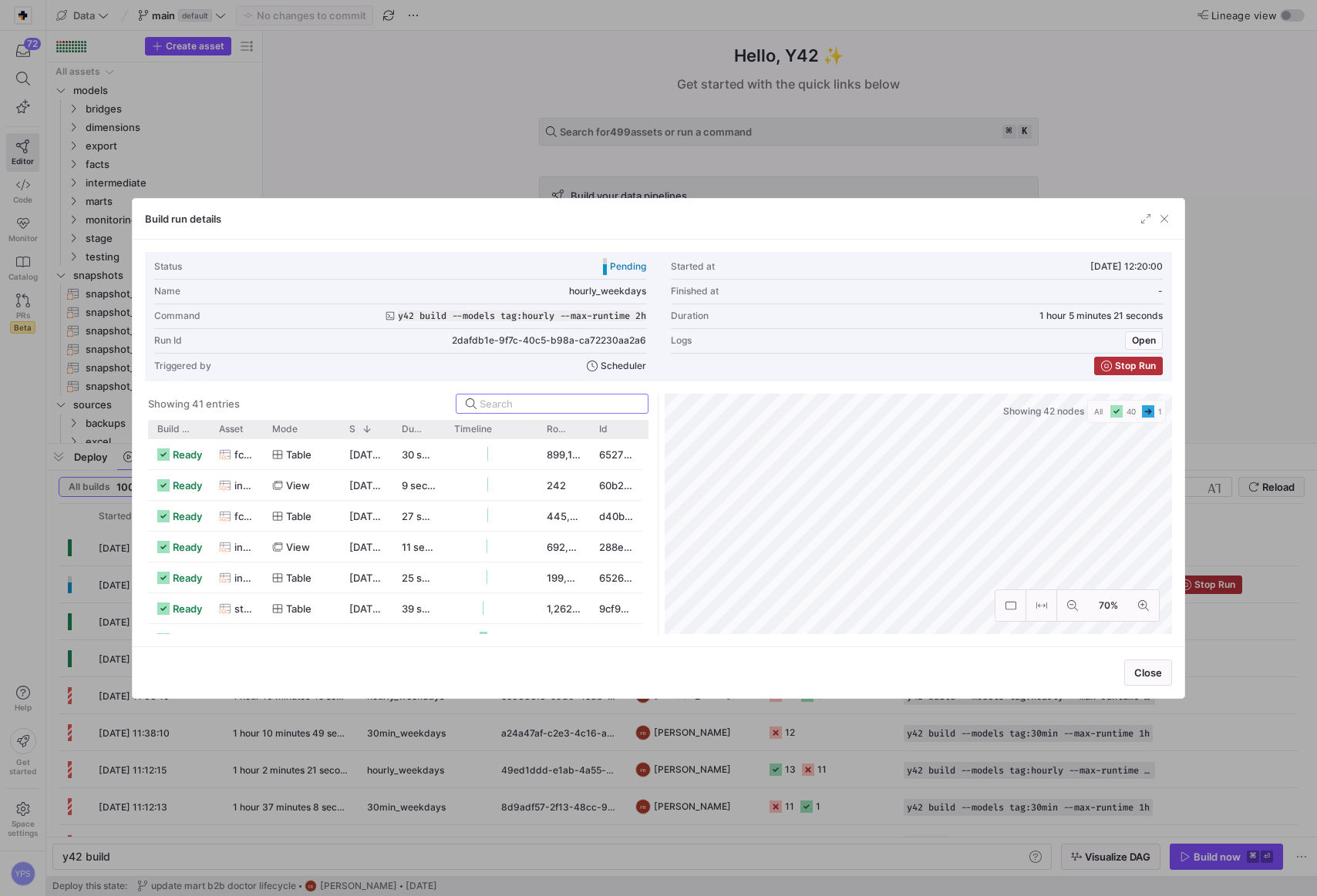
click at [606, 289] on span "hourly_weekdays" at bounding box center [608, 290] width 77 height 11
copy span "hourly_weekdays"
click at [510, 215] on div "Build run details" at bounding box center [659, 219] width 1052 height 40
click at [491, 180] on div at bounding box center [658, 448] width 1317 height 896
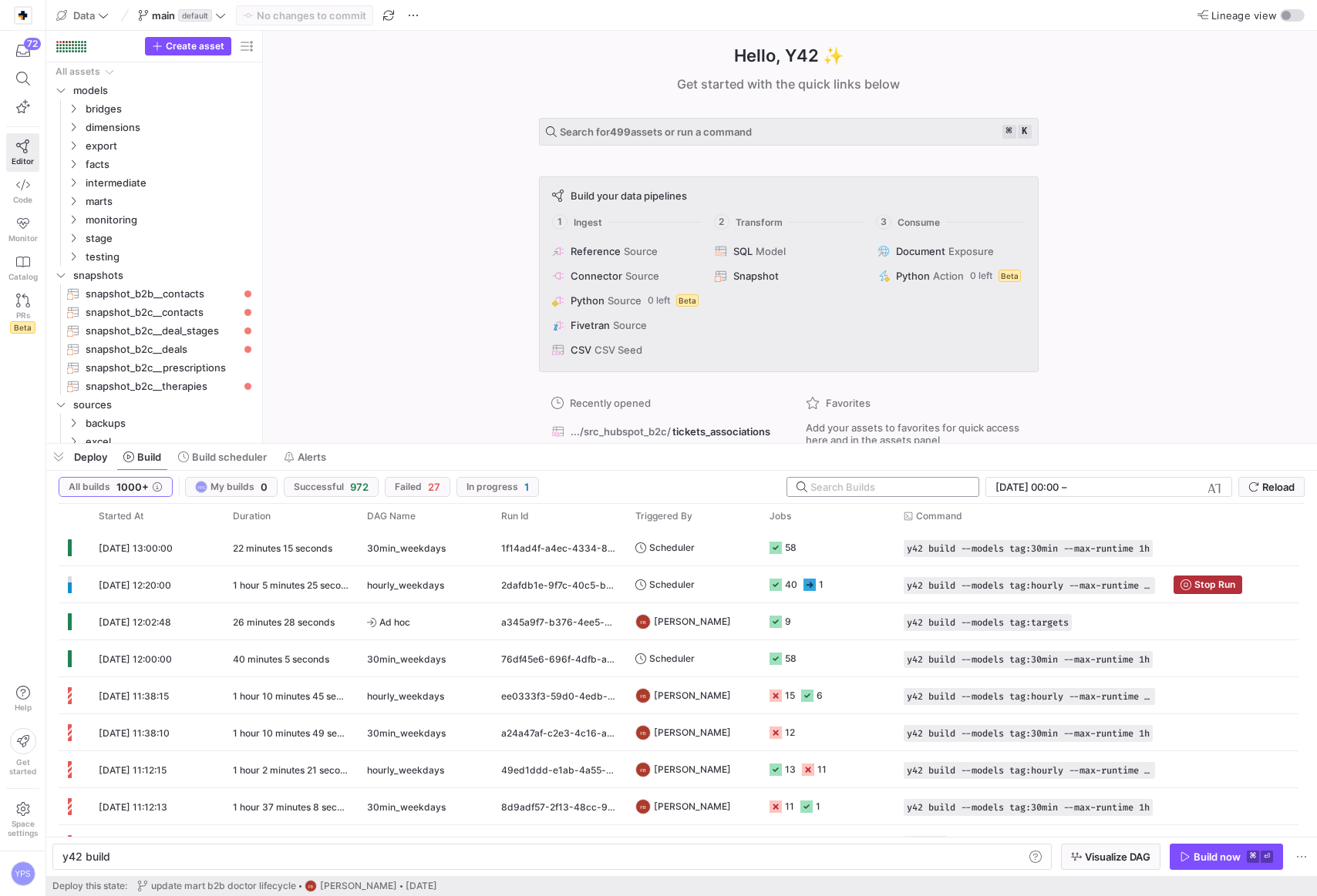
click at [861, 488] on input "text" at bounding box center [889, 486] width 156 height 13
paste input "hourly_weekdays"
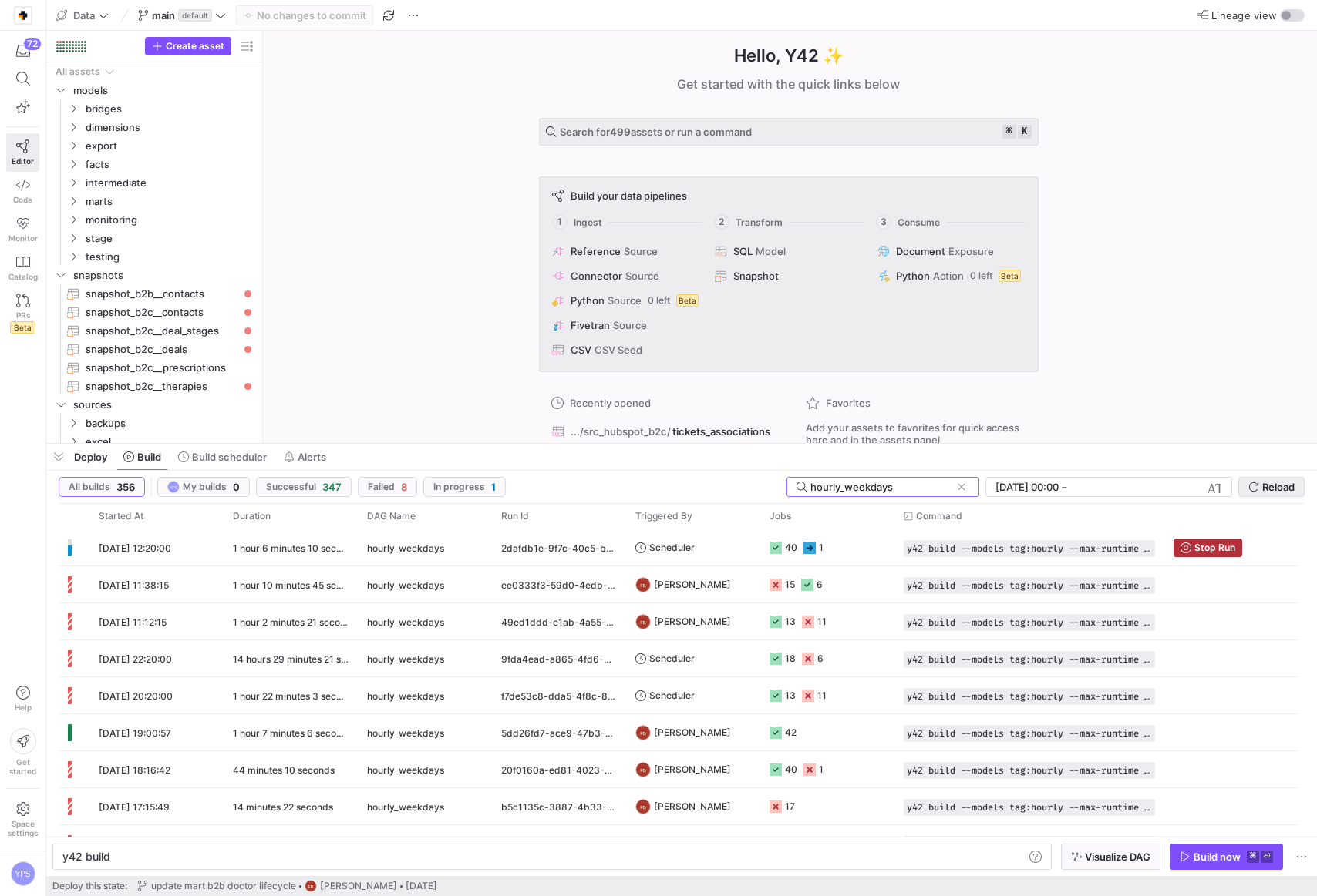
type input "hourly_weekdays"
click at [1268, 483] on span "Reload" at bounding box center [1278, 486] width 33 height 13
click at [1272, 488] on span "Reload" at bounding box center [1278, 486] width 33 height 13
click at [1264, 484] on span "Reload" at bounding box center [1278, 486] width 33 height 13
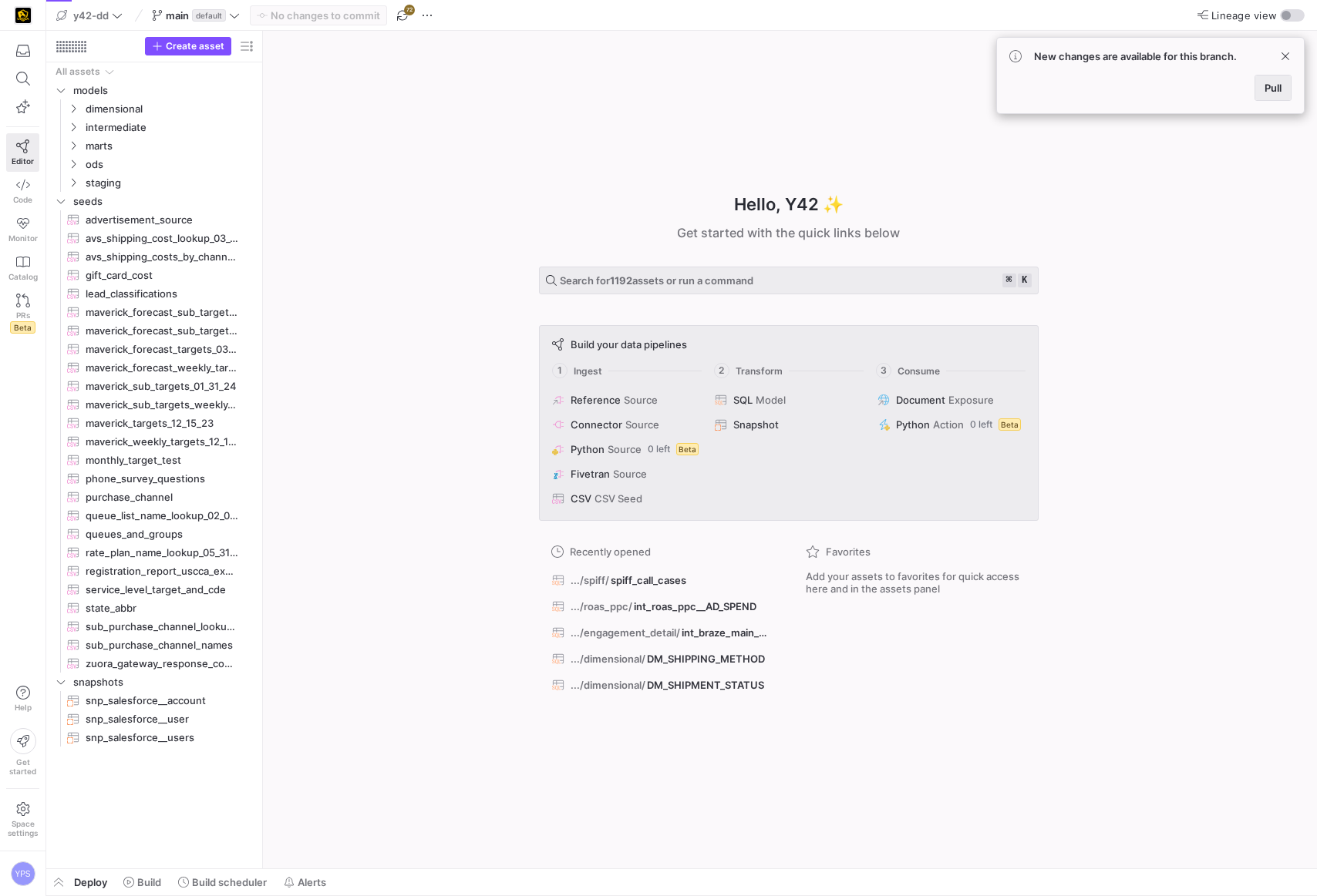
click at [1266, 85] on span "Pull" at bounding box center [1273, 88] width 17 height 13
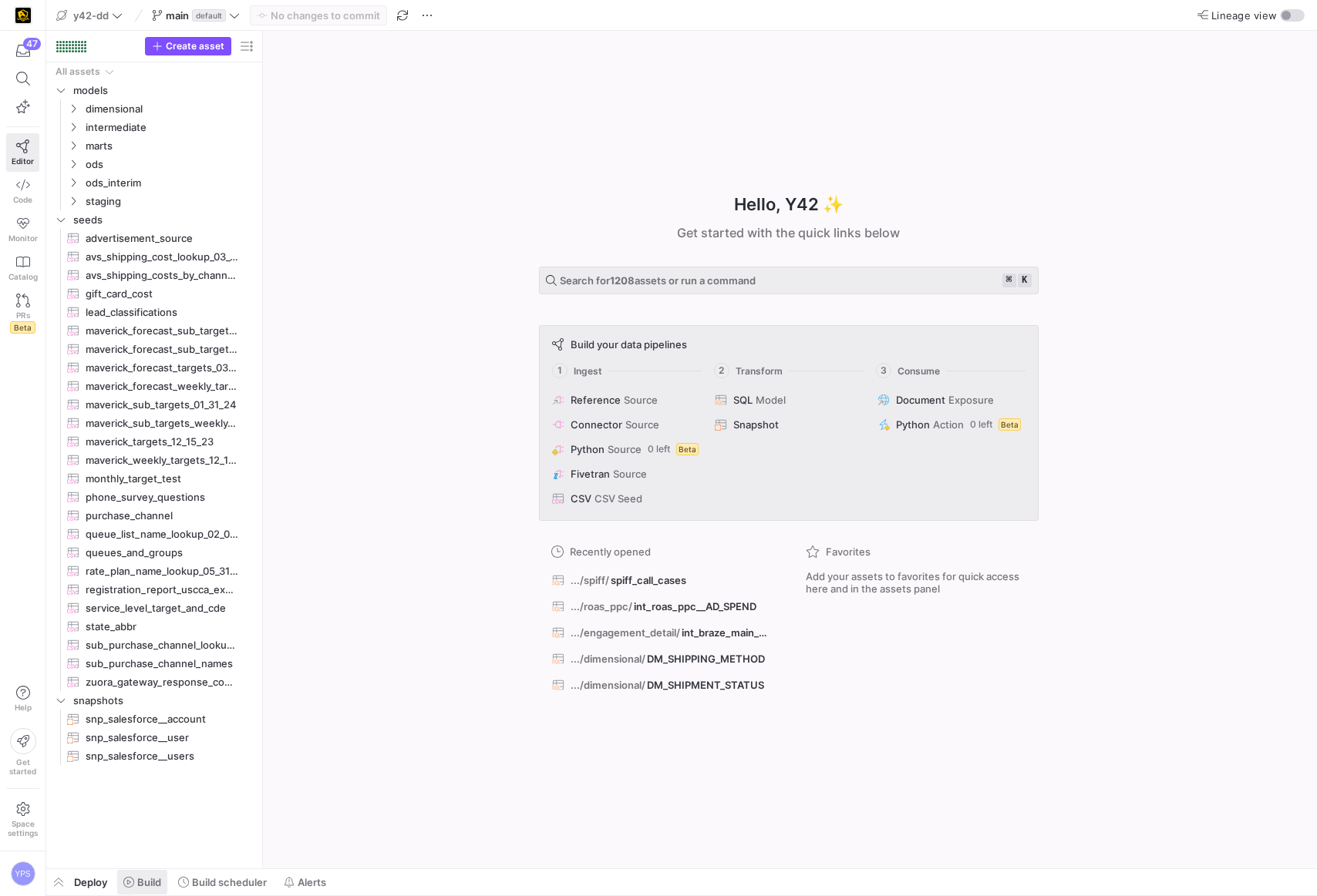
click at [153, 882] on span "Build" at bounding box center [149, 882] width 24 height 13
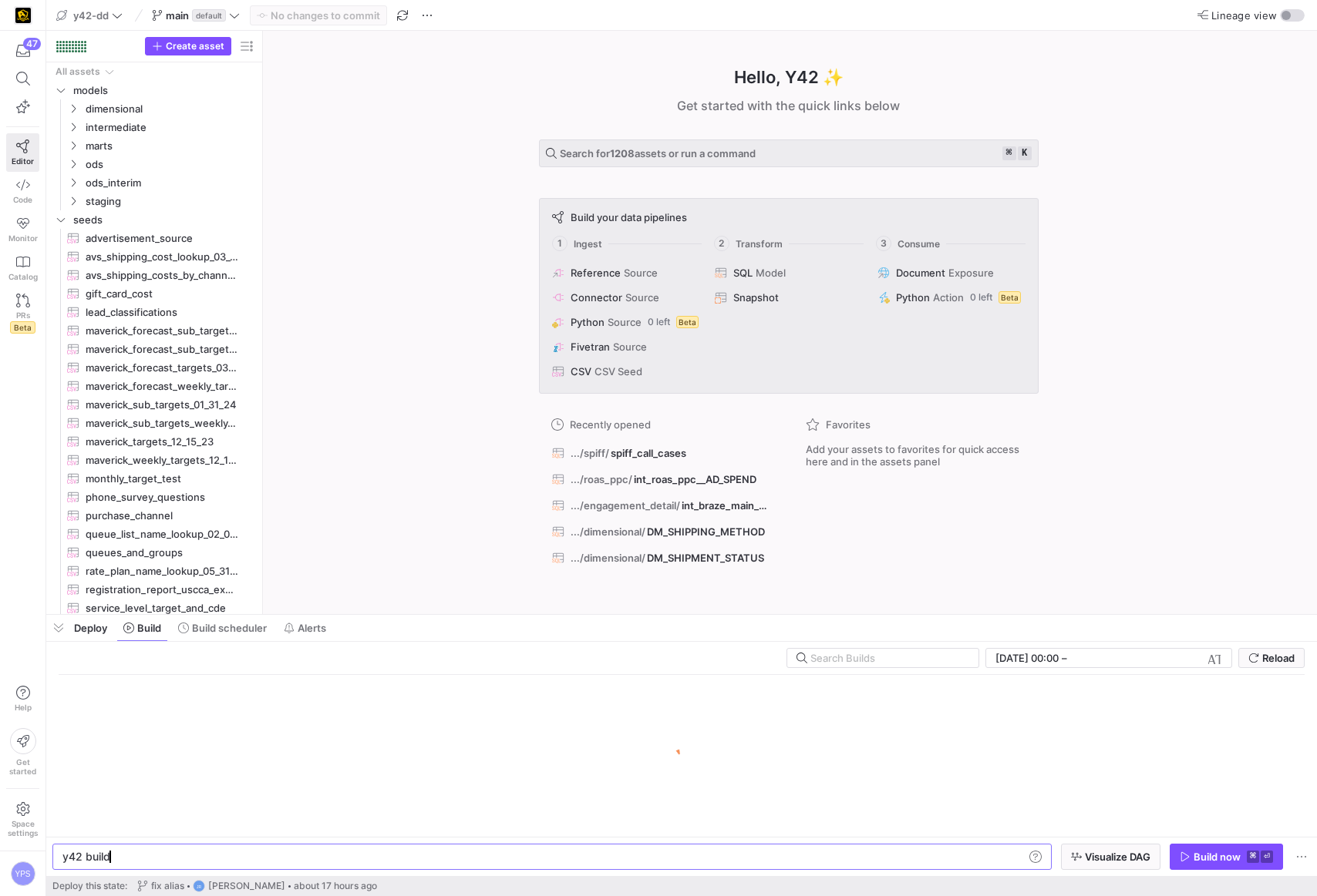
scroll to position [0, 46]
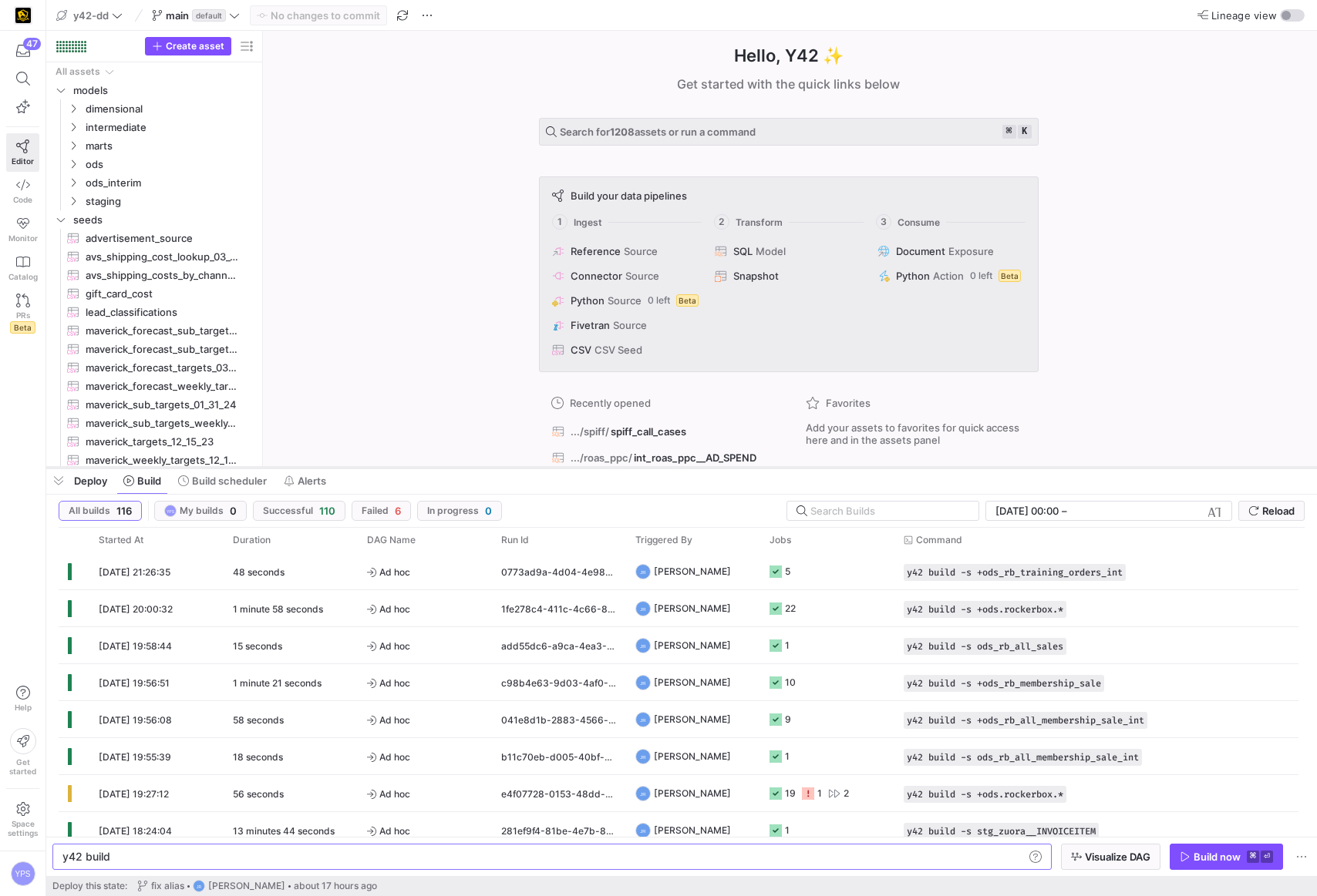
drag, startPoint x: 569, startPoint y: 616, endPoint x: 534, endPoint y: 470, distance: 150.1
click at [534, 470] on div at bounding box center [682, 468] width 1271 height 6
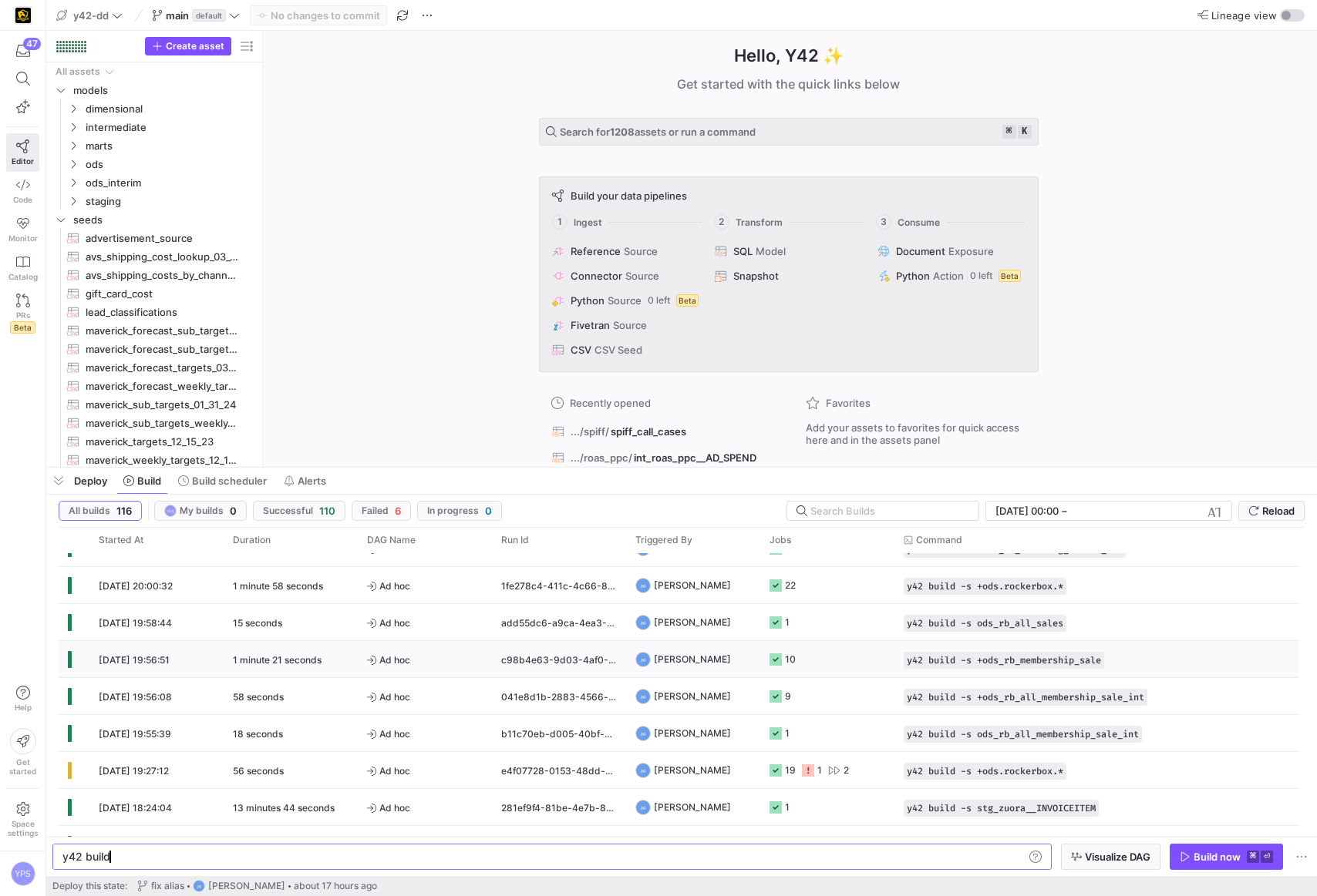
scroll to position [0, 0]
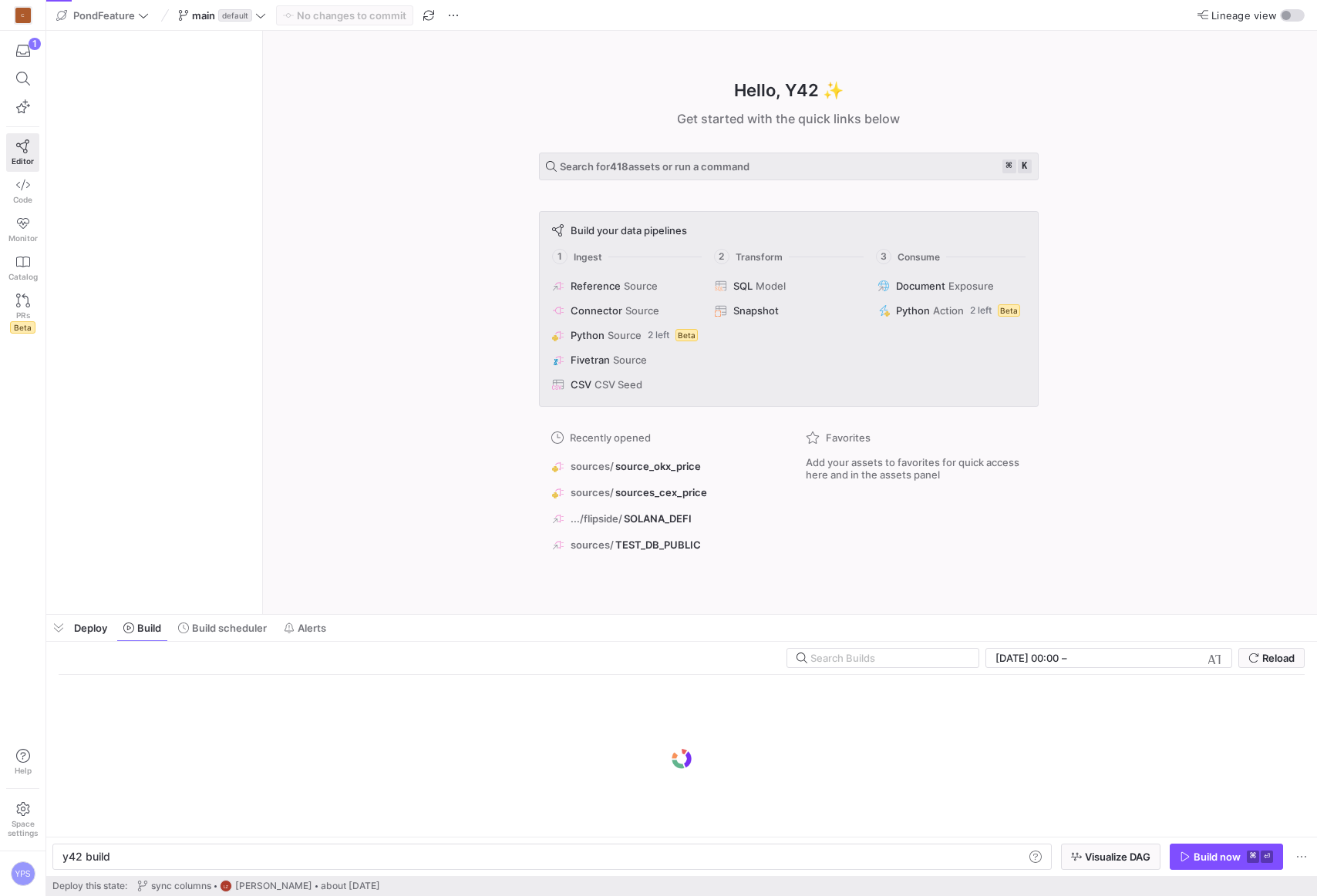
scroll to position [0, 46]
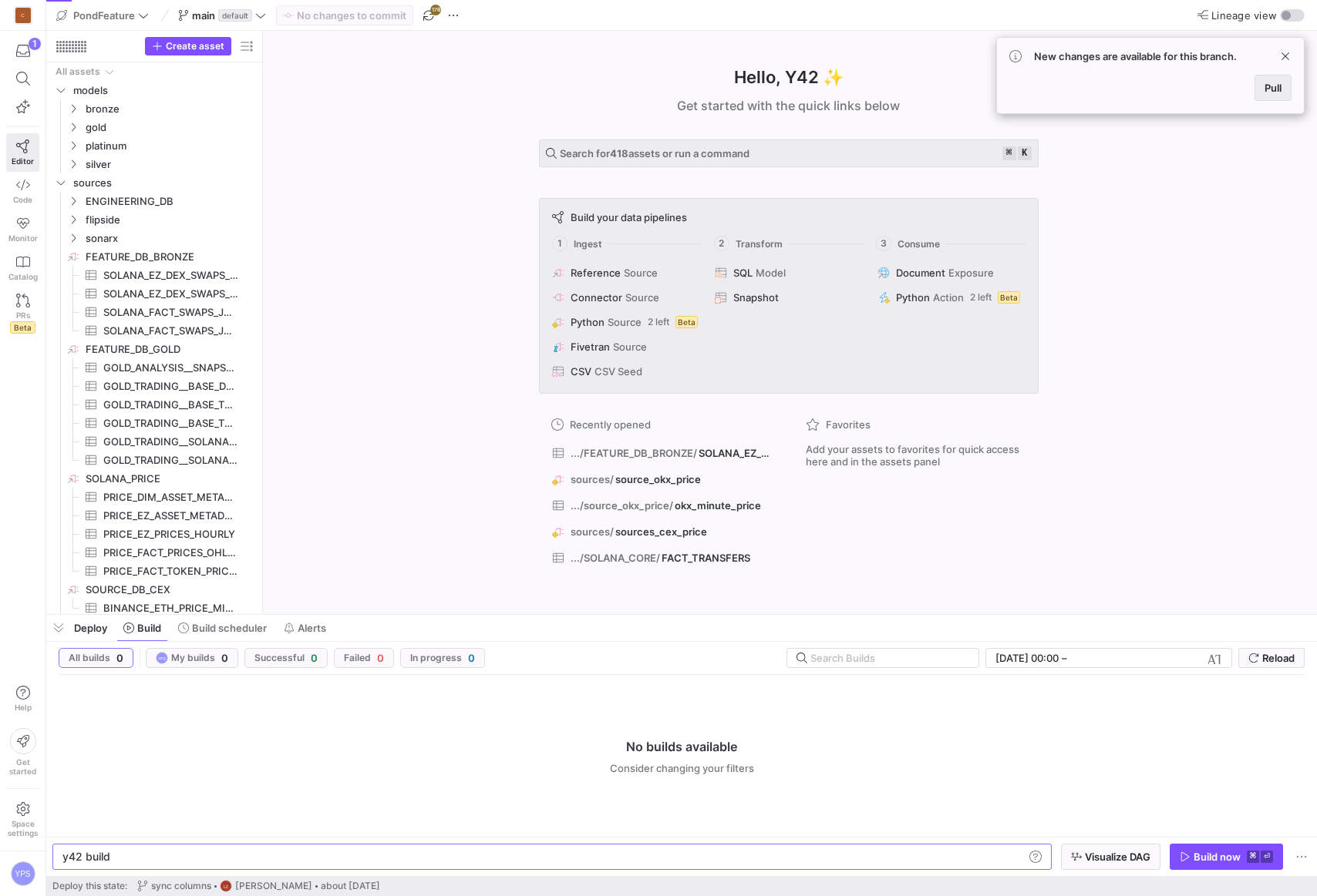
click at [1277, 97] on span at bounding box center [1273, 88] width 35 height 25
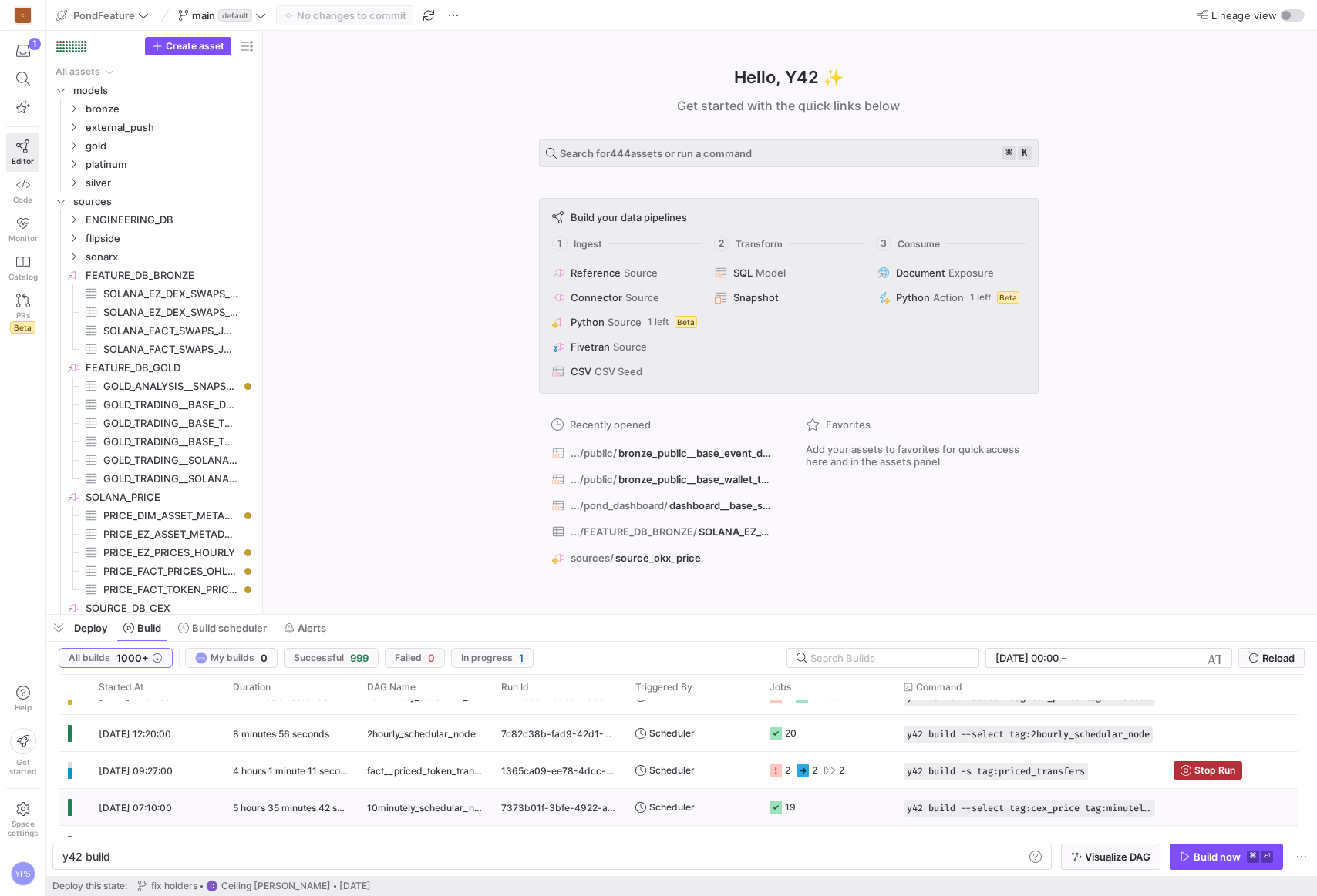
scroll to position [93, 0]
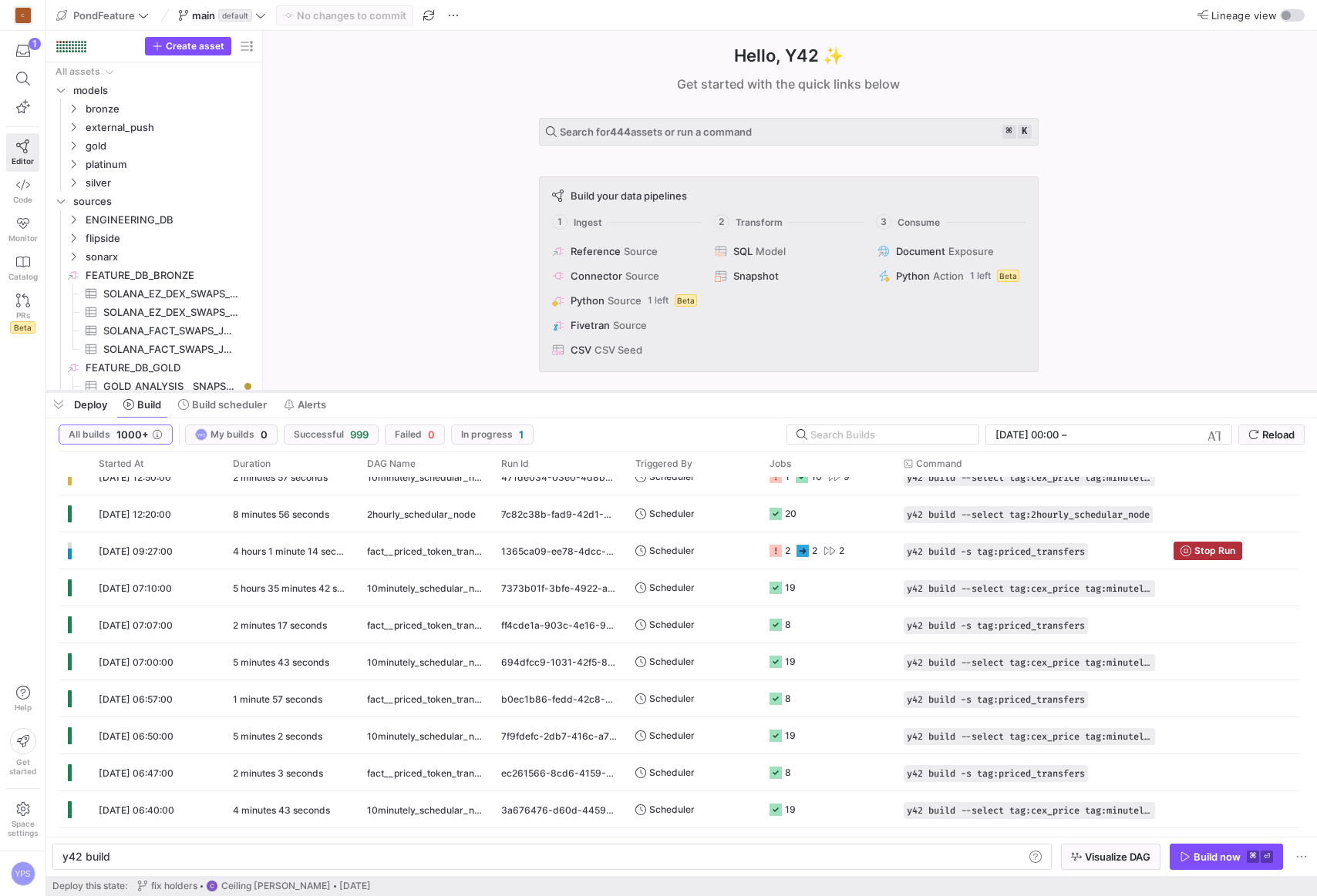
drag, startPoint x: 570, startPoint y: 615, endPoint x: 531, endPoint y: 388, distance: 230.3
click at [531, 388] on div at bounding box center [682, 391] width 1271 height 6
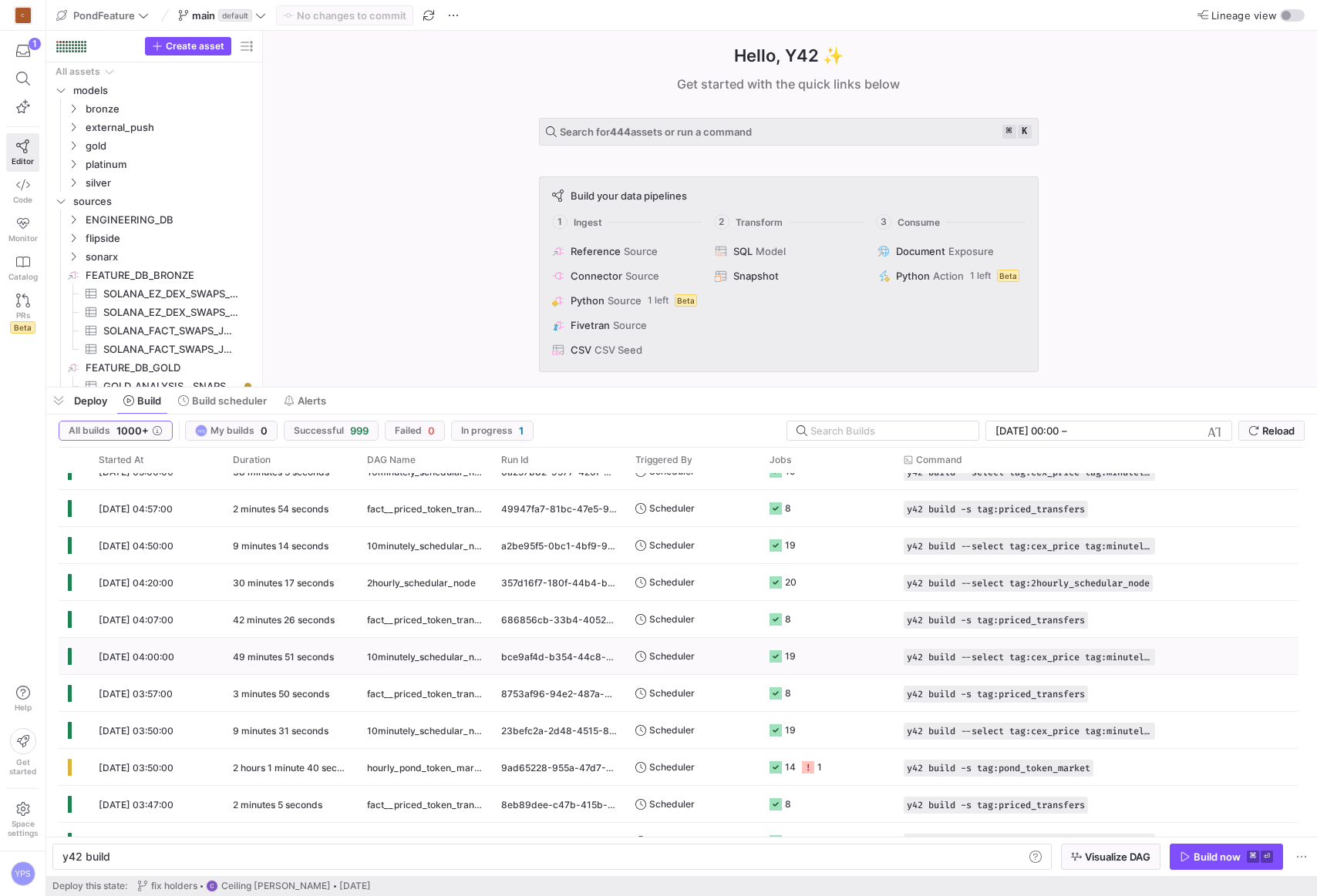
scroll to position [0, 0]
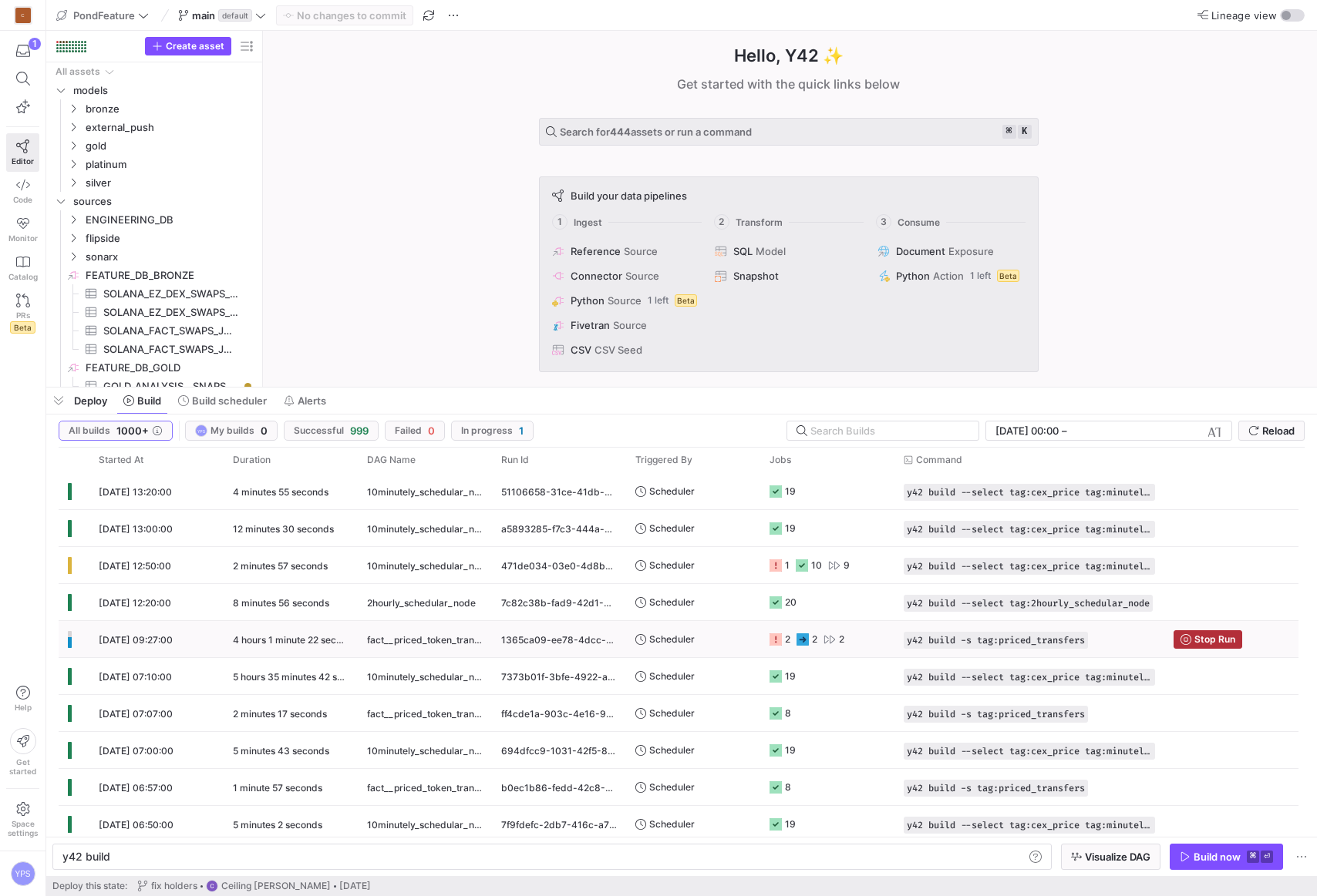
click at [719, 637] on y42-orchestration-triggered-by "Scheduler" at bounding box center [692, 639] width 115 height 34
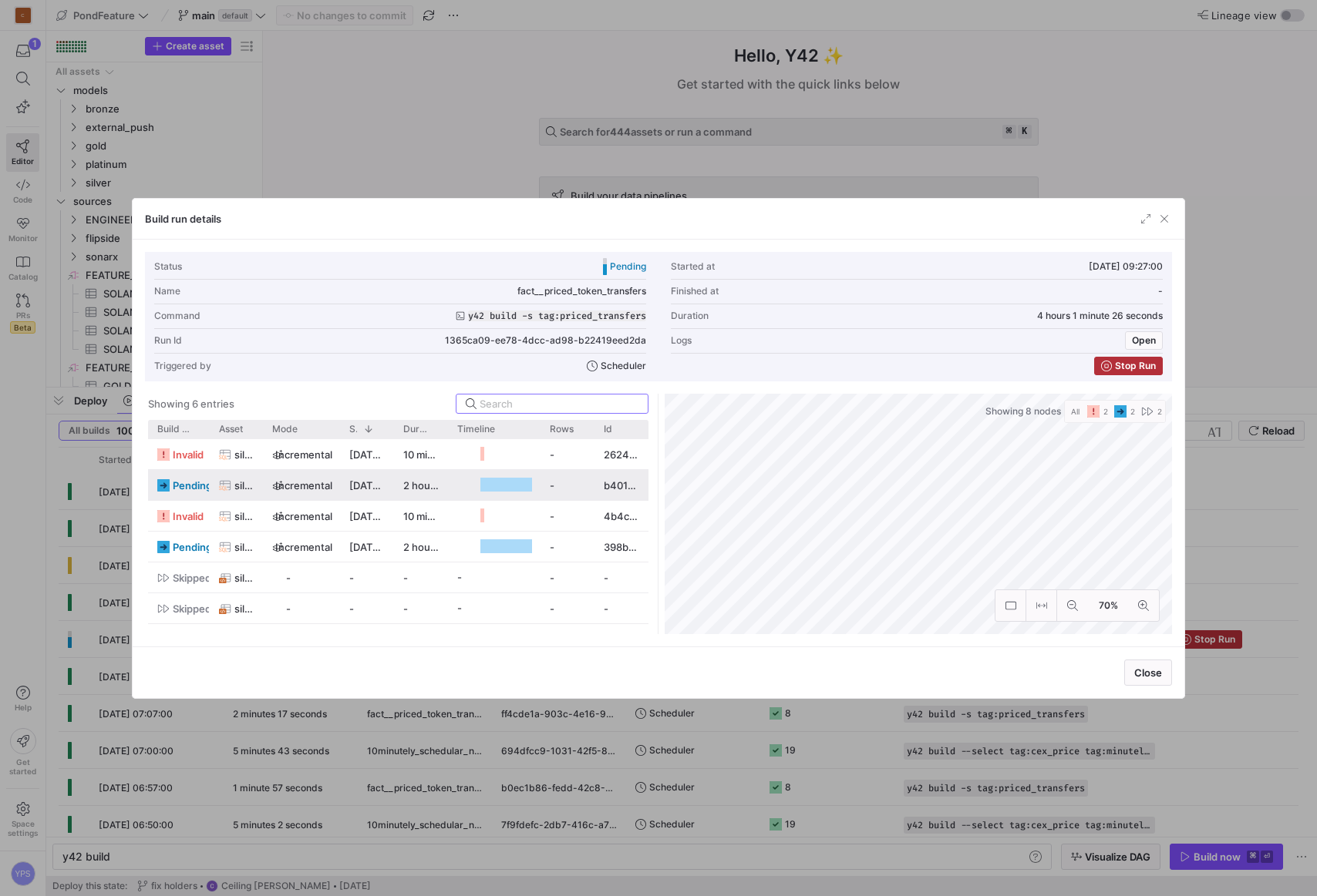
click at [238, 488] on span "silver_public__fact_base_priced_transfers" at bounding box center [244, 485] width 20 height 31
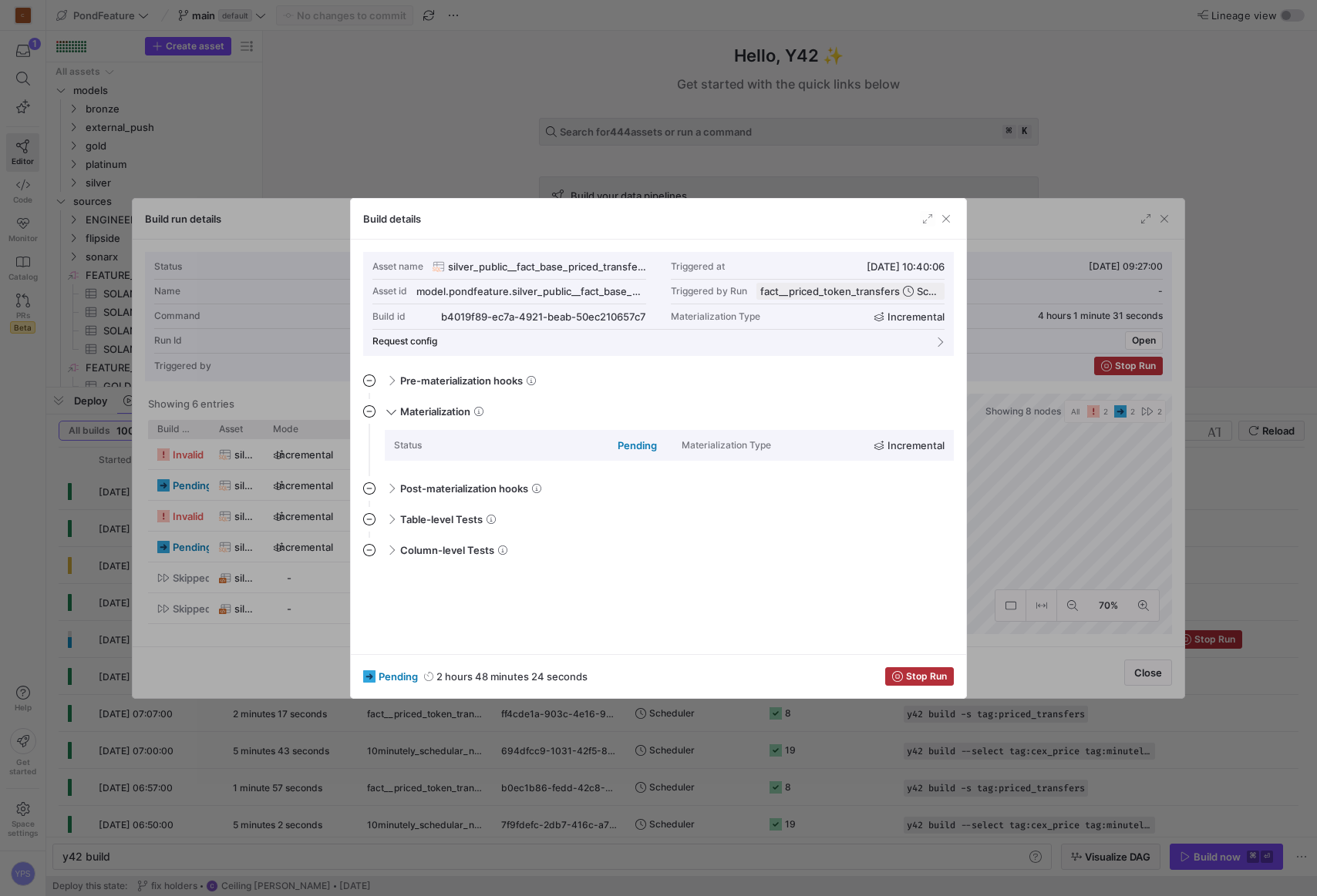
click at [392, 97] on div at bounding box center [658, 448] width 1317 height 896
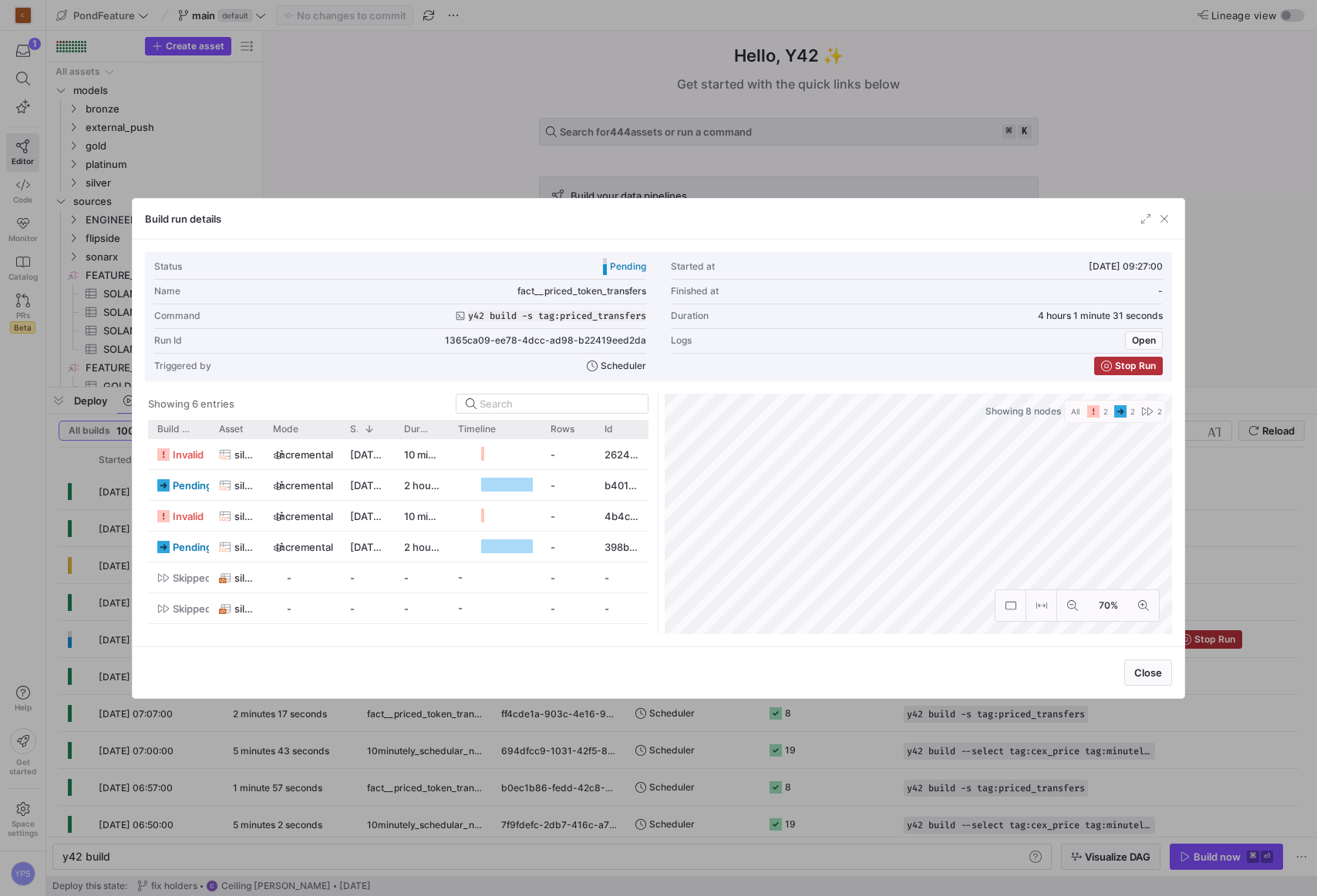
click at [392, 97] on div at bounding box center [658, 448] width 1317 height 896
